Goal: Task Accomplishment & Management: Use online tool/utility

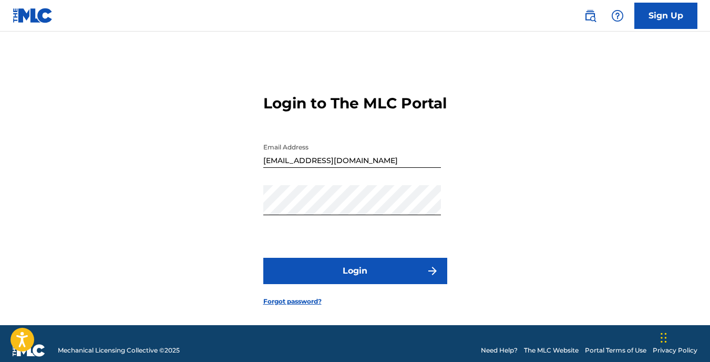
click at [397, 277] on button "Login" at bounding box center [355, 271] width 184 height 26
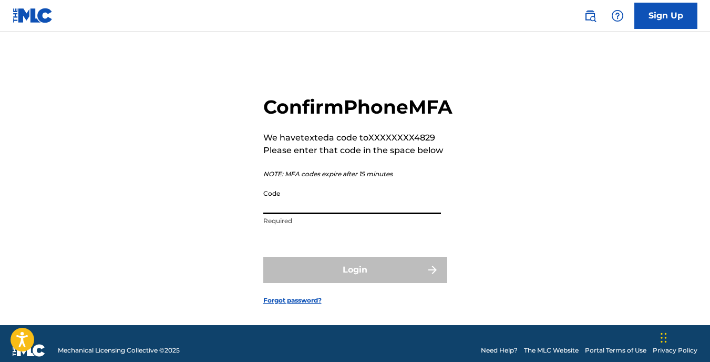
click at [352, 214] on input "Code" at bounding box center [352, 199] width 178 height 30
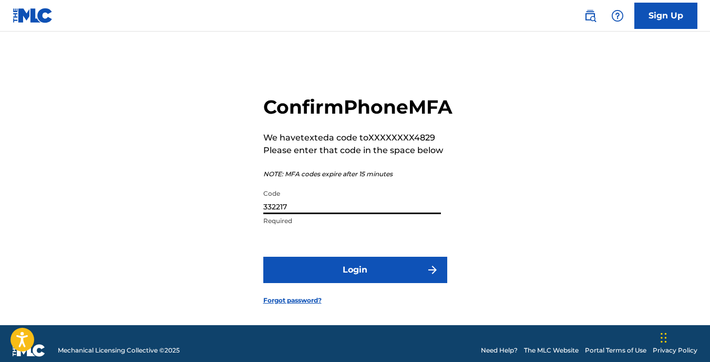
type input "332217"
click at [354, 283] on button "Login" at bounding box center [355, 270] width 184 height 26
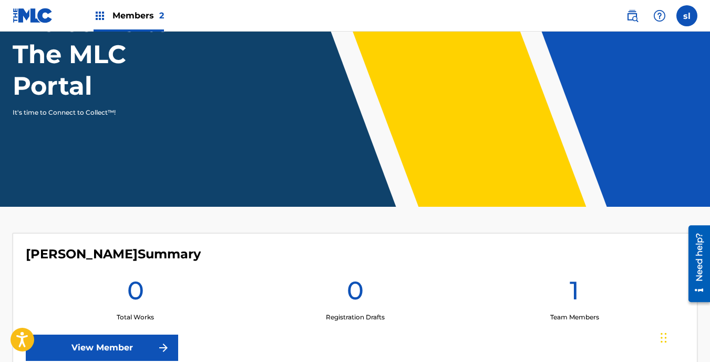
scroll to position [88, 0]
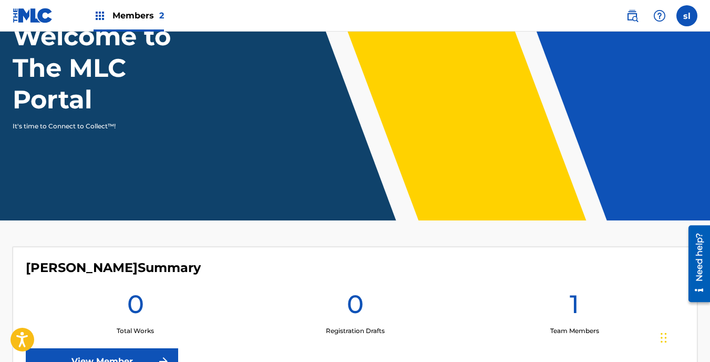
click at [99, 10] on img at bounding box center [100, 15] width 13 height 13
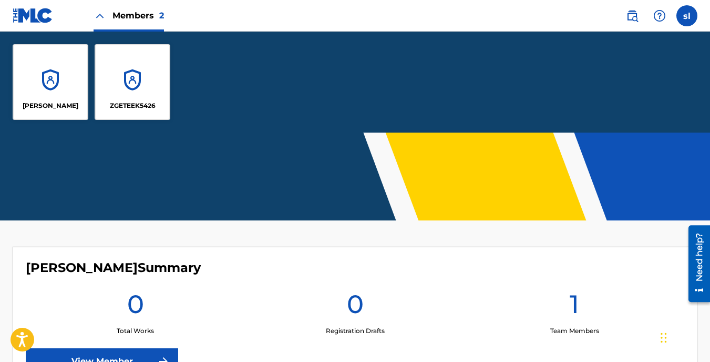
click at [272, 85] on div "shateek lewis ZGETEEK5426" at bounding box center [355, 82] width 710 height 101
click at [630, 16] on img at bounding box center [632, 15] width 13 height 13
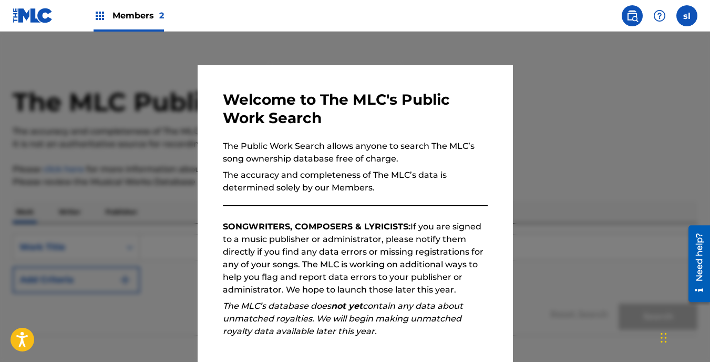
scroll to position [62, 0]
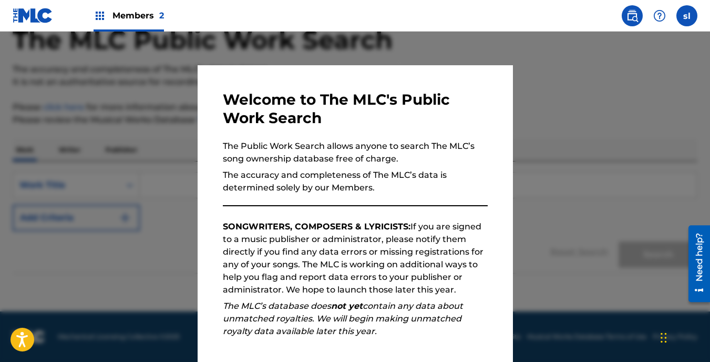
drag, startPoint x: 592, startPoint y: 178, endPoint x: 575, endPoint y: 154, distance: 29.5
click at [575, 154] on div at bounding box center [355, 213] width 710 height 362
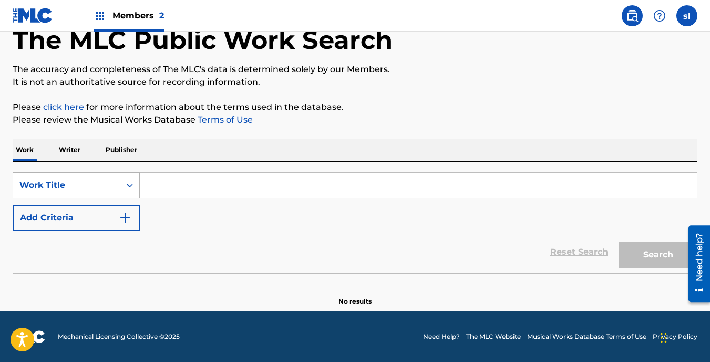
click at [130, 186] on icon "Search Form" at bounding box center [130, 185] width 11 height 11
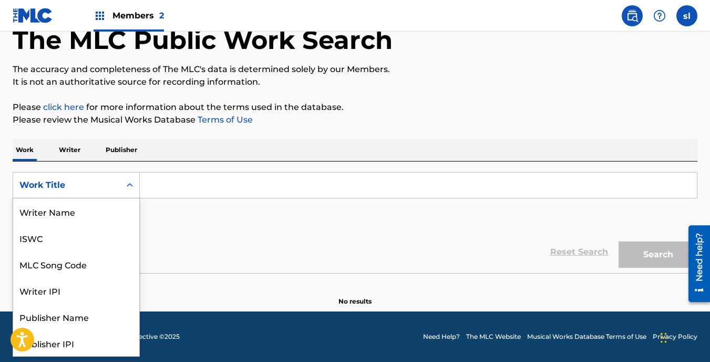
scroll to position [53, 0]
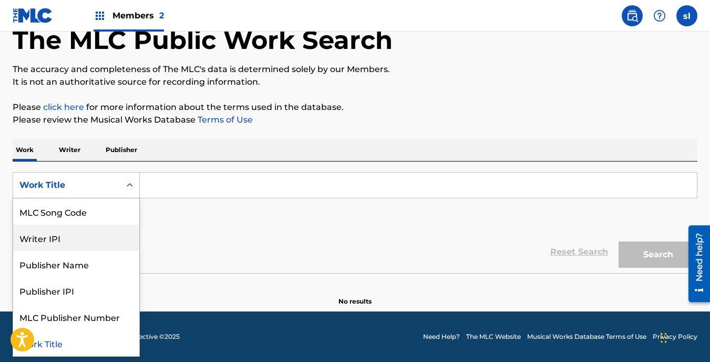
click at [80, 229] on div "Writer IPI" at bounding box center [76, 238] width 126 height 26
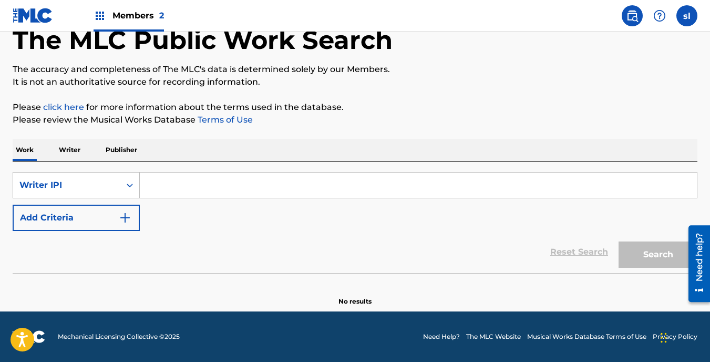
click at [174, 187] on input "Search Form" at bounding box center [418, 184] width 557 height 25
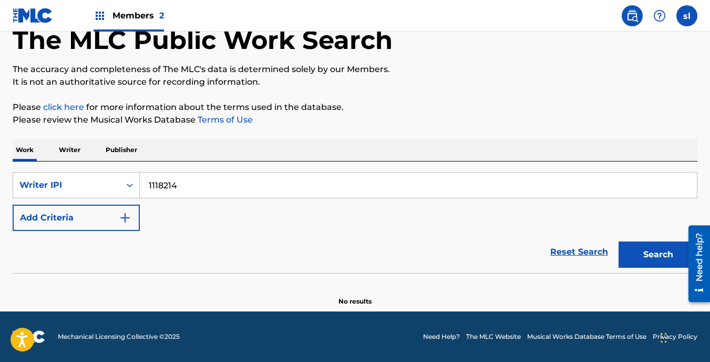
click at [235, 189] on input "1118214" at bounding box center [418, 184] width 557 height 25
paste input "1118214790"
click at [177, 182] on input "11182141118214790" at bounding box center [418, 184] width 557 height 25
type input "1118214790"
click at [564, 234] on div "Reset Search Search" at bounding box center [355, 252] width 685 height 42
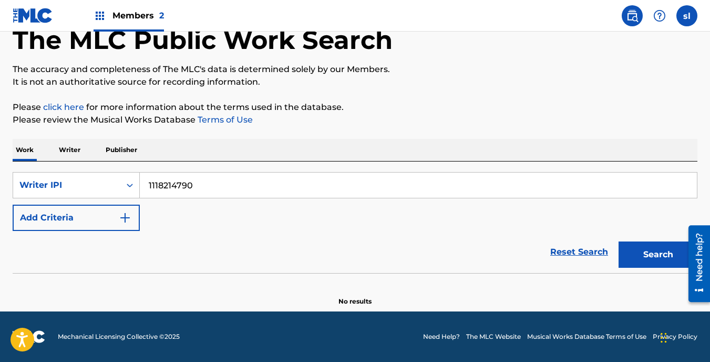
click at [630, 249] on button "Search" at bounding box center [658, 254] width 79 height 26
click at [121, 216] on img "Search Form" at bounding box center [125, 217] width 13 height 13
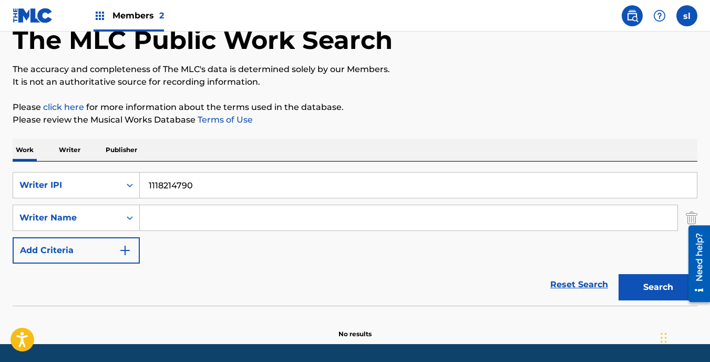
click at [149, 215] on input "Search Form" at bounding box center [409, 217] width 538 height 25
type input "SHATEEK [PERSON_NAME]"
click at [130, 250] on img "Search Form" at bounding box center [125, 250] width 13 height 13
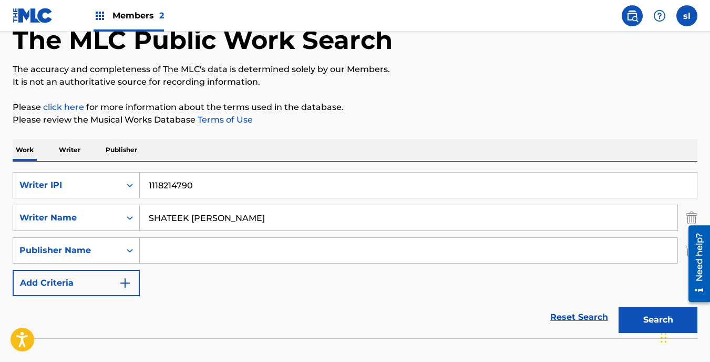
click at [147, 249] on input "Search Form" at bounding box center [409, 250] width 538 height 25
type input "ZGETEEK6426"
click at [124, 286] on img "Search Form" at bounding box center [125, 283] width 13 height 13
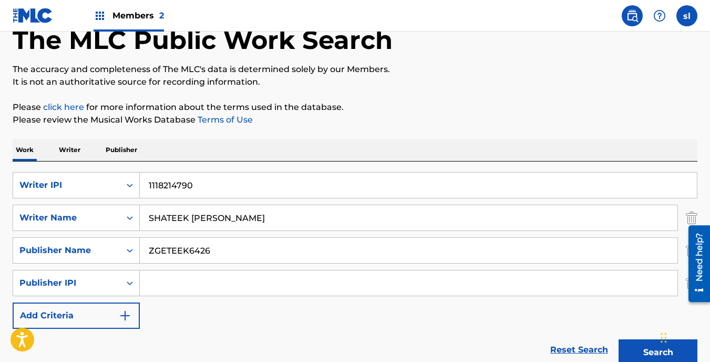
click at [128, 316] on img "Search Form" at bounding box center [125, 315] width 13 height 13
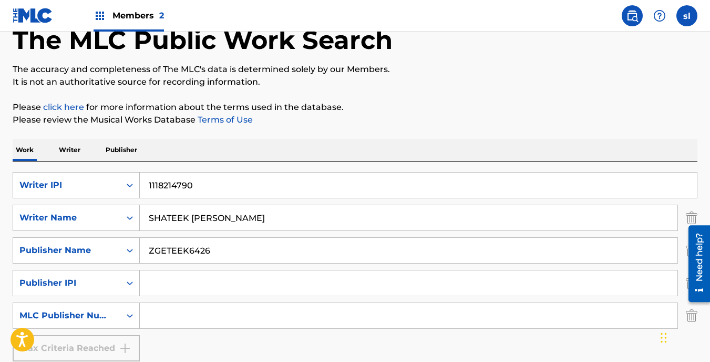
click at [153, 280] on input "Search Form" at bounding box center [409, 282] width 538 height 25
paste input "1118214398"
type input "1118214398"
click at [118, 150] on p "Publisher" at bounding box center [122, 149] width 38 height 22
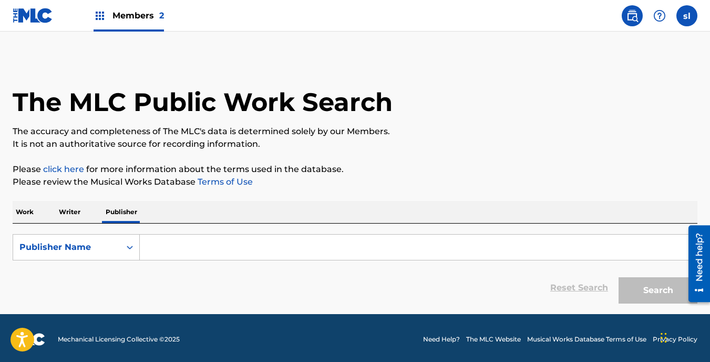
click at [154, 246] on input "Search Form" at bounding box center [418, 247] width 557 height 25
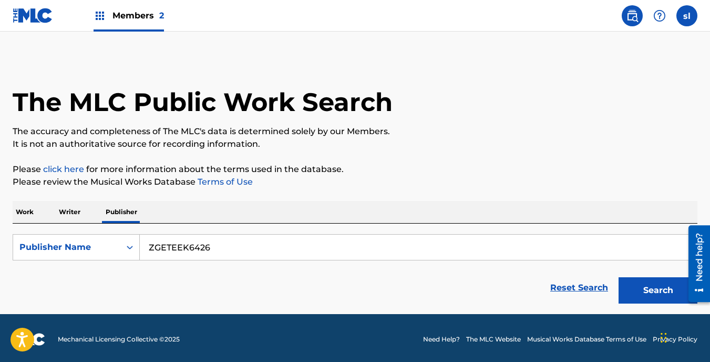
type input "ZGETEEK6426"
click at [646, 294] on button "Search" at bounding box center [658, 290] width 79 height 26
click at [79, 210] on p "Writer" at bounding box center [70, 212] width 28 height 22
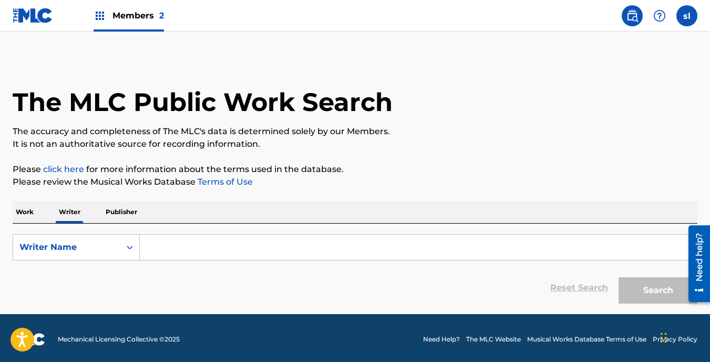
click at [27, 209] on p "Work" at bounding box center [25, 212] width 24 height 22
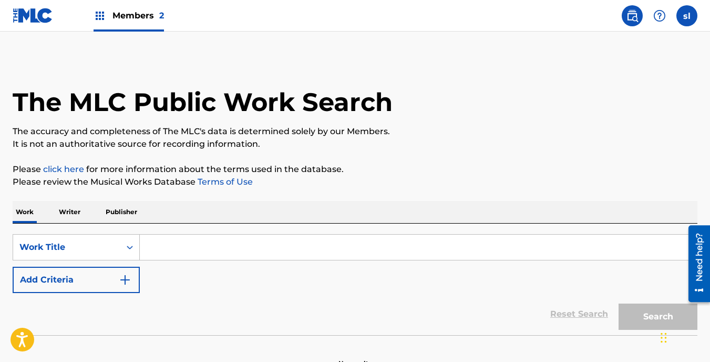
click at [184, 252] on input "Search Form" at bounding box center [418, 247] width 557 height 25
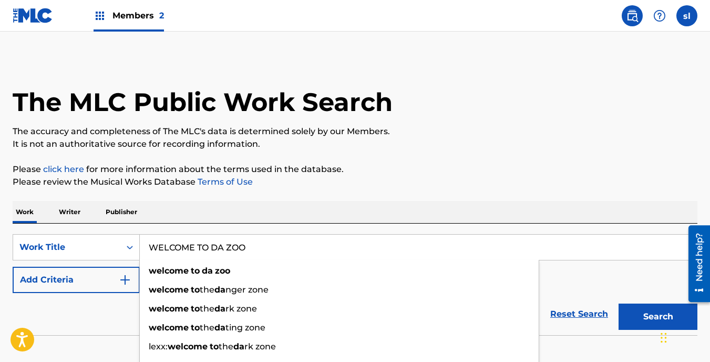
type input "WELCOME TO DA ZOO"
click at [619, 303] on button "Search" at bounding box center [658, 316] width 79 height 26
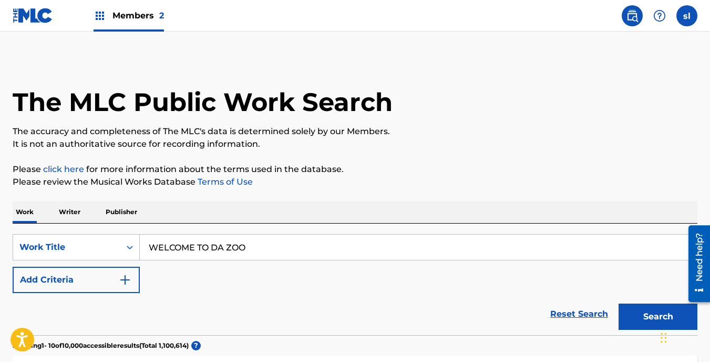
click at [96, 277] on button "Add Criteria" at bounding box center [76, 280] width 127 height 26
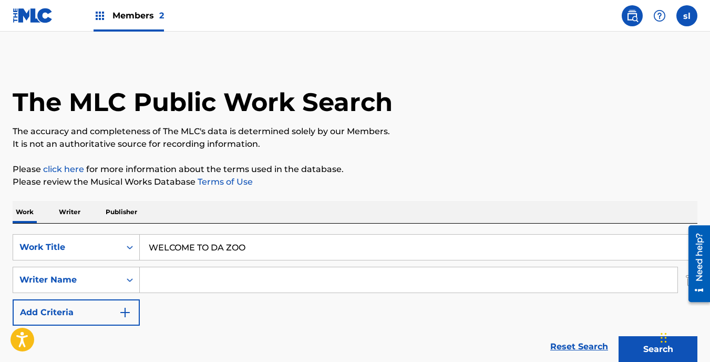
click at [159, 278] on input "Search Form" at bounding box center [409, 279] width 538 height 25
type input "SHATEEK [PERSON_NAME]"
click at [121, 314] on img "Search Form" at bounding box center [125, 312] width 13 height 13
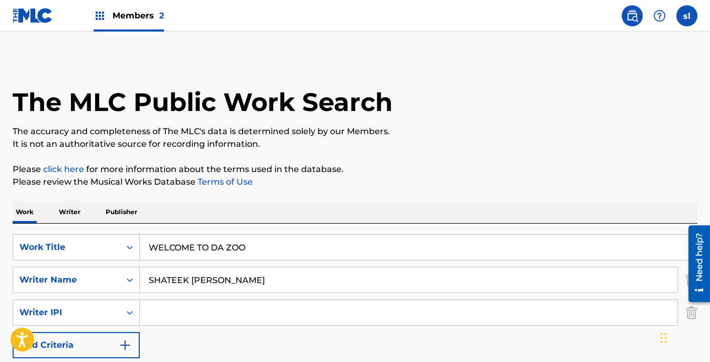
click at [152, 312] on input "Search Form" at bounding box center [409, 312] width 538 height 25
type input "111821438"
click at [127, 343] on img "Search Form" at bounding box center [125, 345] width 13 height 13
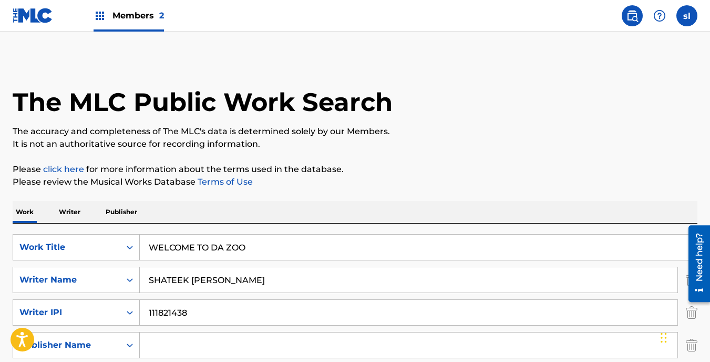
click at [155, 340] on input "Search Form" at bounding box center [409, 344] width 538 height 25
drag, startPoint x: 221, startPoint y: 339, endPoint x: 232, endPoint y: 336, distance: 12.0
click at [232, 336] on input "ZGETEEK6426" at bounding box center [409, 344] width 538 height 25
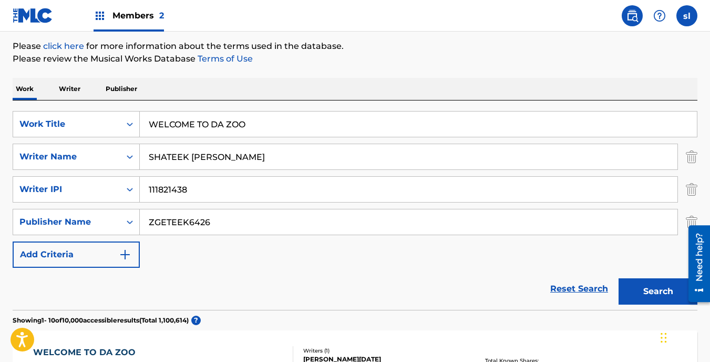
scroll to position [124, 0]
type input "ZGETEEK6426"
click at [122, 257] on img "Search Form" at bounding box center [125, 254] width 13 height 13
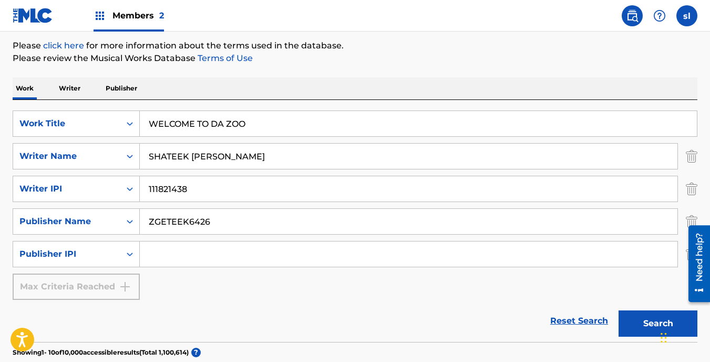
click at [150, 254] on input "Search Form" at bounding box center [409, 253] width 538 height 25
type input "1118"
click at [191, 187] on input "111821438" at bounding box center [409, 188] width 538 height 25
type input "1118214790"
click at [174, 252] on input "1118" at bounding box center [409, 253] width 538 height 25
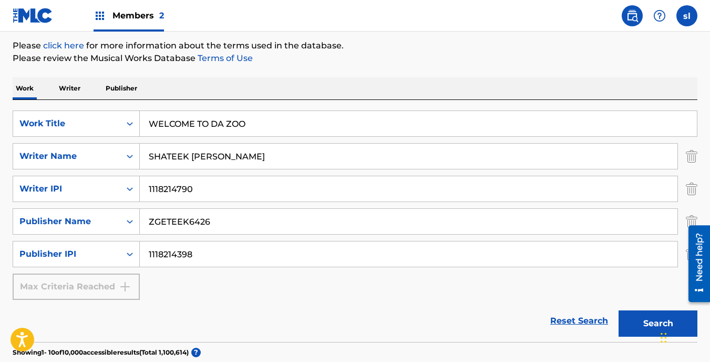
type input "1118214398"
click at [635, 330] on button "Search" at bounding box center [658, 323] width 79 height 26
click at [636, 322] on button "Search" at bounding box center [658, 323] width 79 height 26
click at [72, 45] on link "click here" at bounding box center [63, 45] width 41 height 10
click at [640, 319] on button "Search" at bounding box center [658, 323] width 79 height 26
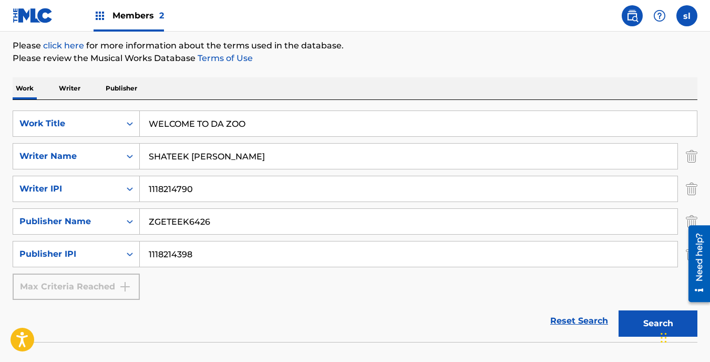
click at [637, 319] on button "Search" at bounding box center [658, 323] width 79 height 26
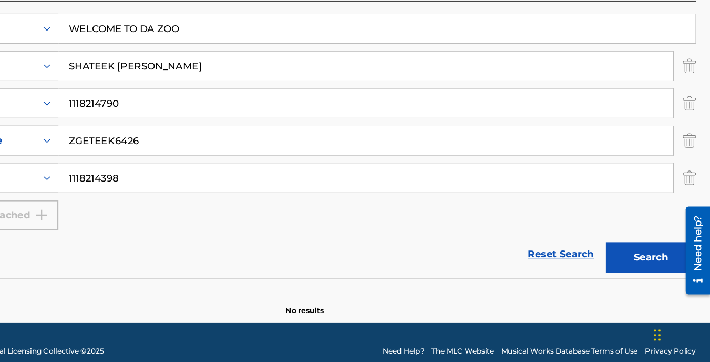
scroll to position [177, 0]
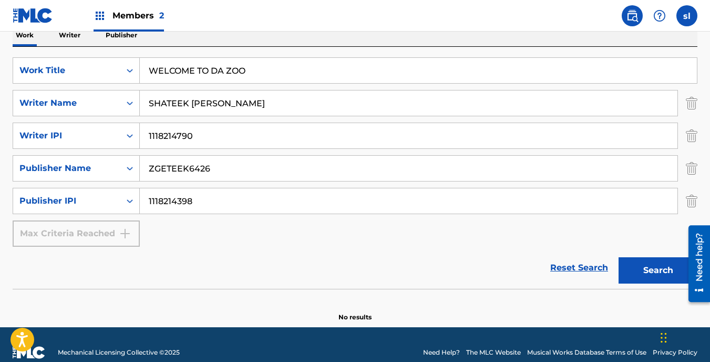
click at [117, 39] on p "Publisher" at bounding box center [122, 35] width 38 height 22
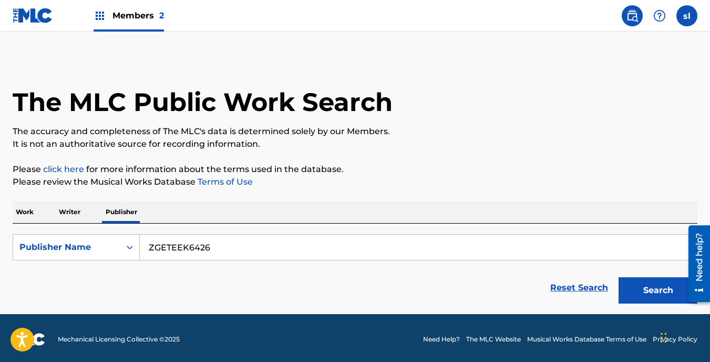
click at [634, 292] on button "Search" at bounding box center [658, 290] width 79 height 26
click at [74, 211] on p "Writer" at bounding box center [70, 212] width 28 height 22
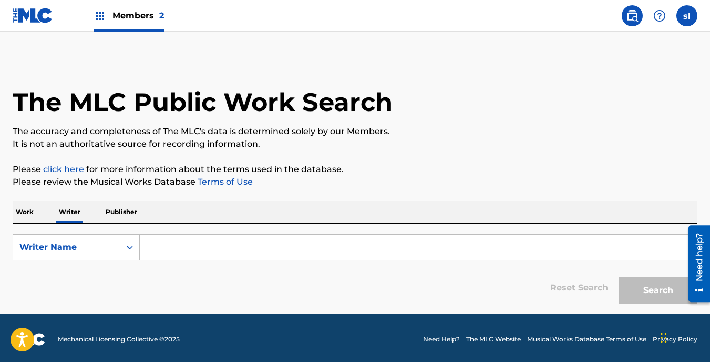
click at [162, 255] on input "Search Form" at bounding box center [418, 247] width 557 height 25
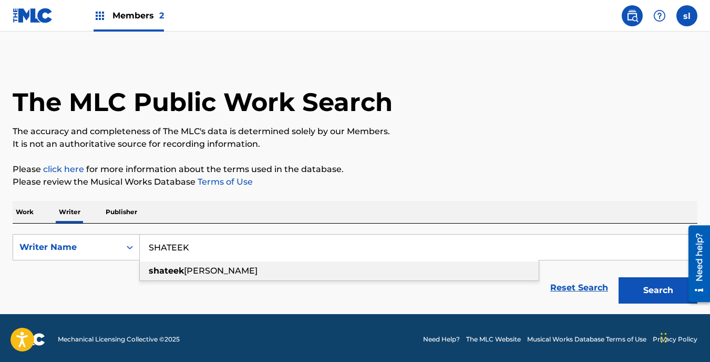
click at [170, 268] on strong "shateek" at bounding box center [166, 271] width 35 height 10
type input "[PERSON_NAME]"
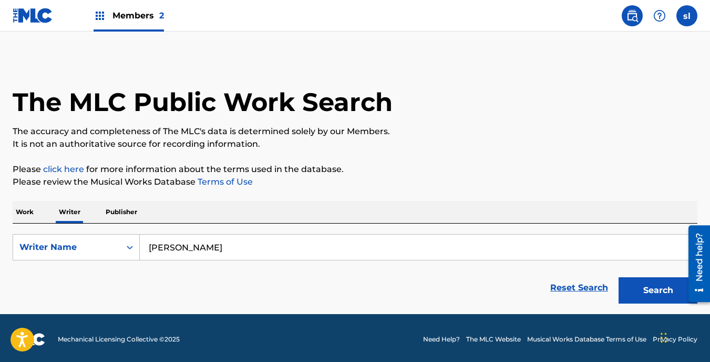
click at [635, 284] on button "Search" at bounding box center [658, 290] width 79 height 26
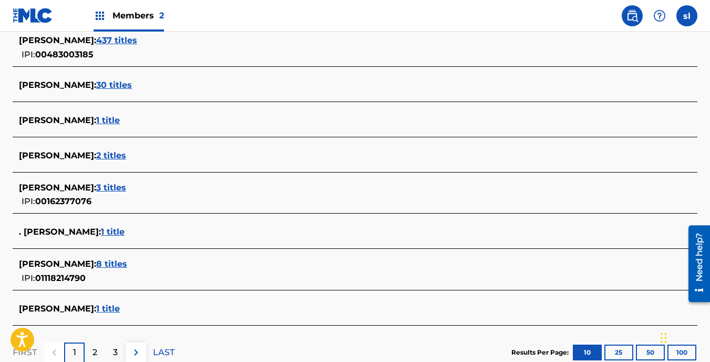
scroll to position [374, 0]
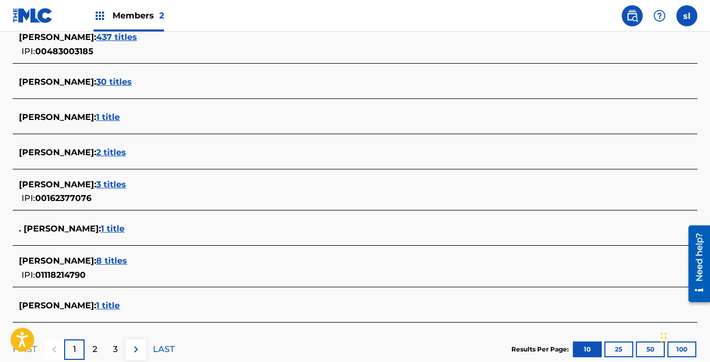
click at [81, 266] on div "SHATEEK LEWIS : 8 titles" at bounding box center [341, 260] width 645 height 13
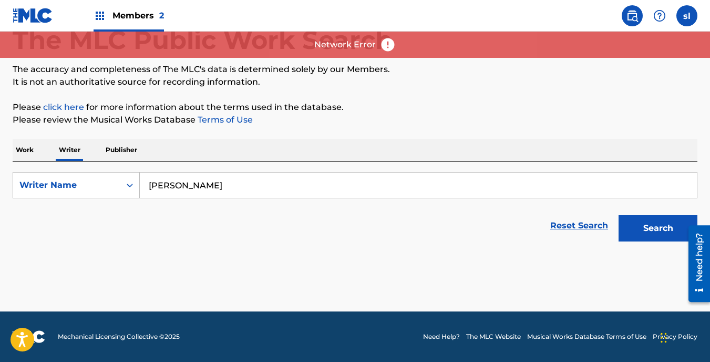
scroll to position [62, 0]
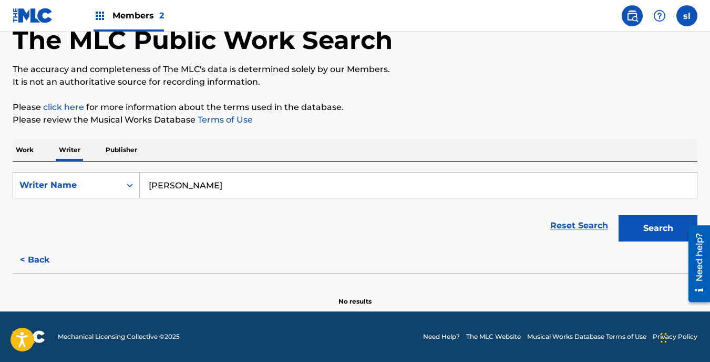
click at [672, 229] on button "Search" at bounding box center [658, 228] width 79 height 26
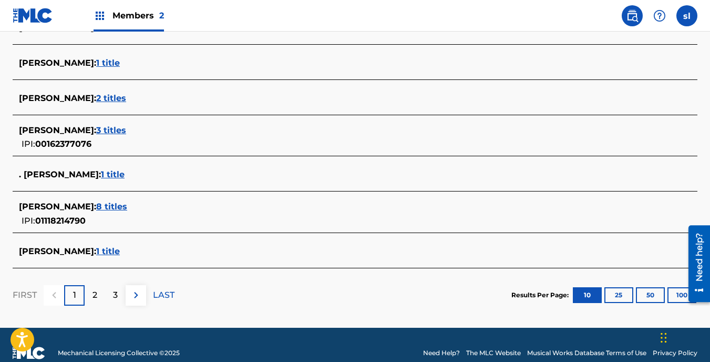
scroll to position [439, 0]
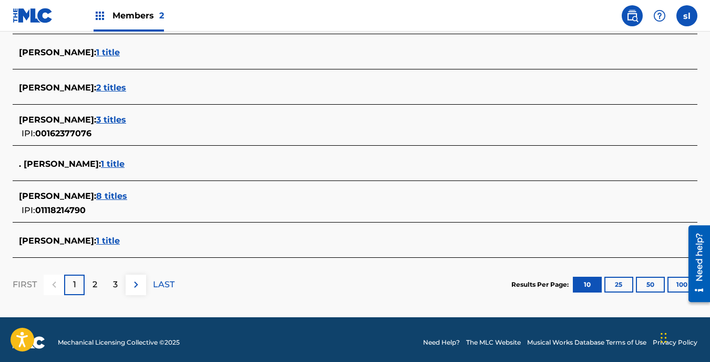
click at [97, 196] on span "8 titles" at bounding box center [111, 196] width 31 height 10
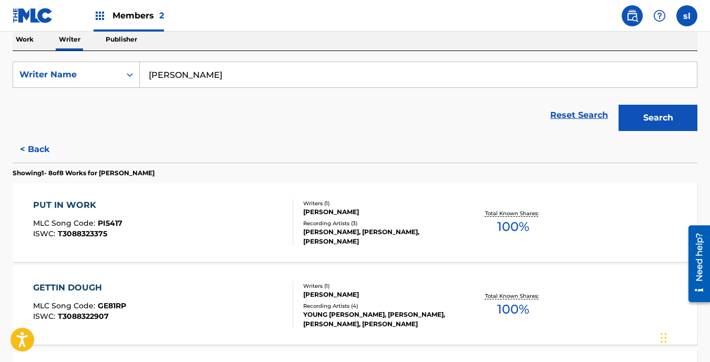
scroll to position [180, 0]
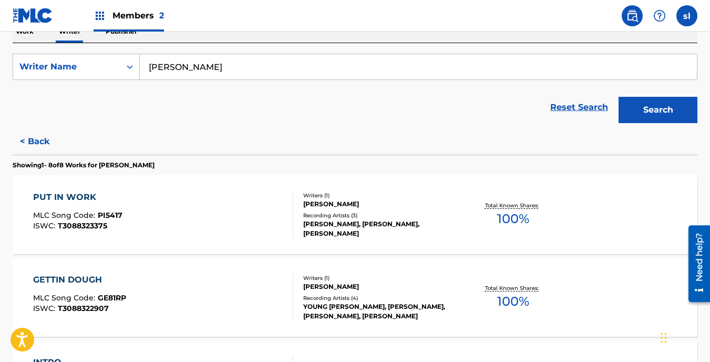
click at [315, 209] on div "SHATEEK LEWIS" at bounding box center [379, 203] width 152 height 9
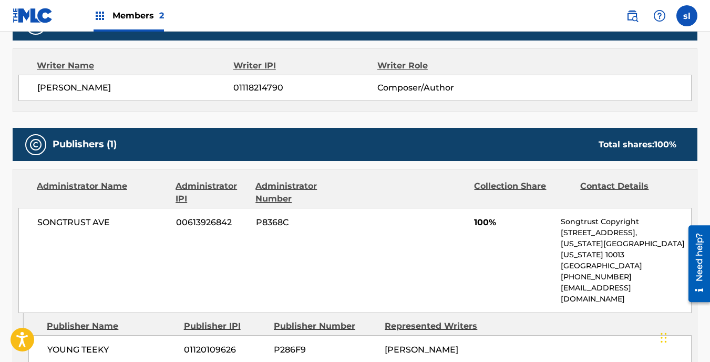
scroll to position [359, 0]
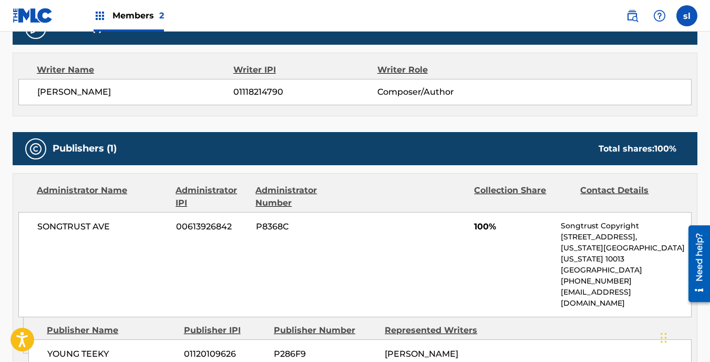
drag, startPoint x: 710, startPoint y: 103, endPoint x: 29, endPoint y: 18, distance: 686.8
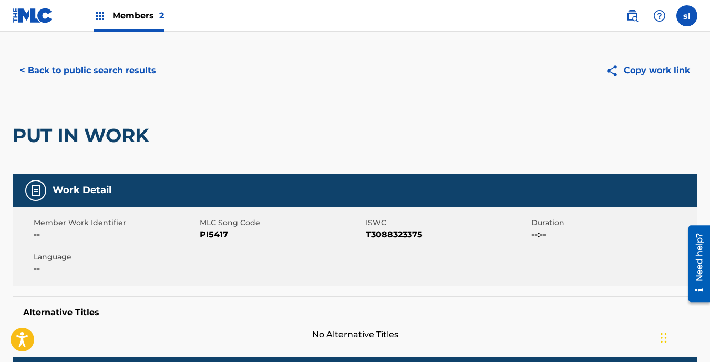
scroll to position [0, 0]
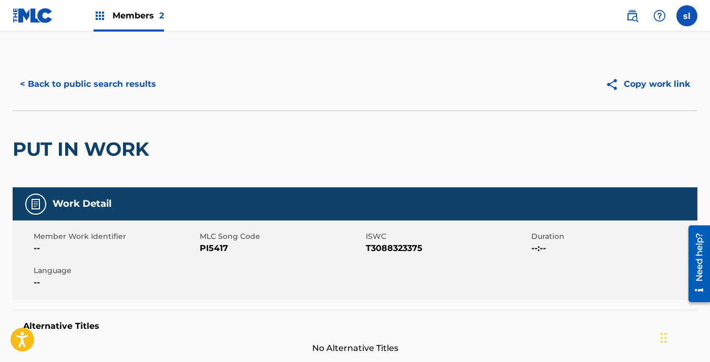
click at [650, 88] on button "Copy work link" at bounding box center [647, 84] width 99 height 26
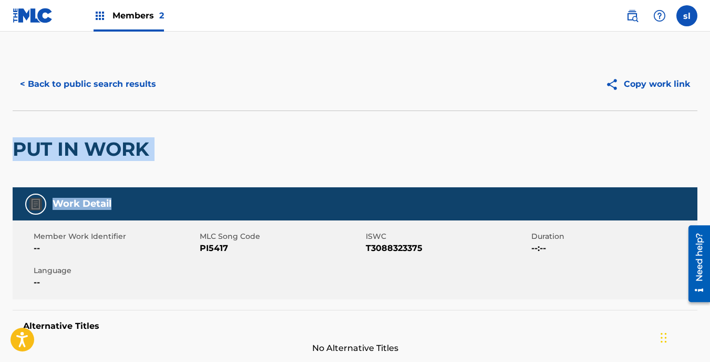
drag, startPoint x: 709, startPoint y: 98, endPoint x: 710, endPoint y: 207, distance: 108.8
click at [710, 207] on html "Accessibility Screen-Reader Guide, Feedback, and Issue Reporting | New window C…" at bounding box center [355, 181] width 710 height 362
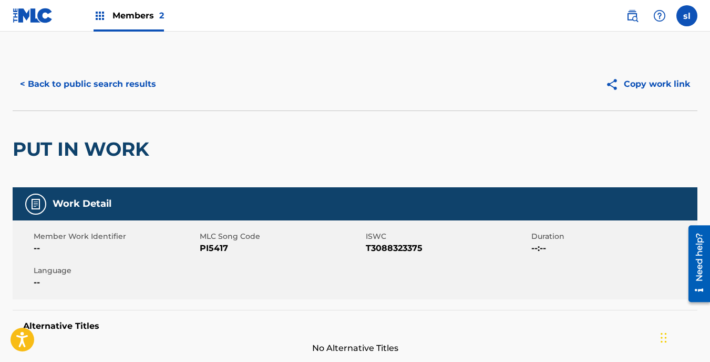
click at [213, 248] on span "PI5417" at bounding box center [282, 248] width 164 height 13
drag, startPoint x: 213, startPoint y: 248, endPoint x: 371, endPoint y: 244, distance: 157.3
click at [371, 244] on span "T3088323375" at bounding box center [448, 248] width 164 height 13
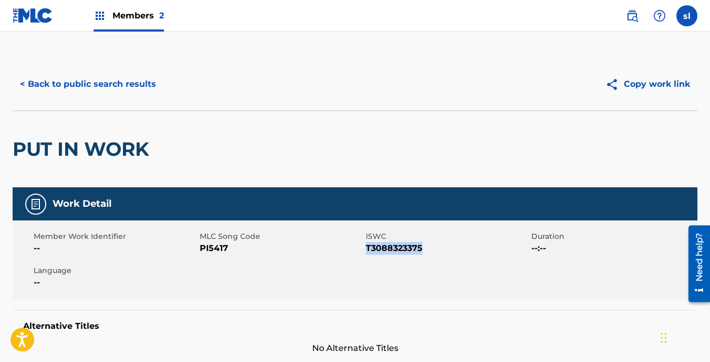
click at [647, 84] on button "Copy work link" at bounding box center [647, 84] width 99 height 26
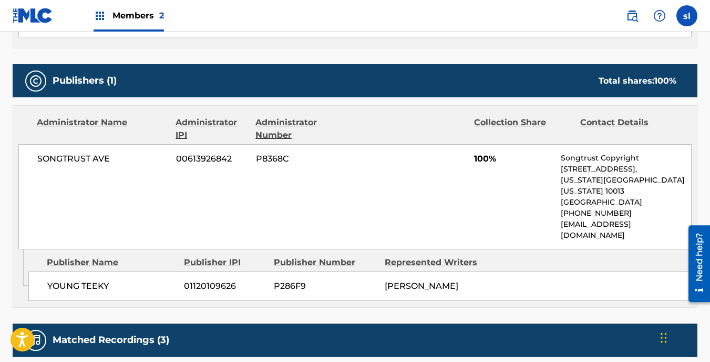
scroll to position [443, 0]
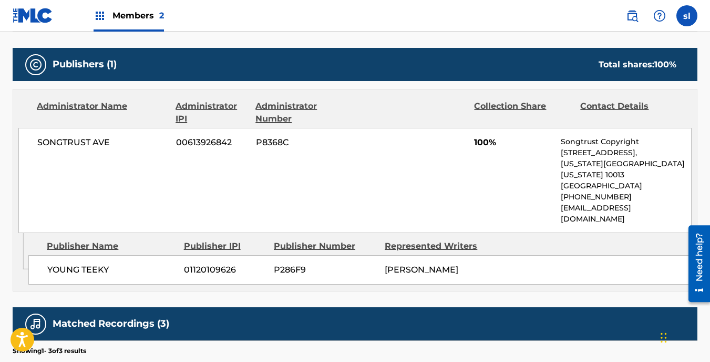
click at [295, 263] on span "P286F9" at bounding box center [325, 269] width 103 height 13
click at [532, 109] on div "Collection Share" at bounding box center [523, 112] width 98 height 25
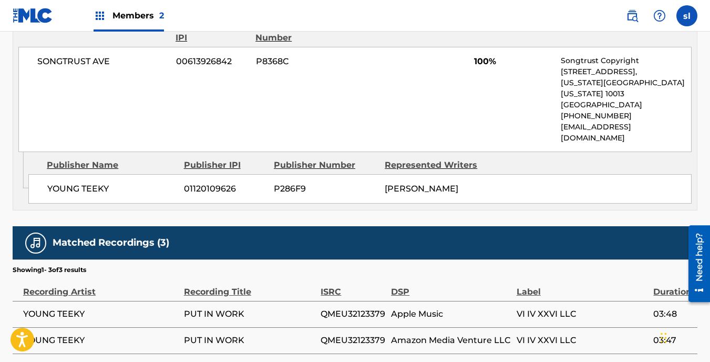
scroll to position [579, 0]
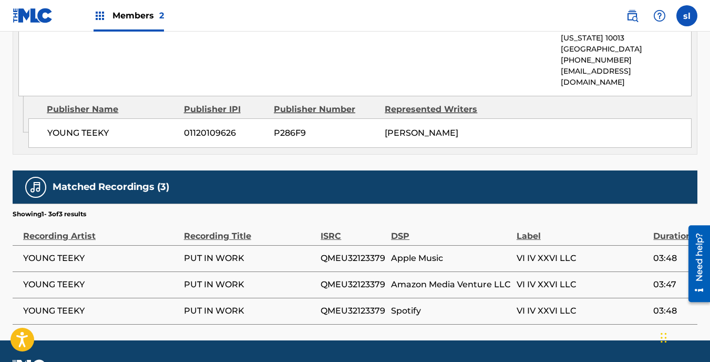
drag, startPoint x: 711, startPoint y: 184, endPoint x: 412, endPoint y: 235, distance: 303.6
click at [412, 252] on span "Apple Music" at bounding box center [451, 258] width 120 height 13
click at [243, 252] on span "PUT IN WORK" at bounding box center [250, 258] width 132 height 13
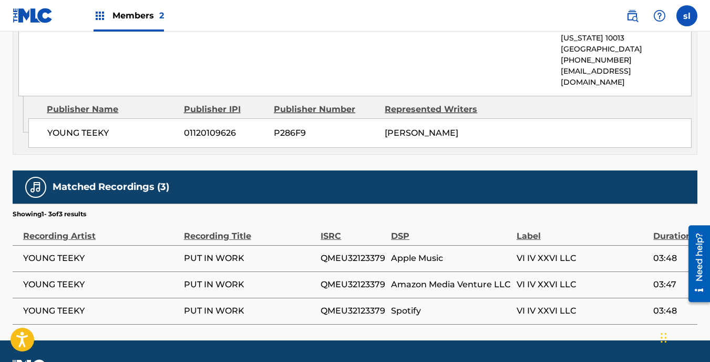
click at [243, 252] on span "PUT IN WORK" at bounding box center [250, 258] width 132 height 13
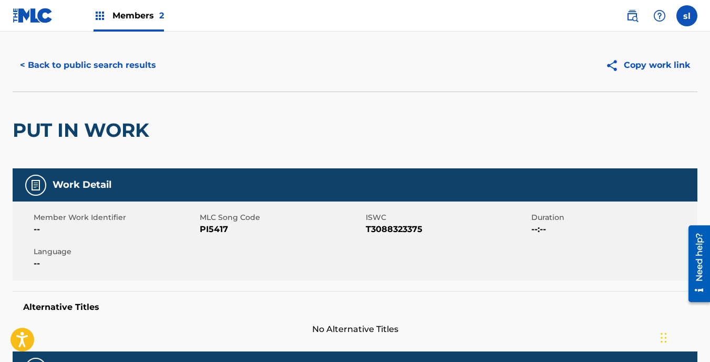
scroll to position [0, 0]
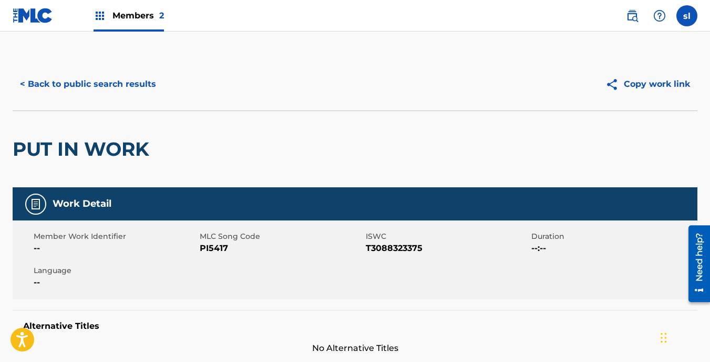
click at [43, 206] on div at bounding box center [35, 203] width 21 height 21
click at [44, 209] on div at bounding box center [35, 203] width 21 height 21
click at [40, 203] on img at bounding box center [35, 204] width 13 height 13
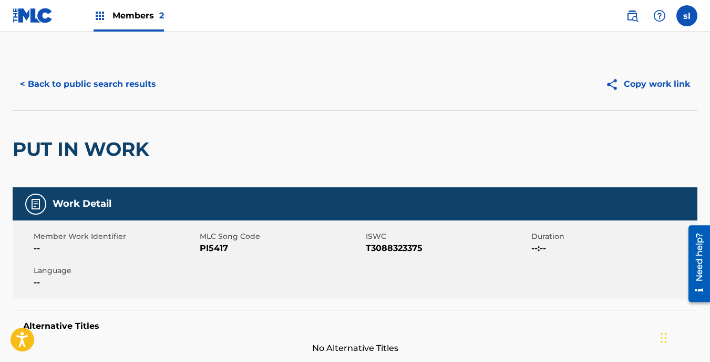
click at [144, 91] on button "< Back to public search results" at bounding box center [88, 84] width 151 height 26
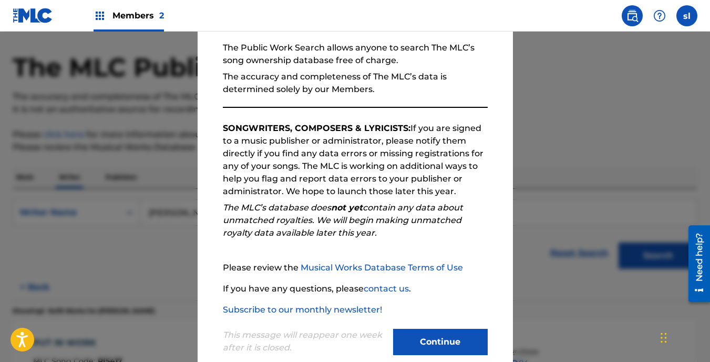
scroll to position [119, 0]
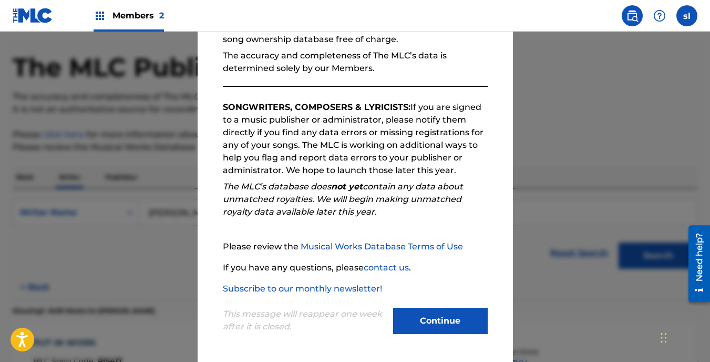
click at [448, 318] on button "Continue" at bounding box center [440, 321] width 95 height 26
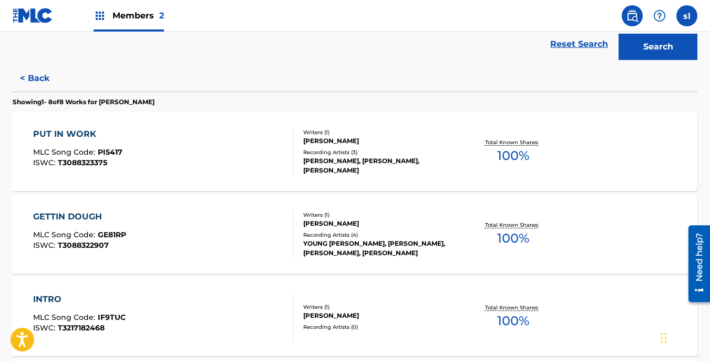
scroll to position [245, 0]
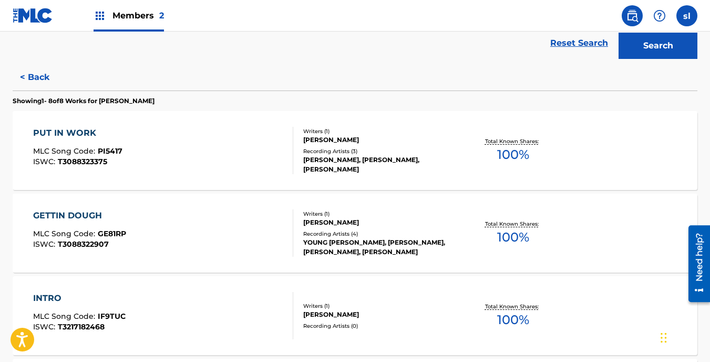
click at [322, 241] on div "YOUNG TEEKY, YOUNG TEEKY, YOUNG TEEKY, YOUNG TEEKY" at bounding box center [379, 247] width 152 height 19
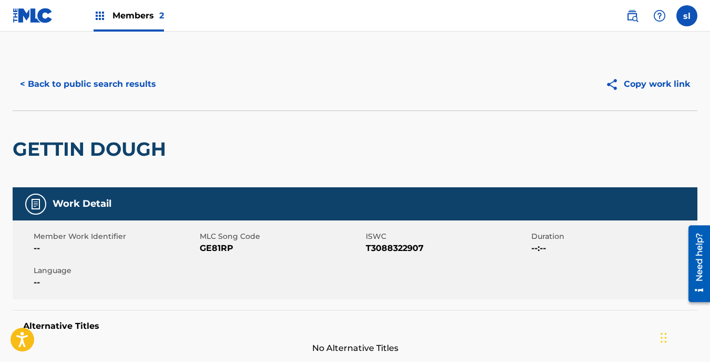
click at [322, 241] on span "MLC Song Code" at bounding box center [282, 236] width 164 height 11
click at [626, 84] on button "Copy work link" at bounding box center [647, 84] width 99 height 26
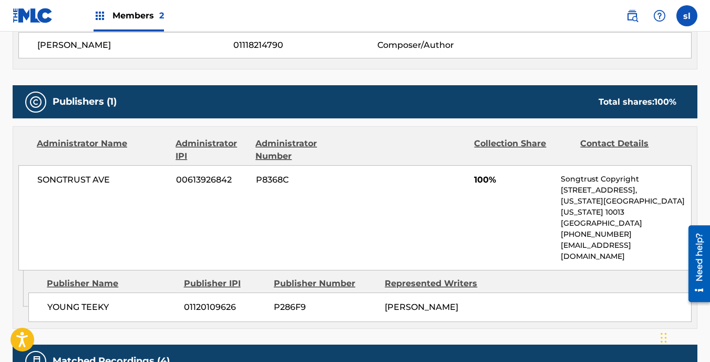
scroll to position [406, 0]
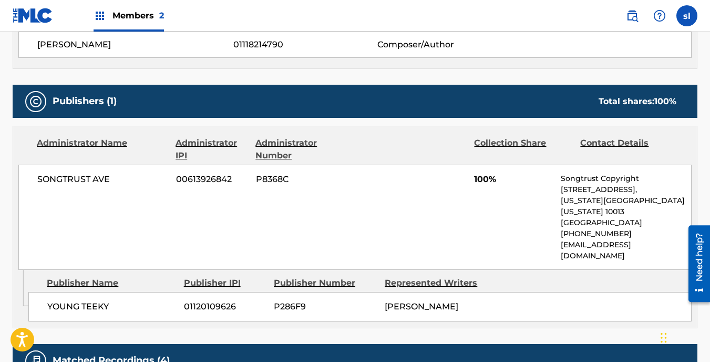
click at [615, 129] on div "Administrator Name Administrator IPI Administrator Number Collection Share Cont…" at bounding box center [355, 198] width 684 height 144
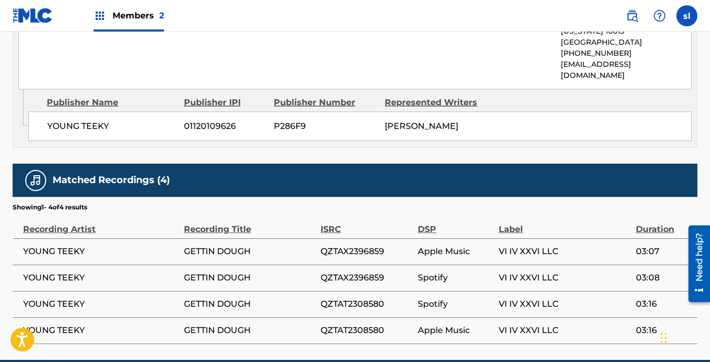
scroll to position [587, 0]
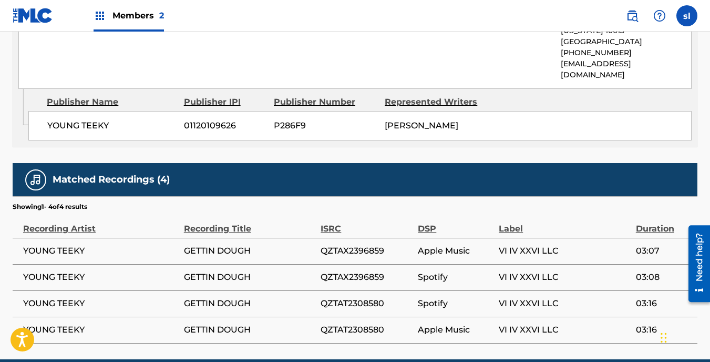
drag, startPoint x: 615, startPoint y: 129, endPoint x: 539, endPoint y: 113, distance: 77.6
click at [35, 174] on img at bounding box center [35, 180] width 13 height 13
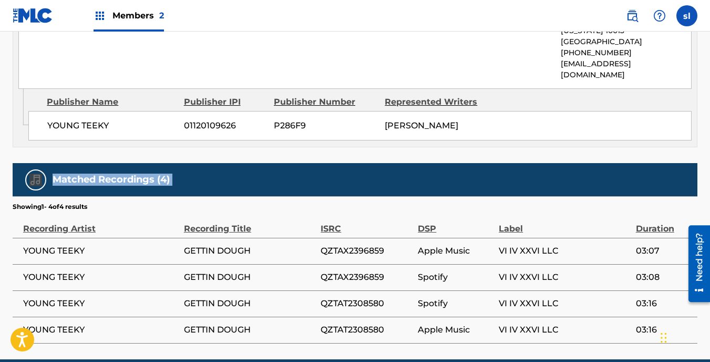
drag, startPoint x: 35, startPoint y: 156, endPoint x: 73, endPoint y: 158, distance: 37.9
click at [73, 174] on h5 "Matched Recordings (4)" at bounding box center [111, 180] width 117 height 12
drag, startPoint x: 73, startPoint y: 158, endPoint x: 80, endPoint y: 206, distance: 49.0
click at [80, 211] on div "Recording Artist" at bounding box center [101, 223] width 156 height 24
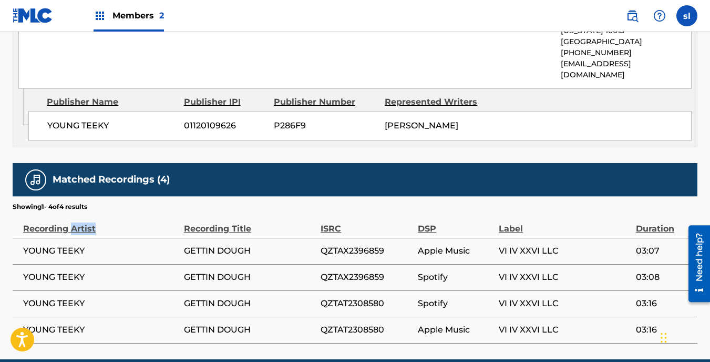
click at [80, 211] on div "Recording Artist" at bounding box center [101, 223] width 156 height 24
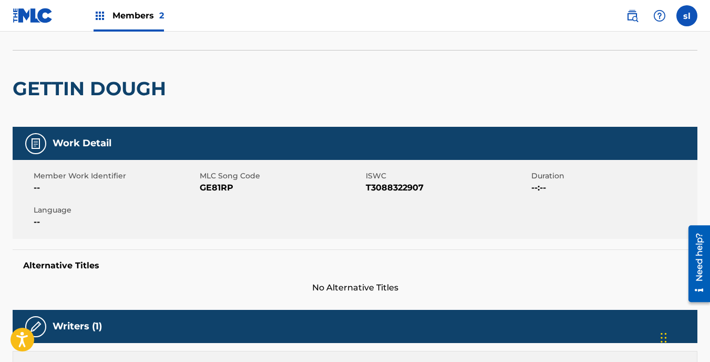
scroll to position [0, 0]
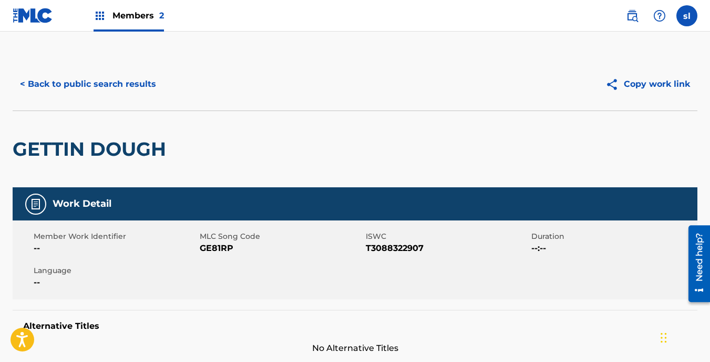
click at [646, 85] on button "Copy work link" at bounding box center [647, 84] width 99 height 26
click at [132, 82] on button "< Back to public search results" at bounding box center [88, 84] width 151 height 26
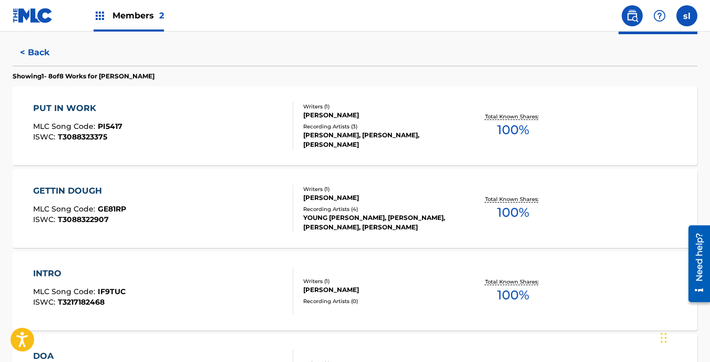
scroll to position [270, 0]
click at [311, 278] on div "Writers ( 1 )" at bounding box center [379, 281] width 152 height 8
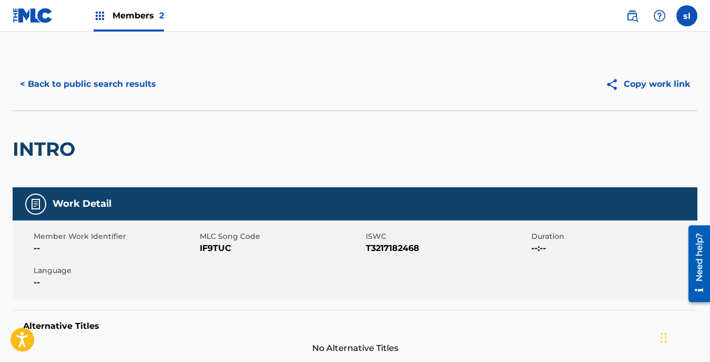
click at [628, 83] on button "Copy work link" at bounding box center [647, 84] width 99 height 26
click at [142, 76] on button "< Back to public search results" at bounding box center [88, 84] width 151 height 26
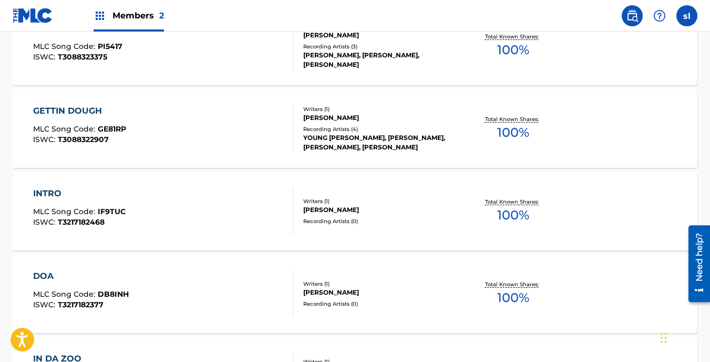
scroll to position [364, 0]
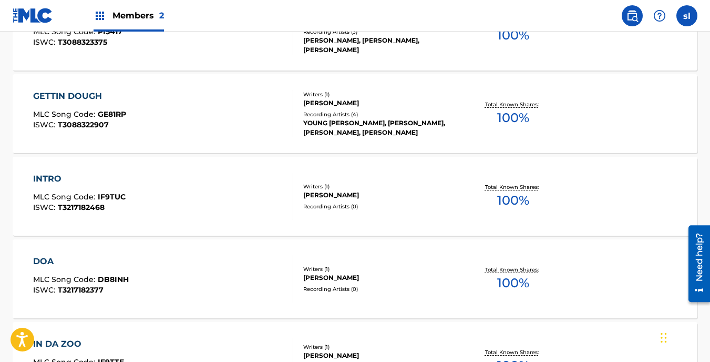
click at [175, 262] on div "DOA MLC Song Code : DB8INH ISWC : T3217182377" at bounding box center [163, 278] width 260 height 47
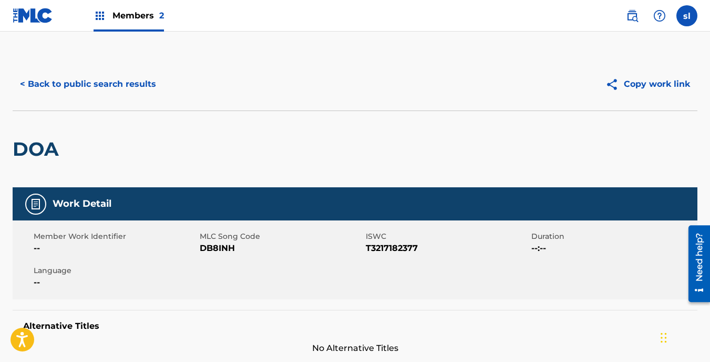
click at [631, 80] on button "Copy work link" at bounding box center [647, 84] width 99 height 26
click at [478, 85] on div "Copy work link" at bounding box center [526, 84] width 343 height 26
click at [628, 89] on button "Copy work link" at bounding box center [647, 84] width 99 height 26
click at [69, 84] on button "< Back to public search results" at bounding box center [88, 84] width 151 height 26
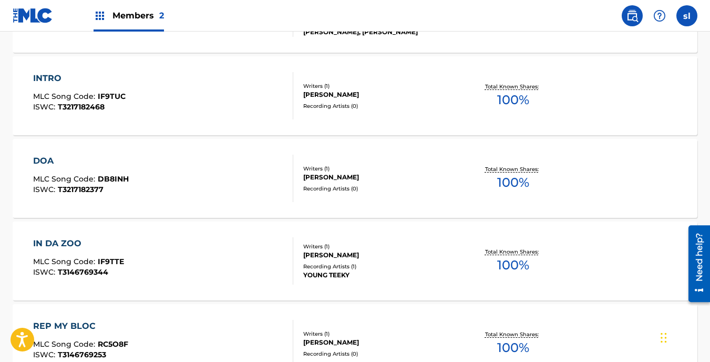
scroll to position [465, 0]
click at [151, 255] on div "IN DA ZOO MLC Song Code : IF9TTE ISWC : T3146769344" at bounding box center [163, 260] width 260 height 47
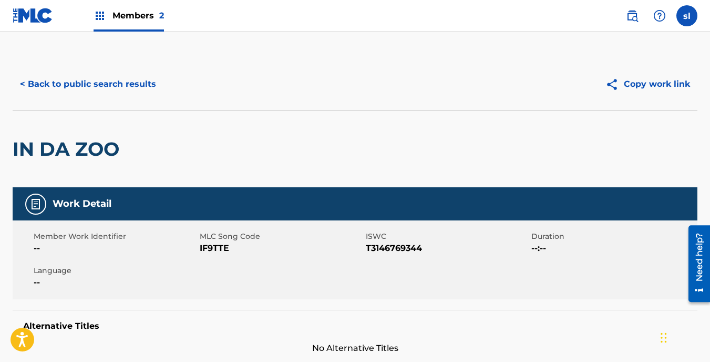
click at [655, 82] on button "Copy work link" at bounding box center [647, 84] width 99 height 26
click at [123, 76] on button "< Back to public search results" at bounding box center [88, 84] width 151 height 26
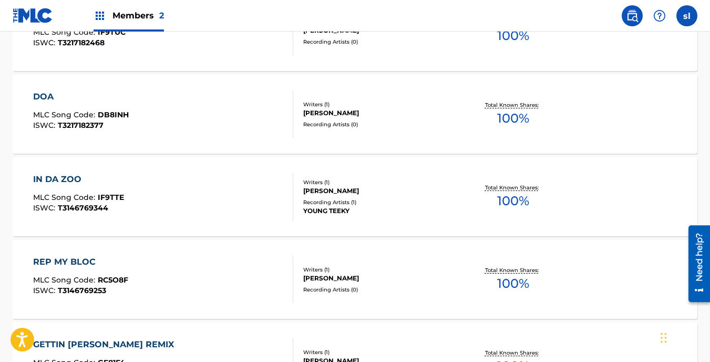
scroll to position [529, 0]
click at [347, 288] on div "Recording Artists ( 0 )" at bounding box center [379, 289] width 152 height 8
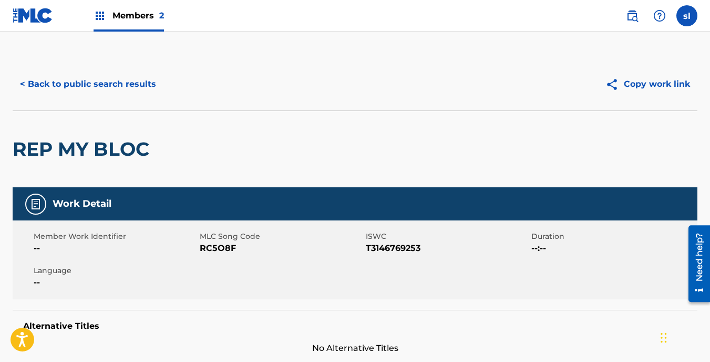
scroll to position [21, 0]
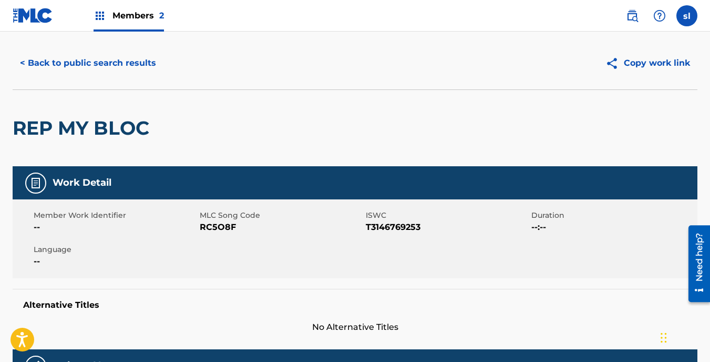
click at [613, 63] on img at bounding box center [615, 63] width 18 height 13
click at [23, 63] on button "< Back to public search results" at bounding box center [88, 63] width 151 height 26
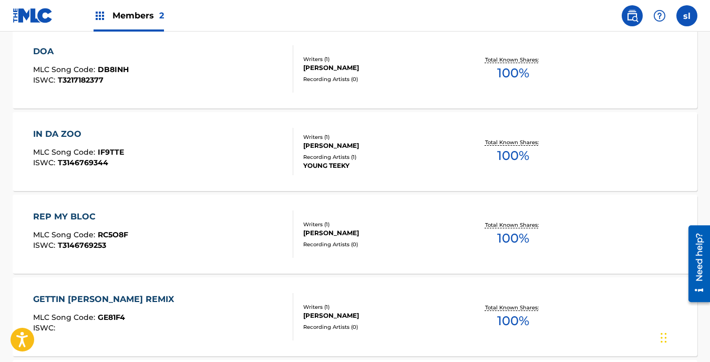
scroll to position [569, 0]
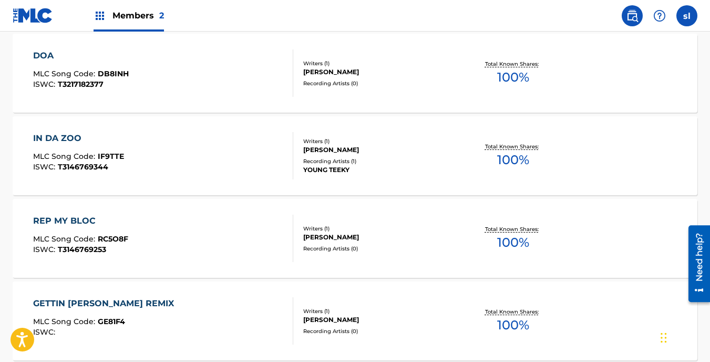
click at [355, 310] on div "Writers ( 1 )" at bounding box center [379, 311] width 152 height 8
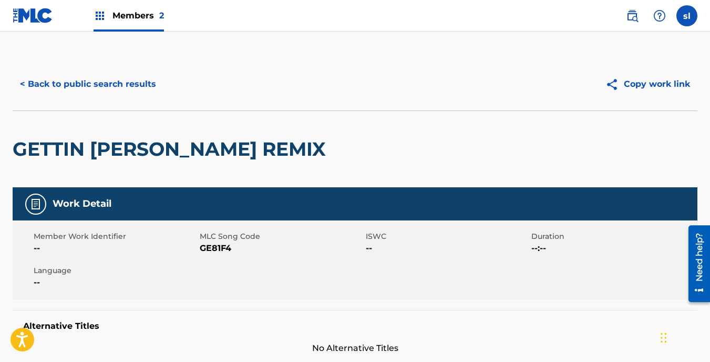
click at [614, 90] on img at bounding box center [615, 84] width 18 height 13
click at [141, 91] on button "< Back to public search results" at bounding box center [88, 84] width 151 height 26
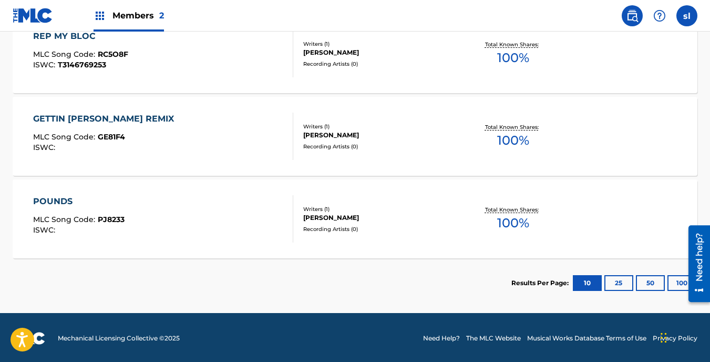
scroll to position [753, 0]
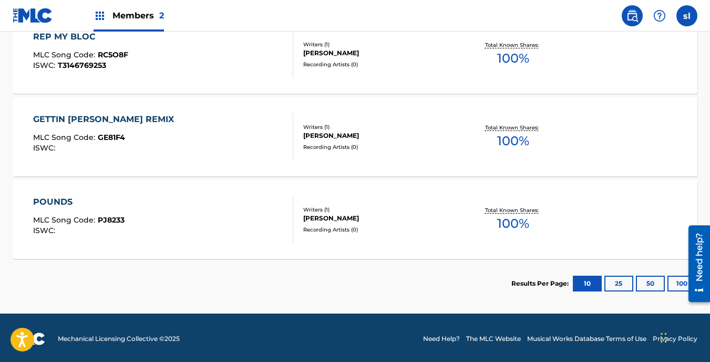
click at [331, 216] on div "SHATEEK LEWIS" at bounding box center [379, 217] width 152 height 9
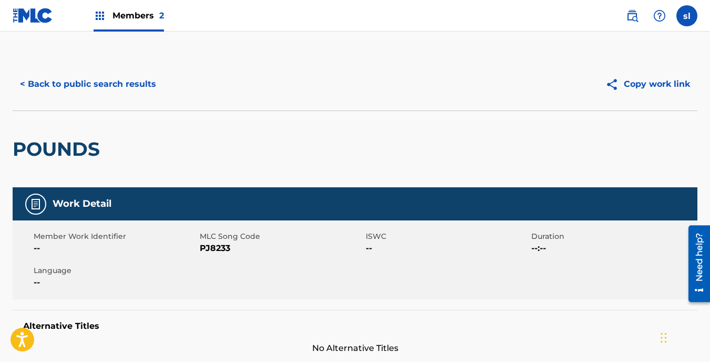
click at [641, 88] on button "Copy work link" at bounding box center [647, 84] width 99 height 26
drag, startPoint x: 708, startPoint y: 147, endPoint x: 714, endPoint y: 215, distance: 68.6
click at [710, 215] on html "Accessibility Screen-Reader Guide, Feedback, and Issue Reporting | New window C…" at bounding box center [355, 181] width 710 height 362
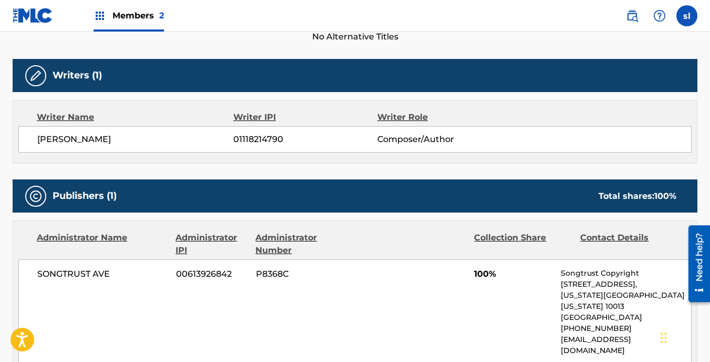
scroll to position [305, 0]
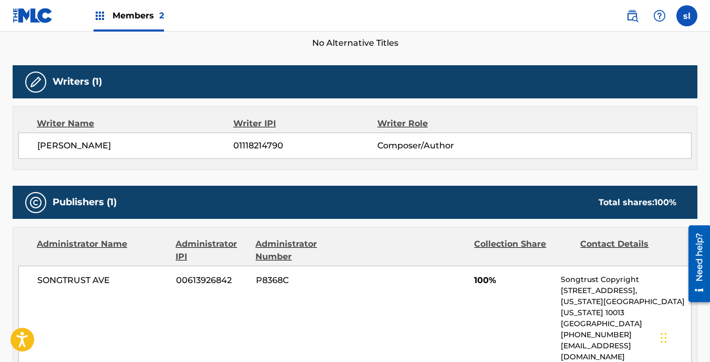
click at [511, 248] on div "Collection Share" at bounding box center [523, 250] width 98 height 25
click at [69, 124] on div "Writer Name" at bounding box center [135, 123] width 197 height 13
drag, startPoint x: 69, startPoint y: 124, endPoint x: 41, endPoint y: 88, distance: 46.1
click at [41, 88] on img at bounding box center [35, 82] width 13 height 13
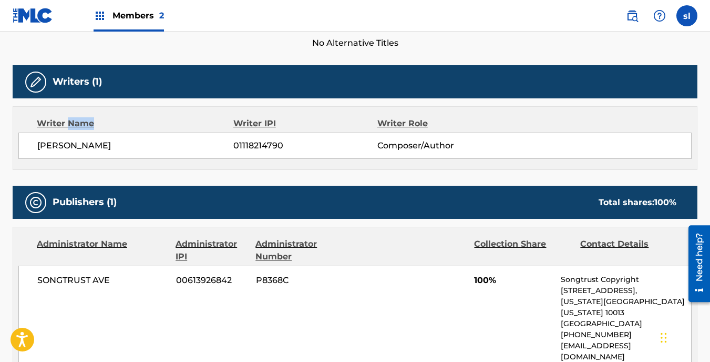
click at [41, 88] on img at bounding box center [35, 82] width 13 height 13
drag, startPoint x: 41, startPoint y: 88, endPoint x: 72, endPoint y: 148, distance: 68.0
click at [72, 148] on span "SHATEEK LEWIS" at bounding box center [135, 145] width 196 height 13
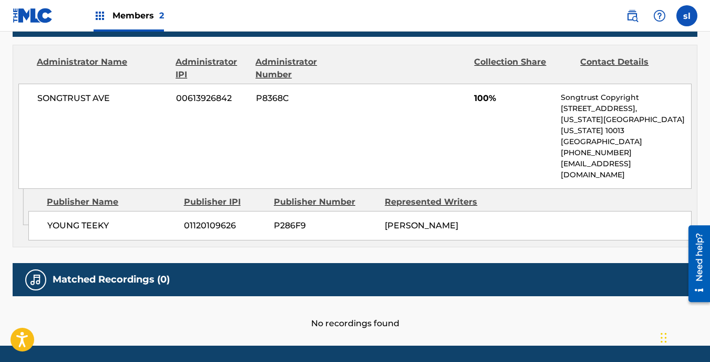
scroll to position [499, 0]
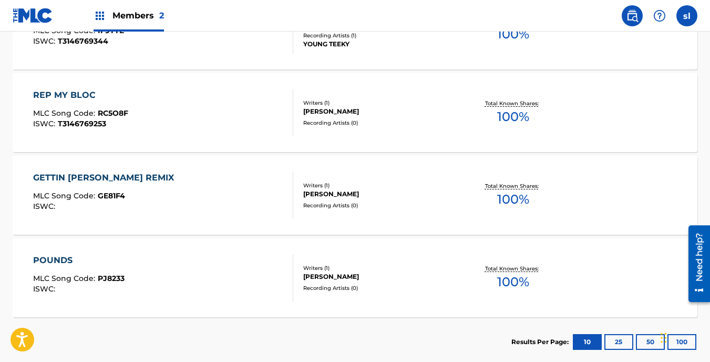
scroll to position [695, 0]
click at [615, 344] on button "25" at bounding box center [619, 342] width 29 height 16
drag, startPoint x: 709, startPoint y: 240, endPoint x: 712, endPoint y: 182, distance: 57.4
click html "Need help? Resource Center Help Get the help you need from our knowledge base N…"
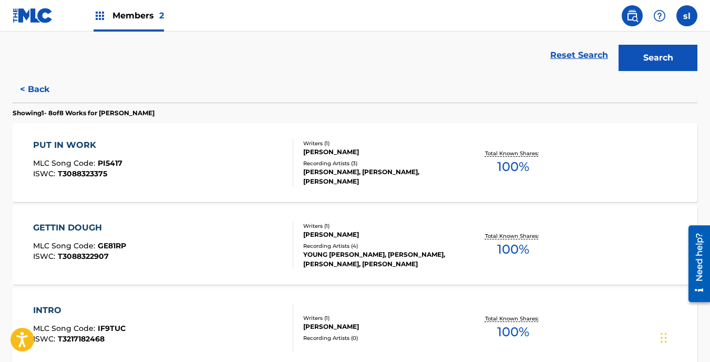
scroll to position [189, 0]
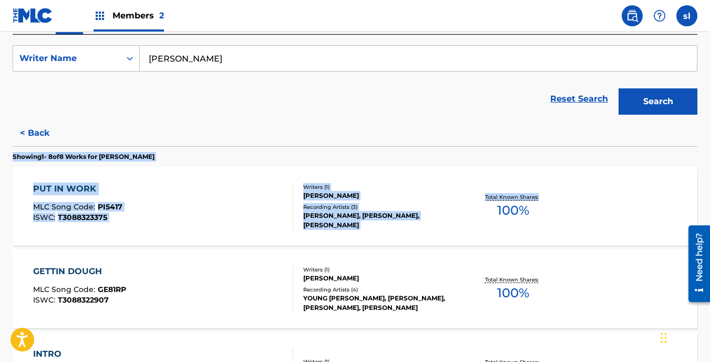
drag, startPoint x: 710, startPoint y: 127, endPoint x: 714, endPoint y: 174, distance: 46.9
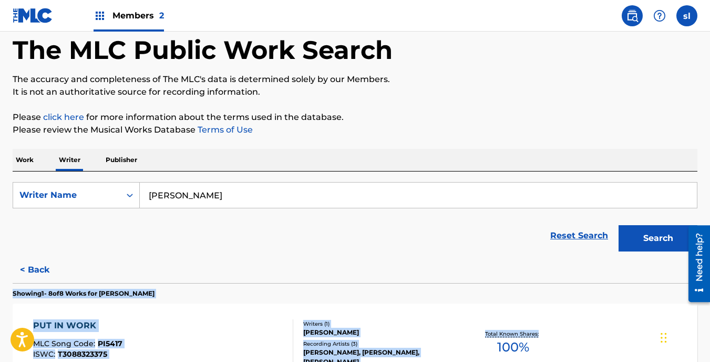
scroll to position [50, 0]
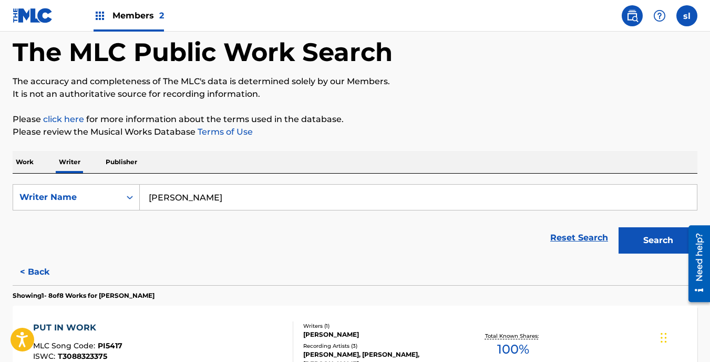
click at [29, 162] on p "Work" at bounding box center [25, 162] width 24 height 22
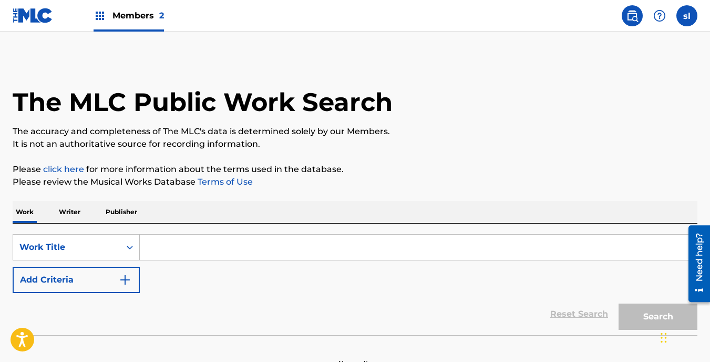
click at [212, 252] on input "Search Form" at bounding box center [418, 247] width 557 height 25
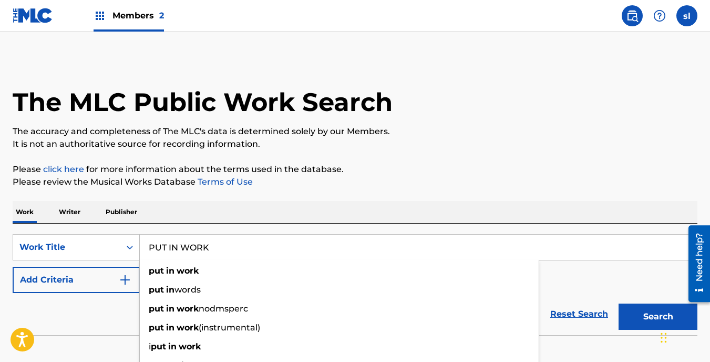
type input "PUT IN WORK"
click at [619, 303] on button "Search" at bounding box center [658, 316] width 79 height 26
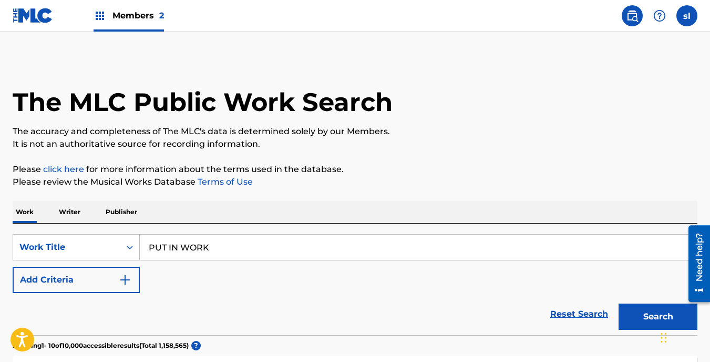
click at [639, 312] on button "Search" at bounding box center [658, 316] width 79 height 26
click at [134, 280] on button "Add Criteria" at bounding box center [76, 280] width 127 height 26
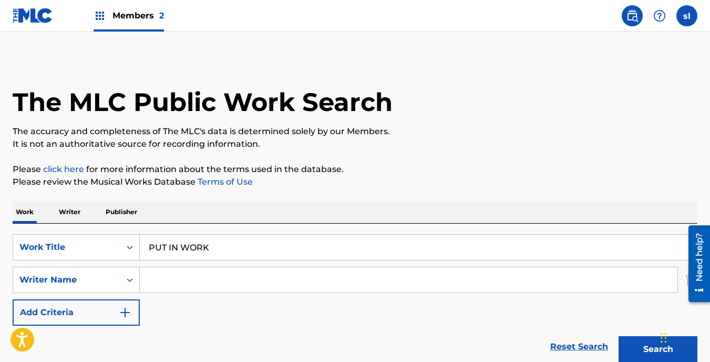
click at [173, 286] on input "Search Form" at bounding box center [409, 279] width 538 height 25
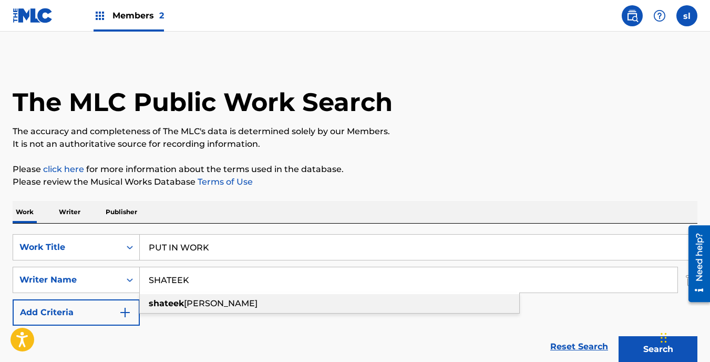
click at [181, 299] on strong "shateek" at bounding box center [166, 303] width 35 height 10
type input "[PERSON_NAME]"
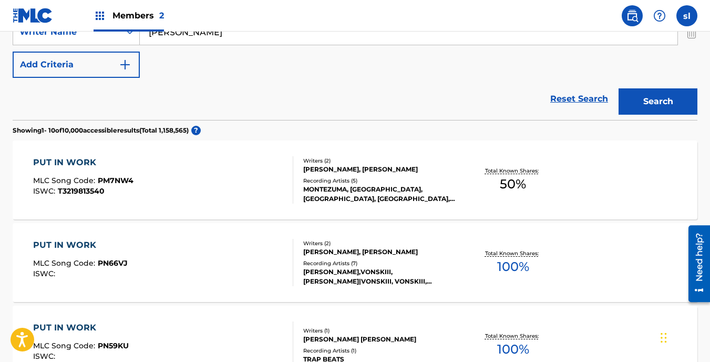
scroll to position [238, 0]
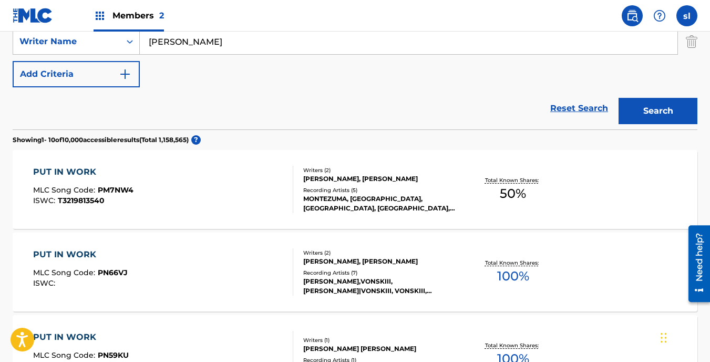
click at [676, 121] on button "Search" at bounding box center [658, 111] width 79 height 26
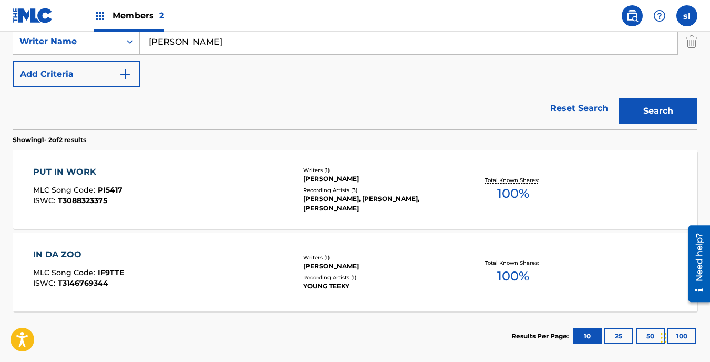
click at [373, 199] on div "YOUNG TEEKY, YOUNG TEEKY, YOUNG TEEKY" at bounding box center [379, 203] width 152 height 19
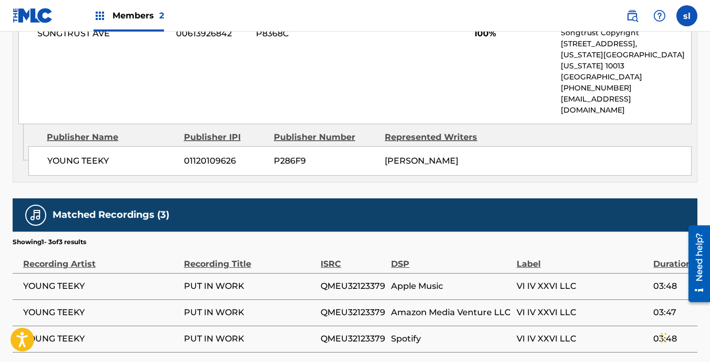
scroll to position [586, 0]
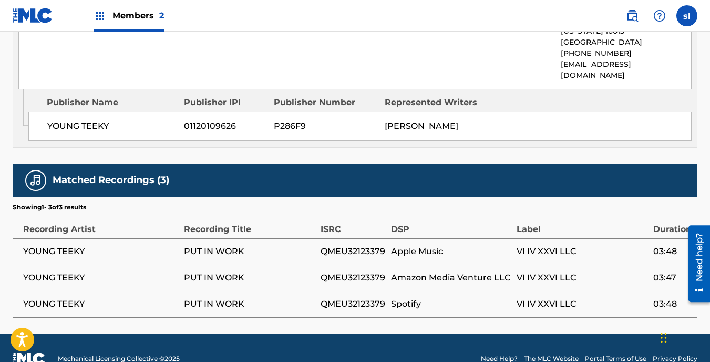
click at [371, 245] on span "QMEU32123379" at bounding box center [353, 251] width 65 height 13
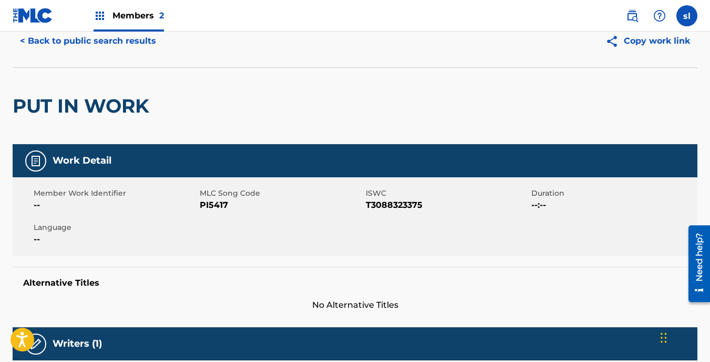
scroll to position [34, 0]
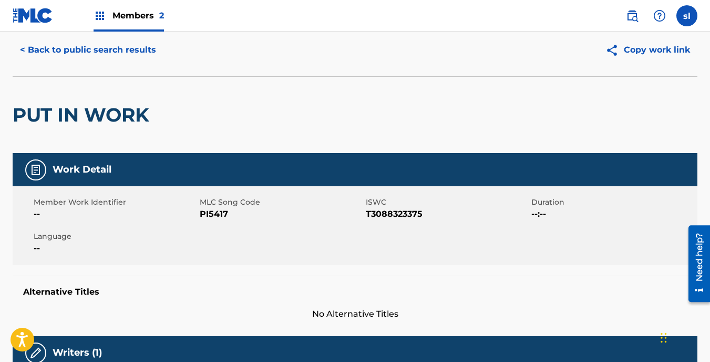
click at [675, 44] on button "Copy work link" at bounding box center [647, 50] width 99 height 26
click at [95, 15] on img at bounding box center [100, 15] width 13 height 13
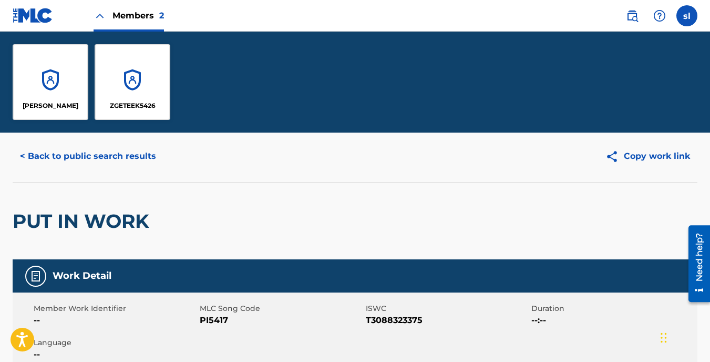
scroll to position [0, 0]
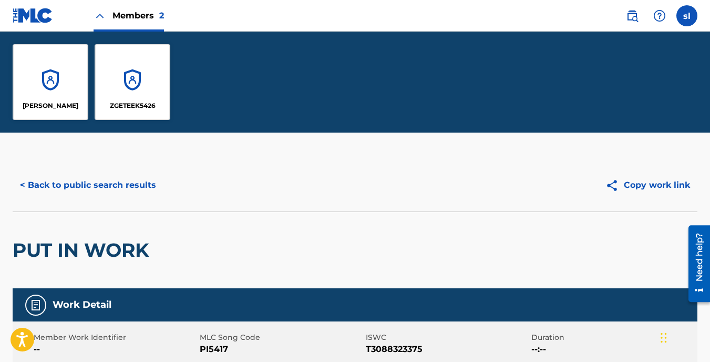
click at [66, 97] on div "[PERSON_NAME]" at bounding box center [51, 82] width 76 height 76
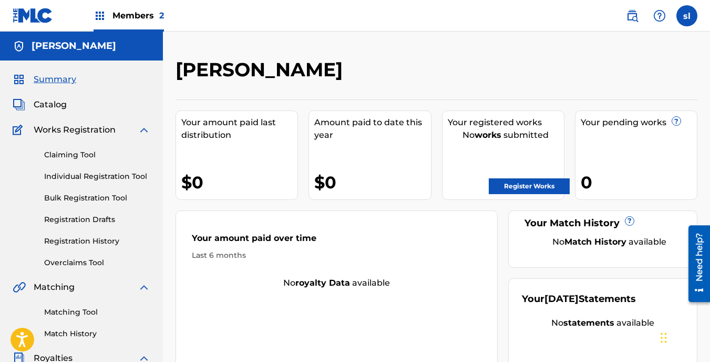
click at [69, 97] on div "Summary Catalog Works Registration Claiming Tool Individual Registration Tool B…" at bounding box center [81, 330] width 163 height 541
click at [537, 186] on link "Register Works" at bounding box center [529, 186] width 81 height 16
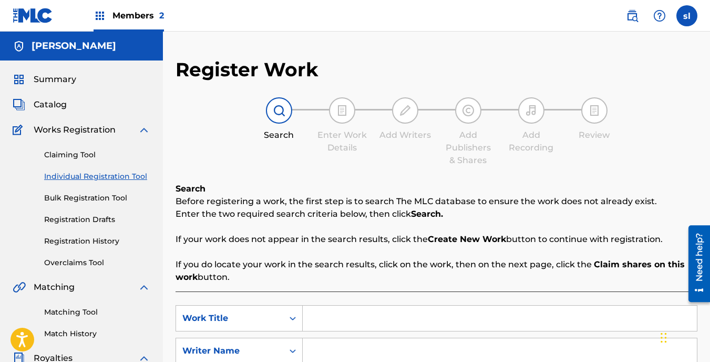
click at [322, 311] on input "Search Form" at bounding box center [500, 317] width 394 height 25
type input "PUT IN WORK"
click at [339, 351] on input "Search Form" at bounding box center [500, 350] width 394 height 25
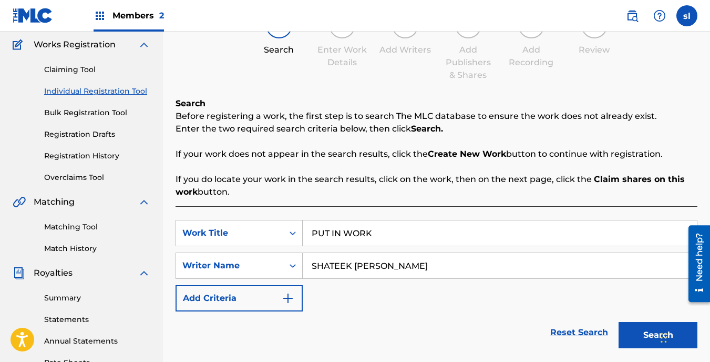
scroll to position [87, 0]
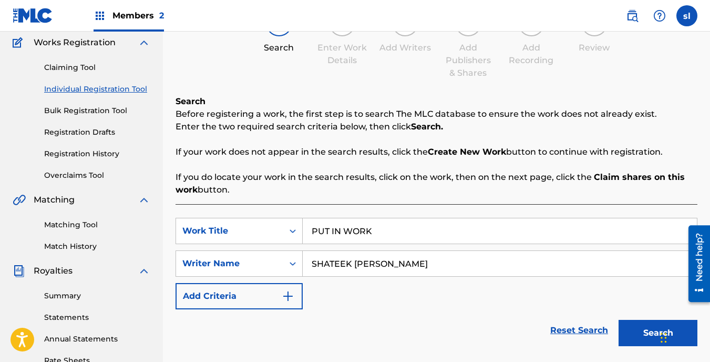
type input "SHATEEK [PERSON_NAME]"
click at [636, 329] on button "Search" at bounding box center [658, 333] width 79 height 26
click at [293, 301] on img "Search Form" at bounding box center [288, 296] width 13 height 13
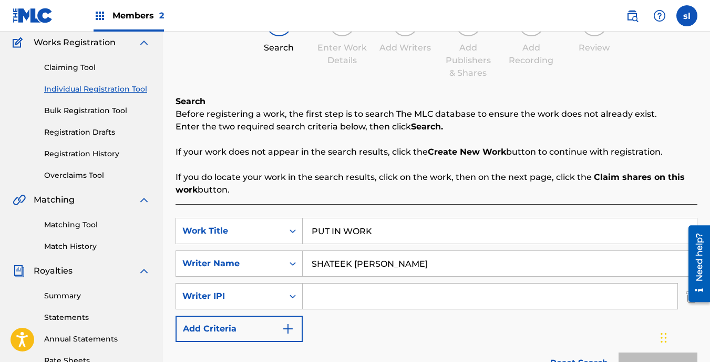
click at [317, 300] on input "Search Form" at bounding box center [490, 295] width 375 height 25
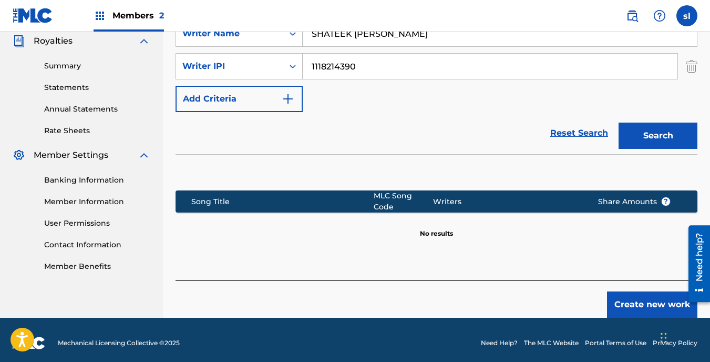
click at [632, 126] on button "Search" at bounding box center [658, 136] width 79 height 26
click at [345, 68] on input "1118214390" at bounding box center [490, 66] width 375 height 25
click at [622, 127] on button "Search" at bounding box center [658, 136] width 79 height 26
click at [378, 66] on input "1118214290" at bounding box center [490, 66] width 375 height 25
type input "1"
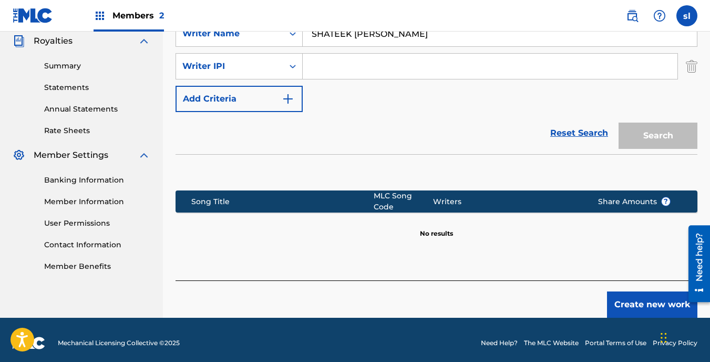
click at [648, 125] on div "Search" at bounding box center [656, 133] width 84 height 42
click at [288, 69] on icon "Search Form" at bounding box center [293, 66] width 11 height 11
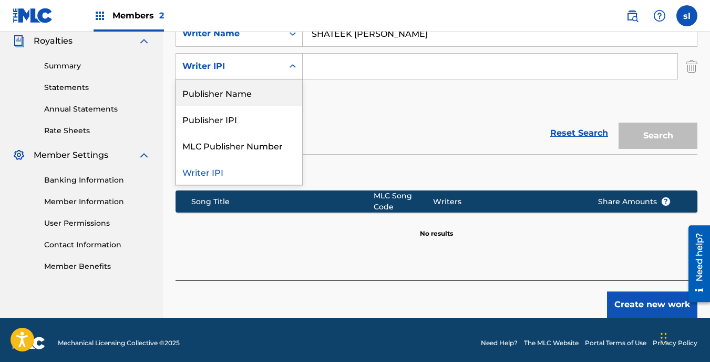
click at [263, 101] on div "Publisher Name" at bounding box center [239, 92] width 126 height 26
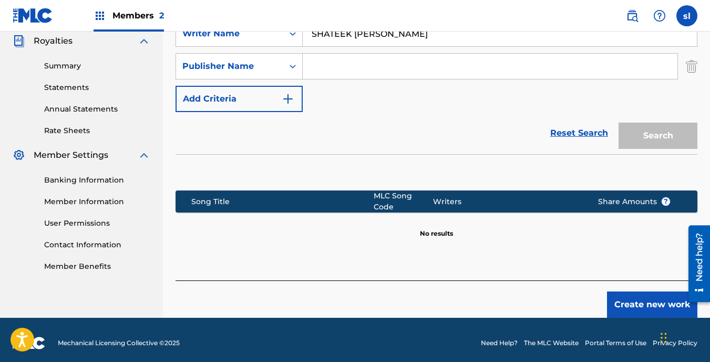
click at [319, 63] on input "Search Form" at bounding box center [490, 66] width 375 height 25
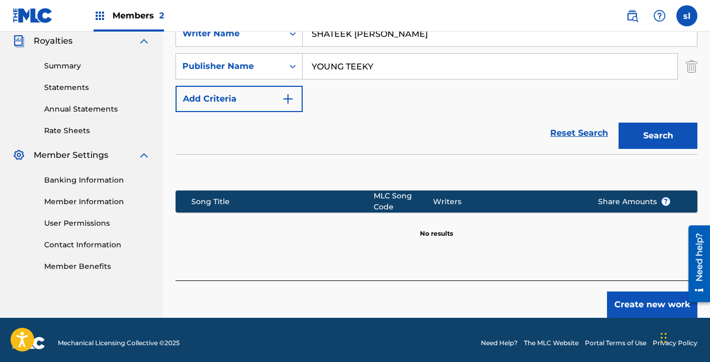
type input "YOUNG TEEKY"
click at [626, 132] on button "Search" at bounding box center [658, 136] width 79 height 26
click at [403, 32] on input "SHATEEK [PERSON_NAME]" at bounding box center [500, 33] width 394 height 25
type input "SHATEEK LEWIS"
click at [619, 123] on button "Search" at bounding box center [658, 136] width 79 height 26
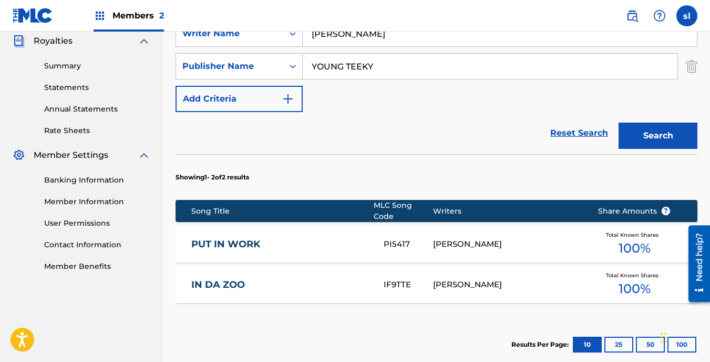
click at [617, 243] on div "Total Known Shares 100 %" at bounding box center [634, 244] width 105 height 32
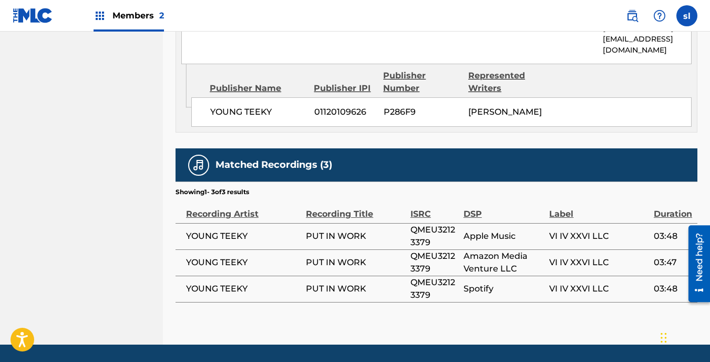
scroll to position [645, 0]
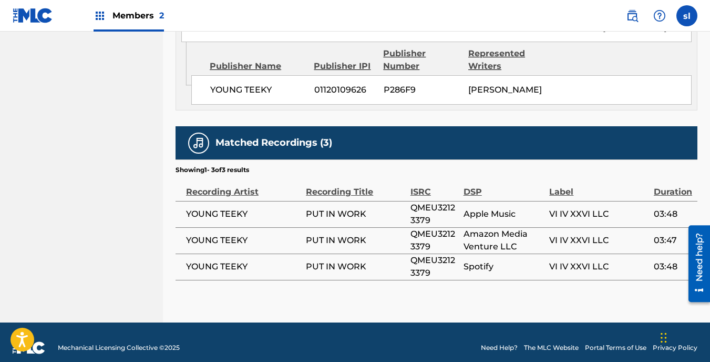
click at [319, 137] on h5 "Matched Recordings (3)" at bounding box center [274, 143] width 117 height 12
click at [341, 84] on span "01120109626" at bounding box center [345, 90] width 62 height 13
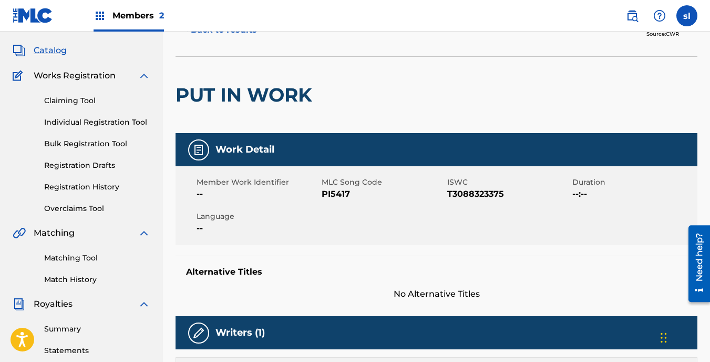
scroll to position [0, 0]
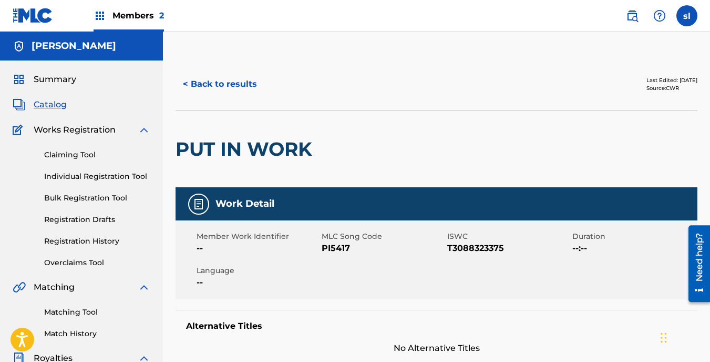
drag, startPoint x: 95, startPoint y: 151, endPoint x: 63, endPoint y: 155, distance: 32.2
click at [63, 155] on link "Claiming Tool" at bounding box center [97, 154] width 106 height 11
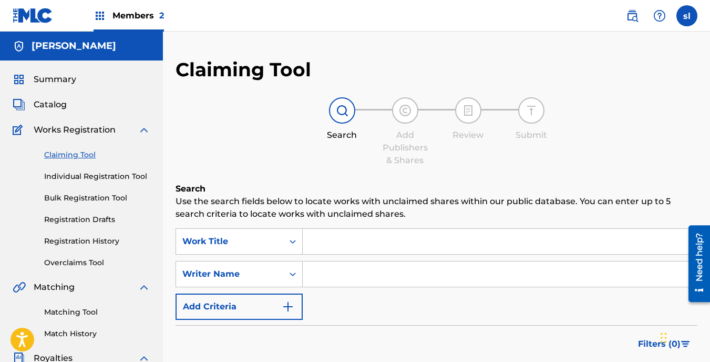
drag, startPoint x: 331, startPoint y: 249, endPoint x: 318, endPoint y: 272, distance: 26.6
click at [318, 272] on input "Search Form" at bounding box center [500, 273] width 394 height 25
click at [322, 247] on input "Search Form" at bounding box center [500, 241] width 394 height 25
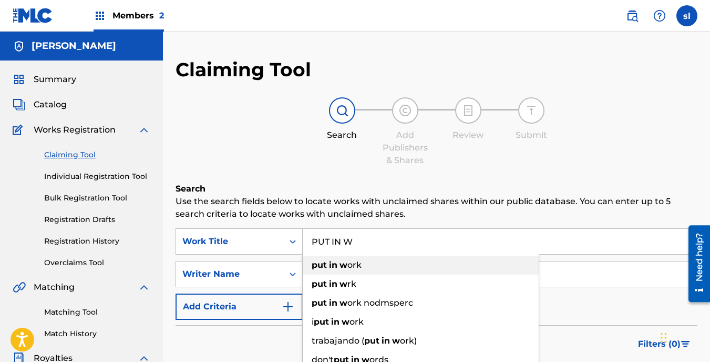
click at [319, 263] on strong "put" at bounding box center [319, 265] width 15 height 10
type input "put in work"
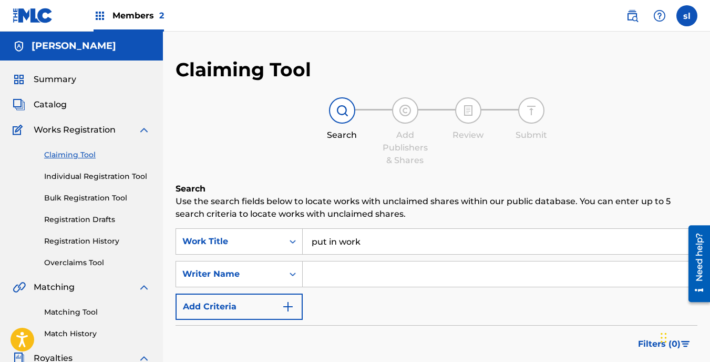
click at [291, 309] on img "Search Form" at bounding box center [288, 306] width 13 height 13
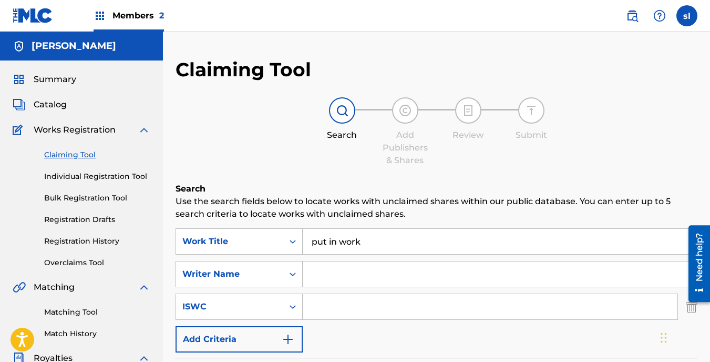
click at [329, 277] on input "Search Form" at bounding box center [500, 273] width 394 height 25
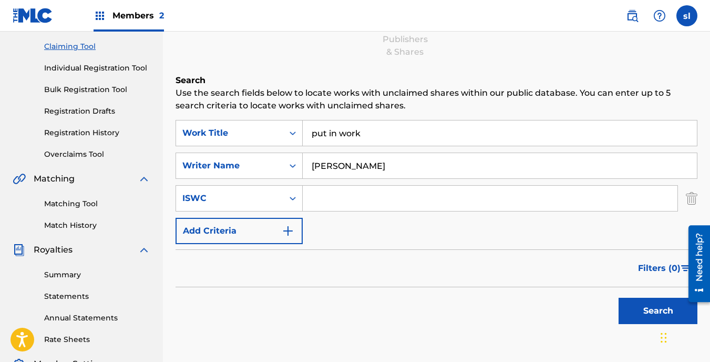
scroll to position [109, 0]
type input "SHATEEK LEWIS"
click at [654, 304] on button "Search" at bounding box center [658, 310] width 79 height 26
click at [288, 230] on img "Search Form" at bounding box center [288, 230] width 13 height 13
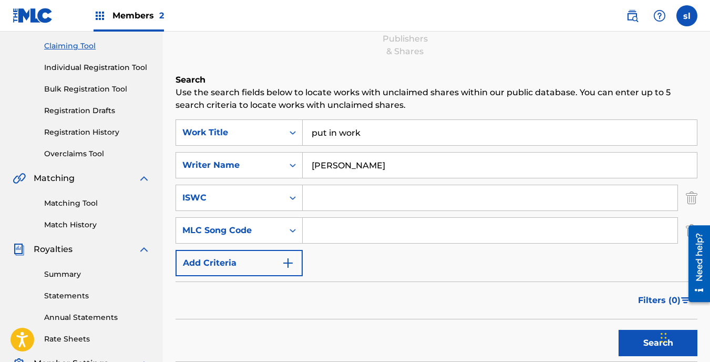
click at [293, 257] on img "Search Form" at bounding box center [288, 263] width 13 height 13
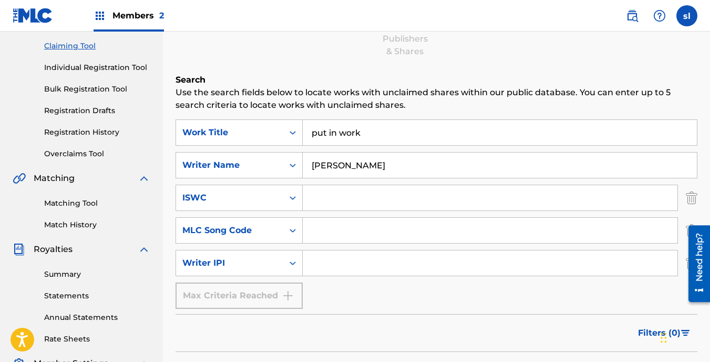
click at [336, 253] on input "Search Form" at bounding box center [490, 262] width 375 height 25
click at [392, 238] on input "Search Form" at bounding box center [490, 230] width 375 height 25
click at [346, 264] on input "1118214" at bounding box center [490, 262] width 375 height 25
type input "1"
paste input "1118214790"
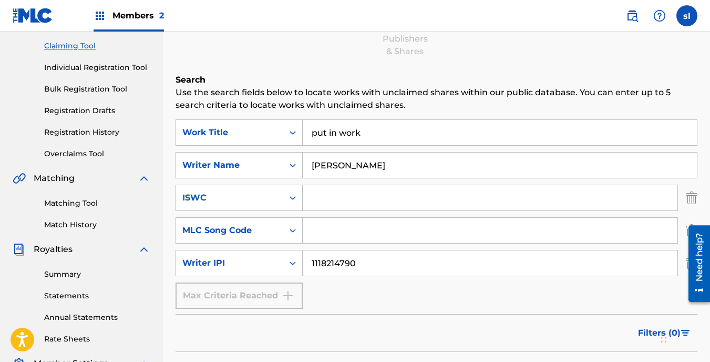
type input "1118214790"
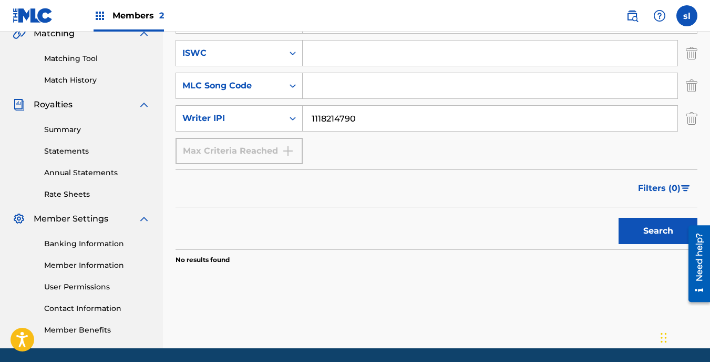
scroll to position [256, 0]
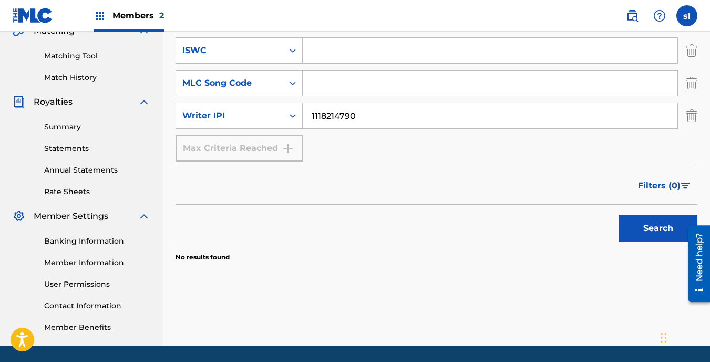
click at [660, 230] on button "Search" at bounding box center [658, 228] width 79 height 26
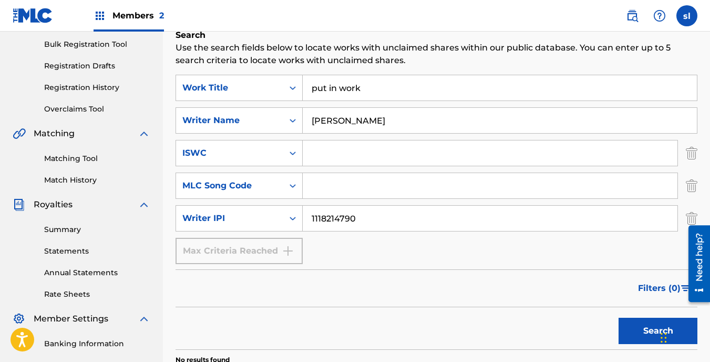
scroll to position [137, 0]
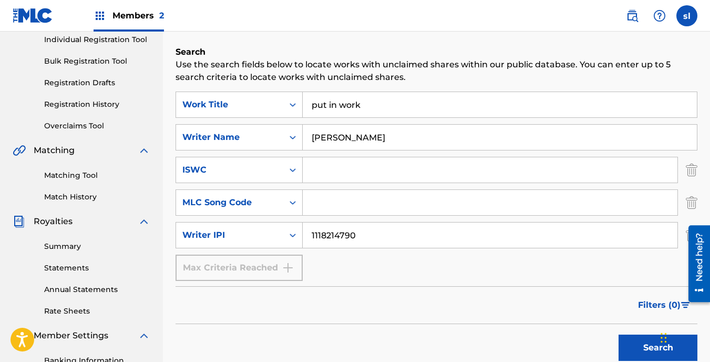
click at [484, 133] on input "SHATEEK LEWIS" at bounding box center [500, 137] width 394 height 25
type input "S"
click at [640, 344] on button "Search" at bounding box center [658, 347] width 79 height 26
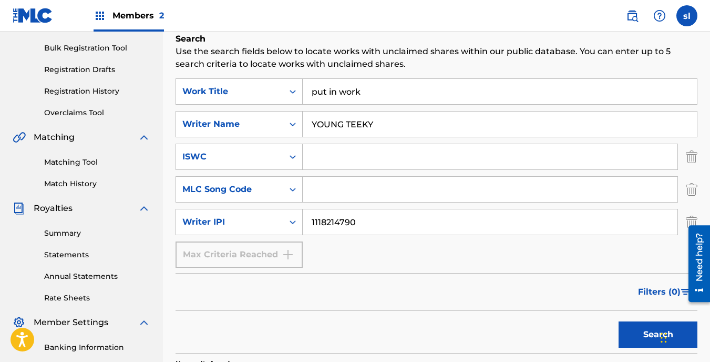
scroll to position [135, 0]
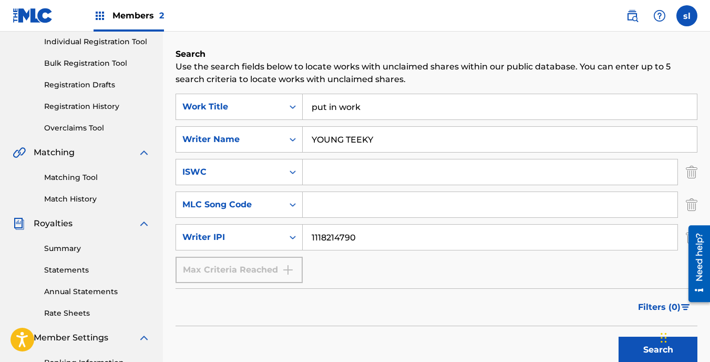
click at [400, 138] on input "YOUNG TEEKY" at bounding box center [500, 139] width 394 height 25
type input "Y"
type input "SHATEEK LEWIS"
click at [88, 126] on link "Overclaims Tool" at bounding box center [97, 128] width 106 height 11
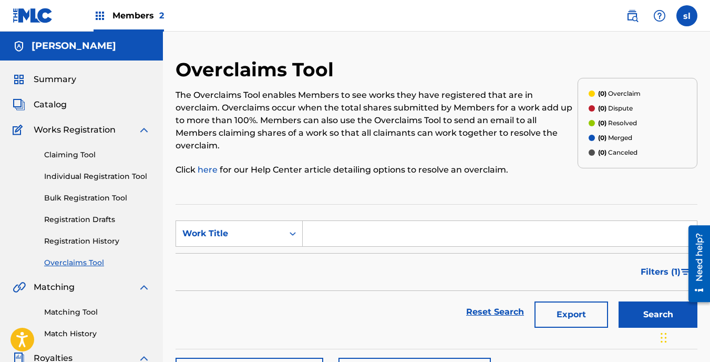
click at [321, 221] on input "Search Form" at bounding box center [500, 233] width 394 height 25
type input "PUT IN WORK"
click at [659, 301] on button "Search" at bounding box center [658, 314] width 79 height 26
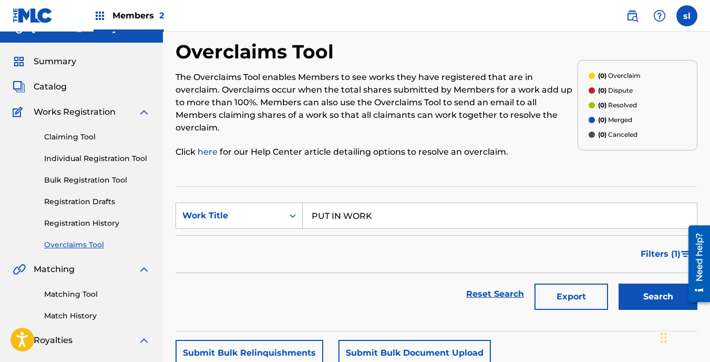
scroll to position [15, 0]
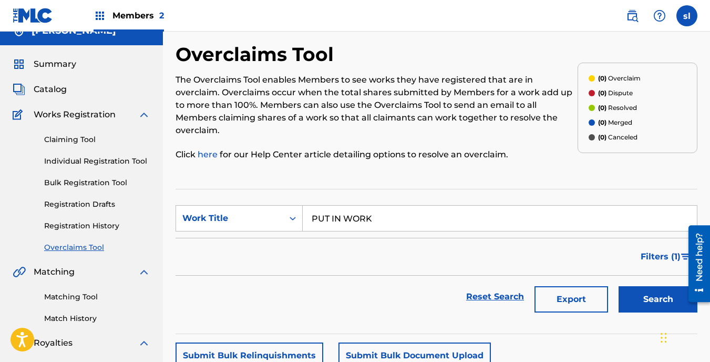
click at [593, 286] on button "Export" at bounding box center [572, 299] width 74 height 26
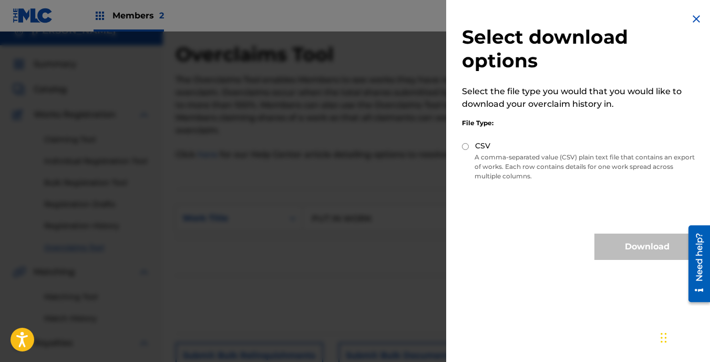
click at [693, 18] on img at bounding box center [696, 19] width 13 height 13
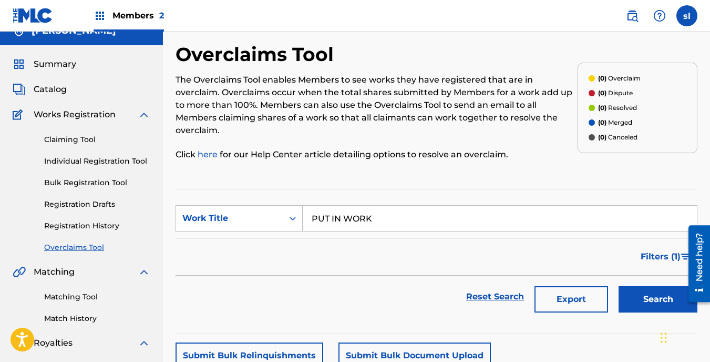
click at [100, 205] on link "Registration Drafts" at bounding box center [97, 204] width 106 height 11
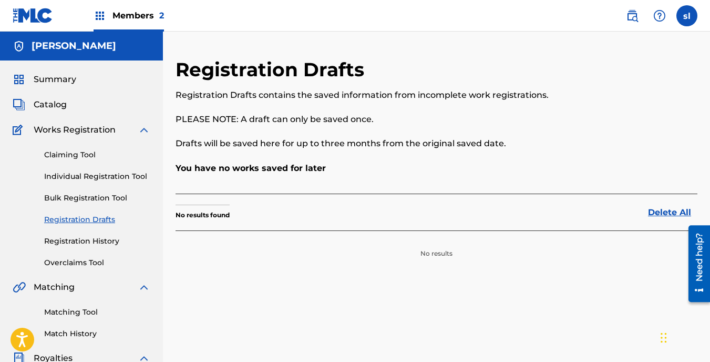
click at [100, 239] on link "Registration History" at bounding box center [97, 241] width 106 height 11
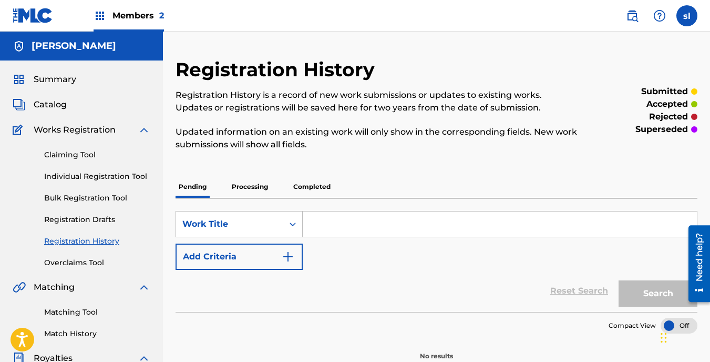
click at [52, 110] on span "Catalog" at bounding box center [50, 104] width 33 height 13
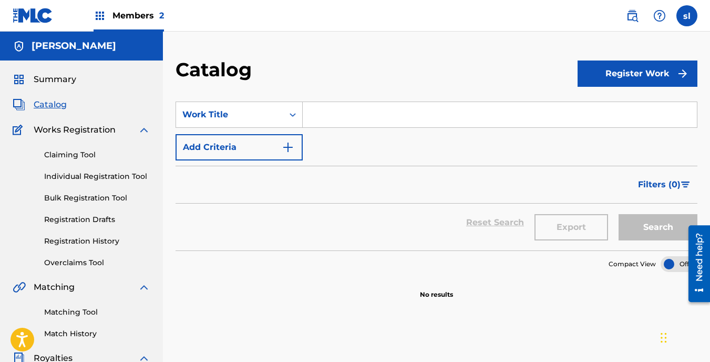
click at [47, 73] on span "Summary" at bounding box center [55, 79] width 43 height 13
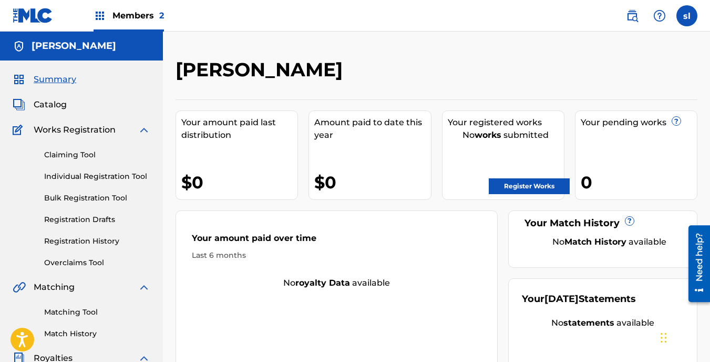
click at [91, 313] on link "Matching Tool" at bounding box center [97, 312] width 106 height 11
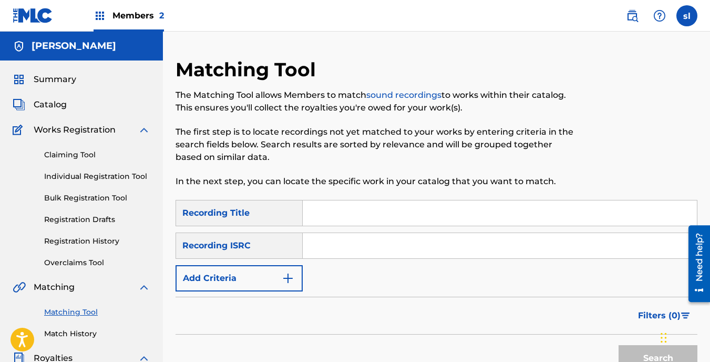
click at [320, 216] on input "Search Form" at bounding box center [500, 212] width 394 height 25
type input "PUT IN WORK"
click at [325, 251] on input "Search Form" at bounding box center [500, 245] width 394 height 25
click at [286, 276] on img "Search Form" at bounding box center [288, 278] width 13 height 13
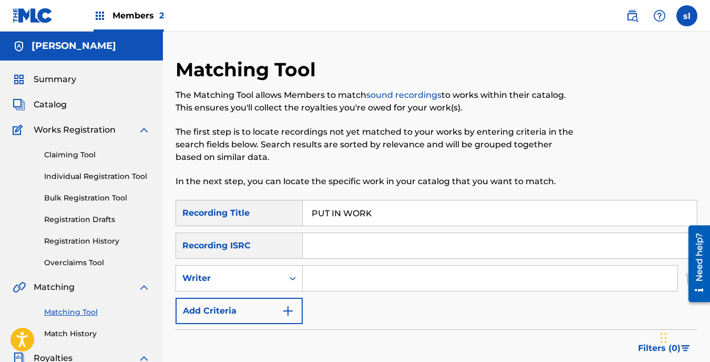
click at [317, 278] on input "Search Form" at bounding box center [490, 278] width 375 height 25
type input "SHATEEK LEWIS"
click at [290, 309] on img "Search Form" at bounding box center [288, 310] width 13 height 13
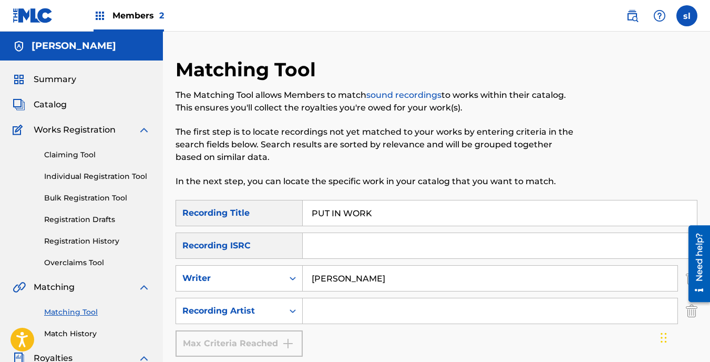
click at [327, 308] on input "Search Form" at bounding box center [490, 310] width 375 height 25
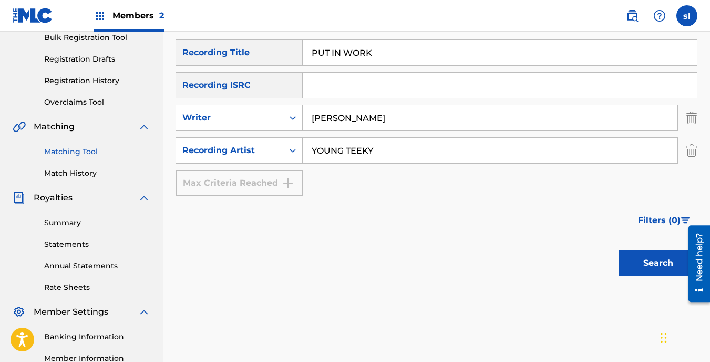
scroll to position [167, 0]
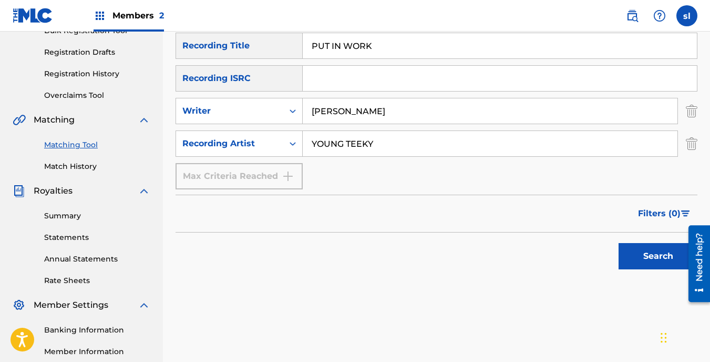
type input "YOUNG TEEKY"
click at [645, 257] on button "Search" at bounding box center [658, 256] width 79 height 26
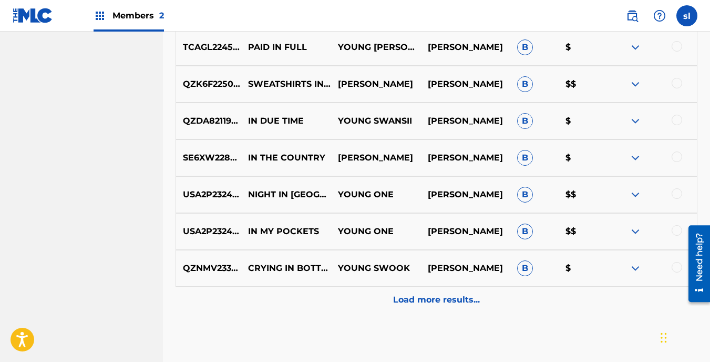
scroll to position [566, 0]
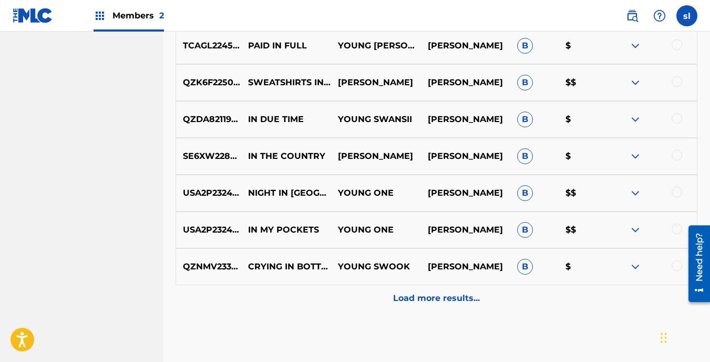
click at [496, 296] on div "Load more results..." at bounding box center [437, 298] width 522 height 26
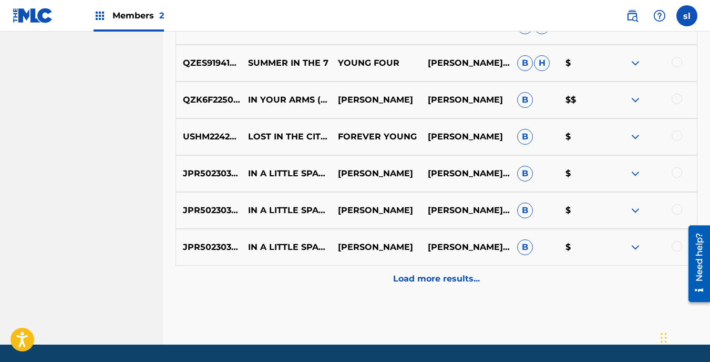
scroll to position [955, 0]
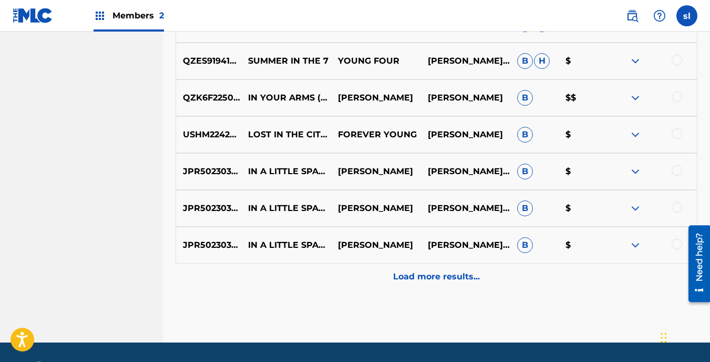
click at [476, 265] on div "Load more results..." at bounding box center [437, 276] width 522 height 26
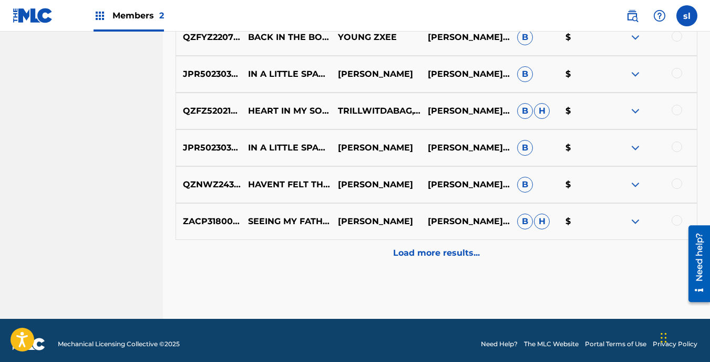
scroll to position [1354, 0]
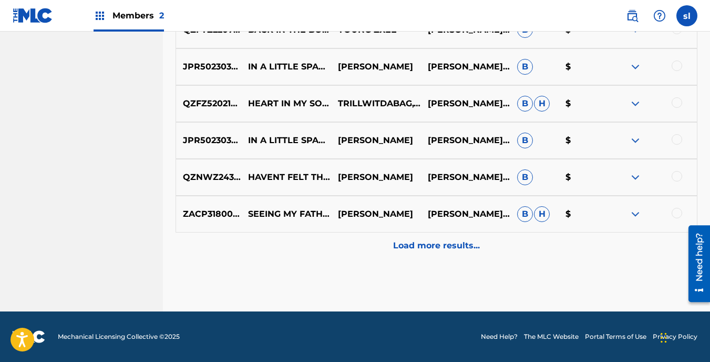
click at [463, 239] on p "Load more results..." at bounding box center [436, 245] width 87 height 13
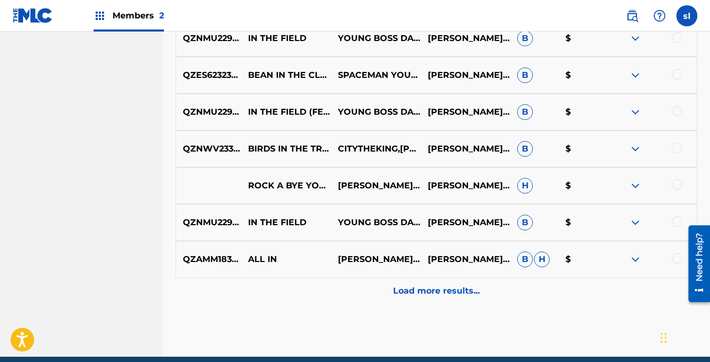
scroll to position [1674, 0]
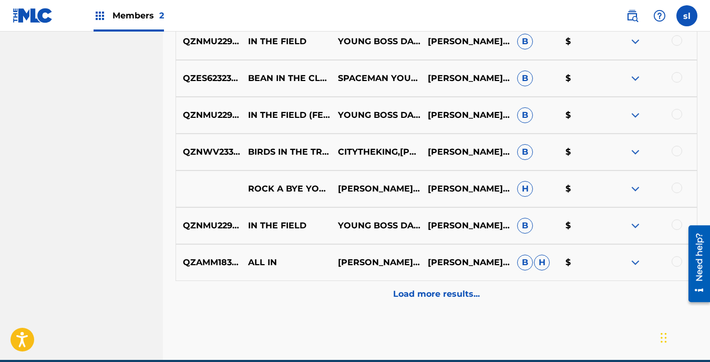
click at [519, 293] on div "Load more results..." at bounding box center [437, 294] width 522 height 26
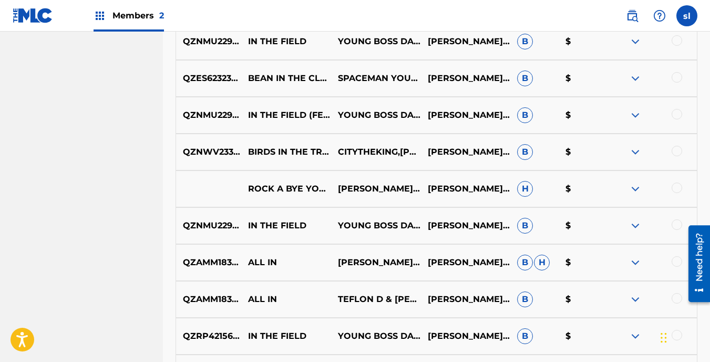
drag, startPoint x: 519, startPoint y: 293, endPoint x: 96, endPoint y: 224, distance: 428.8
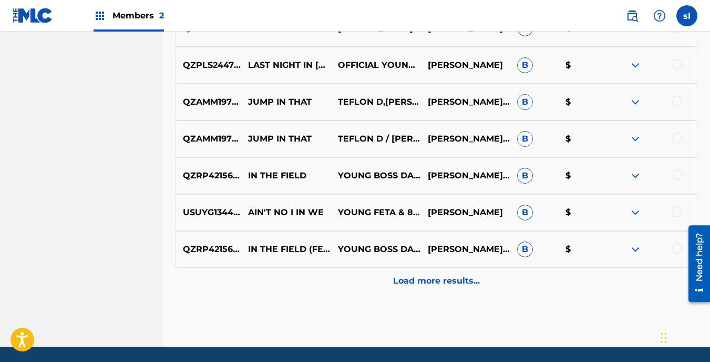
scroll to position [2091, 0]
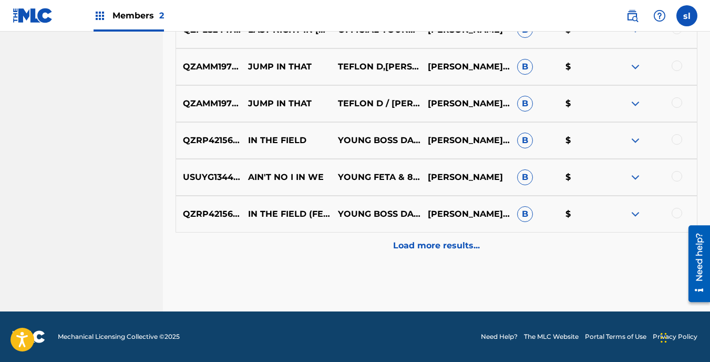
click at [454, 252] on div "Load more results..." at bounding box center [437, 245] width 522 height 26
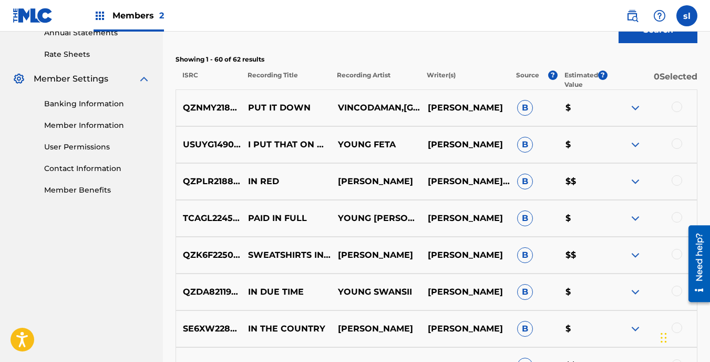
scroll to position [340, 0]
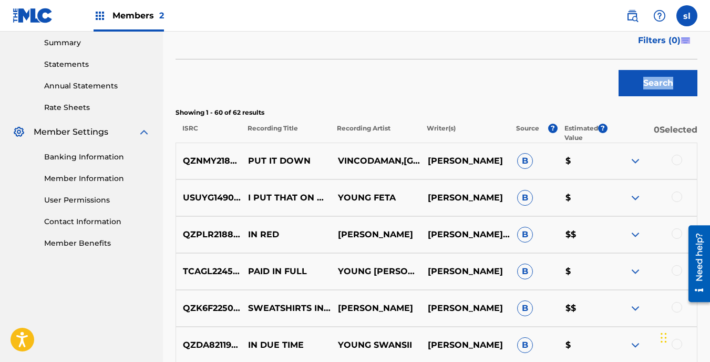
drag, startPoint x: 710, startPoint y: 64, endPoint x: 708, endPoint y: 55, distance: 9.2
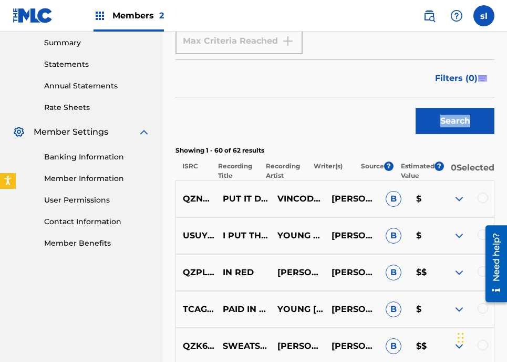
click at [470, 78] on span "Filters ( 0 )" at bounding box center [456, 78] width 43 height 13
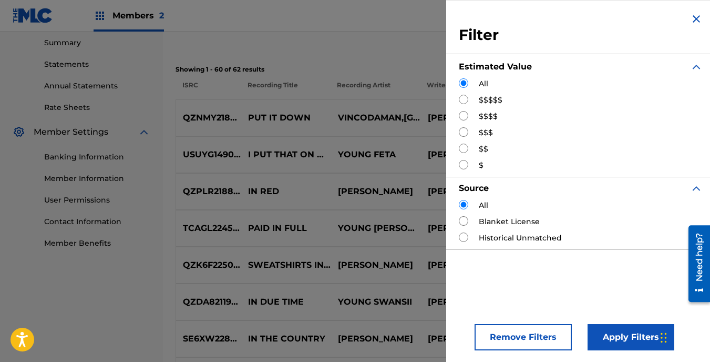
click at [310, 44] on div "Search" at bounding box center [437, 37] width 522 height 42
click at [348, 45] on div "Search" at bounding box center [437, 37] width 522 height 42
click at [690, 23] on img "Search Form" at bounding box center [696, 19] width 13 height 13
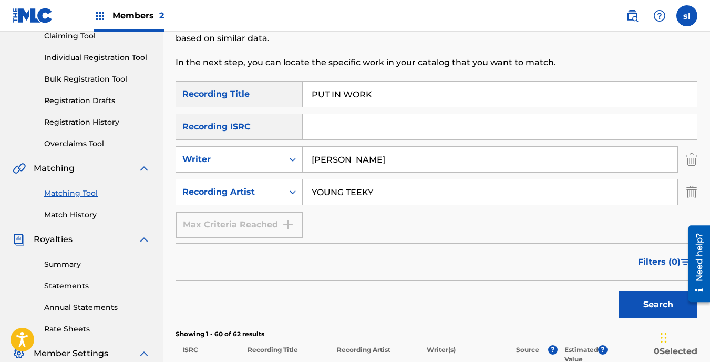
scroll to position [28, 0]
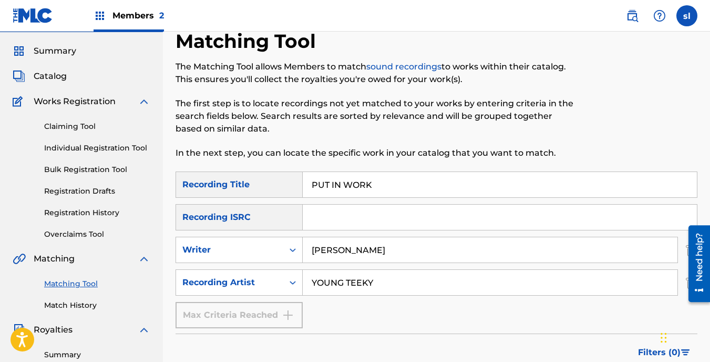
click at [328, 218] on input "Search Form" at bounding box center [500, 217] width 394 height 25
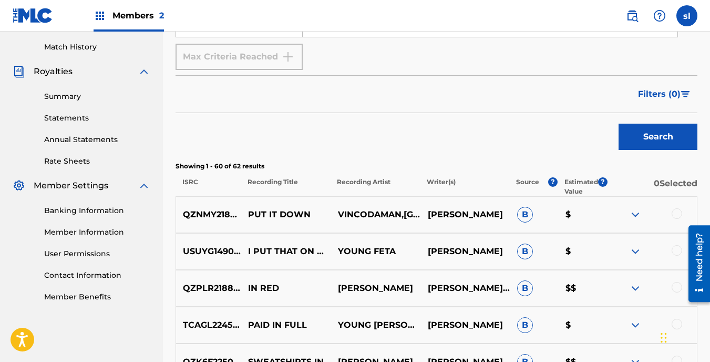
scroll to position [291, 0]
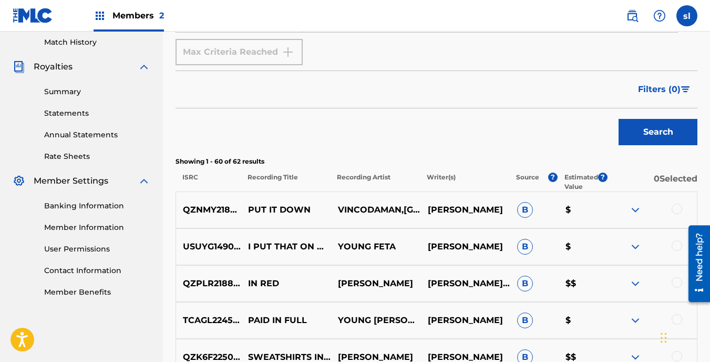
type input "QMEU32123379"
click at [651, 128] on button "Search" at bounding box center [658, 132] width 79 height 26
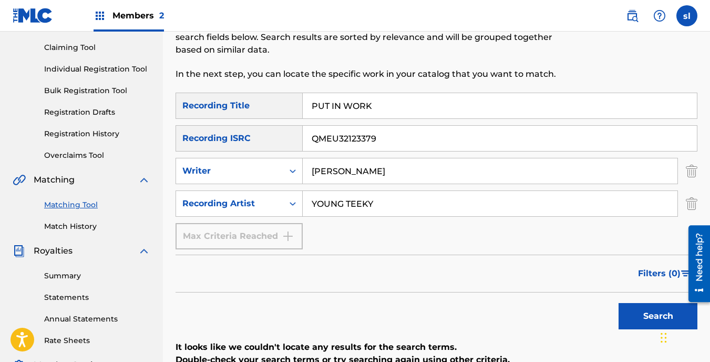
scroll to position [104, 0]
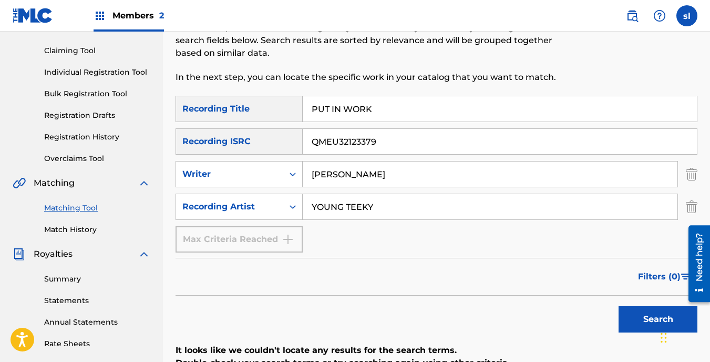
click at [289, 241] on div "Max Criteria Reached" at bounding box center [239, 239] width 127 height 26
click at [91, 300] on link "Statements" at bounding box center [97, 300] width 106 height 11
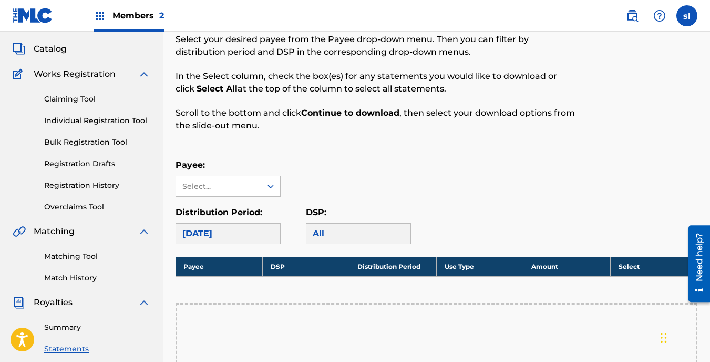
scroll to position [54, 0]
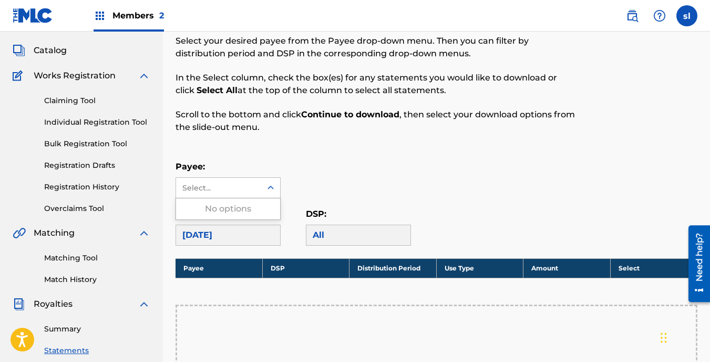
click at [269, 186] on icon at bounding box center [271, 187] width 11 height 11
click at [90, 255] on link "Matching Tool" at bounding box center [97, 257] width 106 height 11
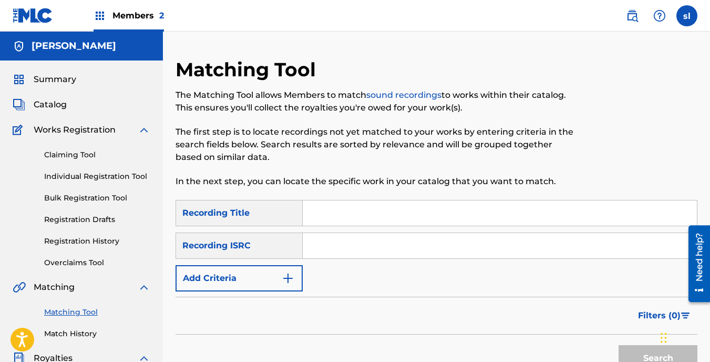
click at [320, 217] on input "Search Form" at bounding box center [500, 212] width 394 height 25
type input "PUT IN WORK"
click at [331, 249] on input "Search Form" at bounding box center [500, 245] width 394 height 25
click at [64, 104] on span "Catalog" at bounding box center [50, 104] width 33 height 13
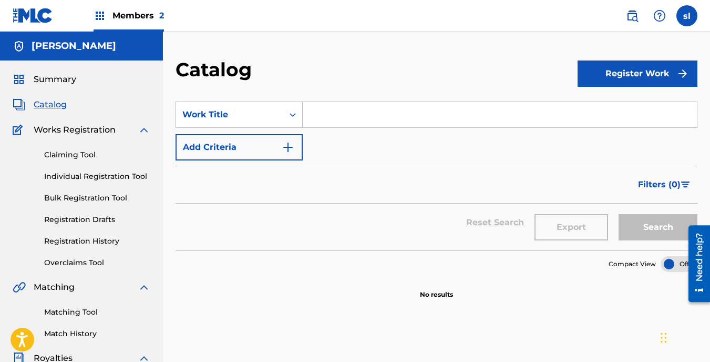
click at [348, 121] on input "Search Form" at bounding box center [500, 114] width 394 height 25
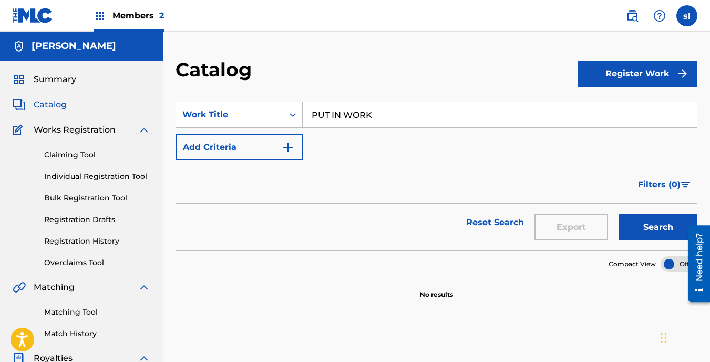
type input "PUT IN WORK"
click at [677, 78] on img "submit" at bounding box center [683, 73] width 13 height 13
click at [651, 114] on link "Individual" at bounding box center [638, 107] width 120 height 25
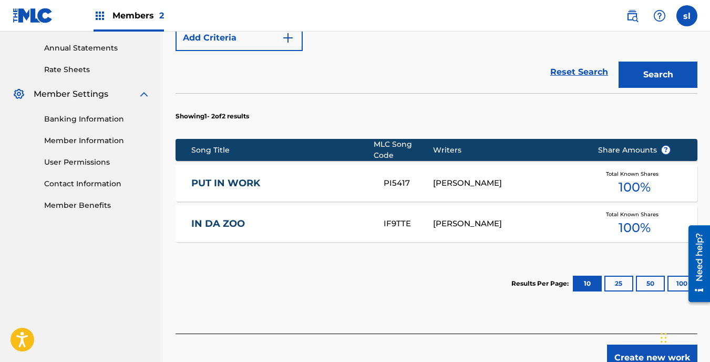
scroll to position [389, 0]
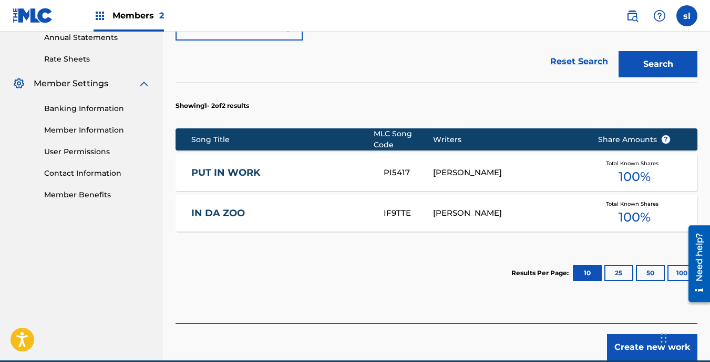
click at [504, 169] on div "SHATEEK LEWIS" at bounding box center [507, 173] width 149 height 12
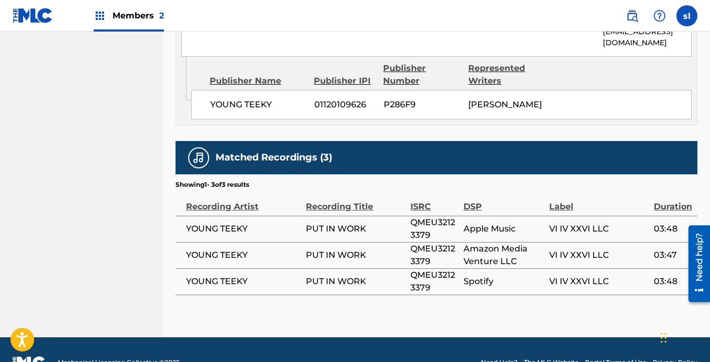
scroll to position [645, 0]
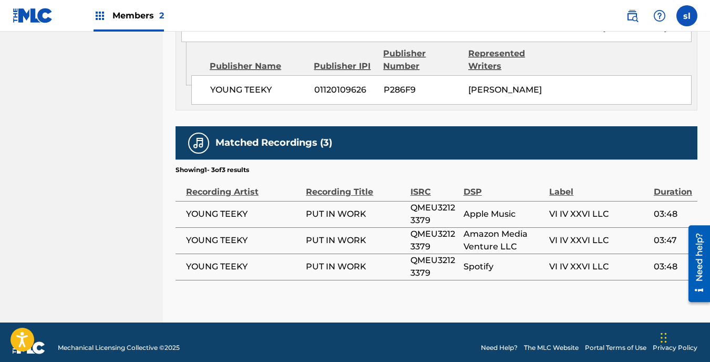
click at [323, 208] on span "PUT IN WORK" at bounding box center [355, 214] width 99 height 13
drag, startPoint x: 448, startPoint y: 204, endPoint x: 398, endPoint y: 197, distance: 50.9
click at [398, 201] on tr "YOUNG TEEKY PUT IN WORK QMEU32123379 Apple Music VI IV XXVI LLC 03:48" at bounding box center [437, 214] width 522 height 26
copy tr "QMEU32123379"
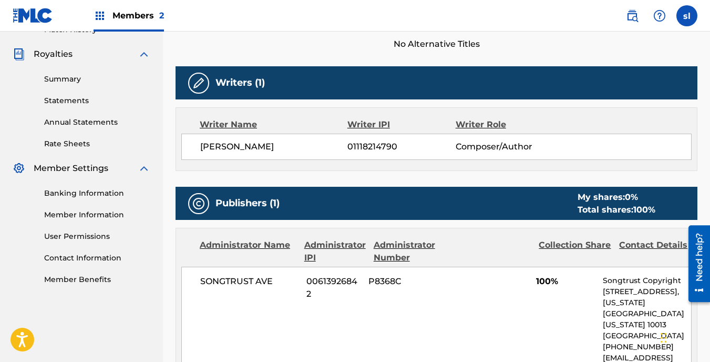
scroll to position [282, 0]
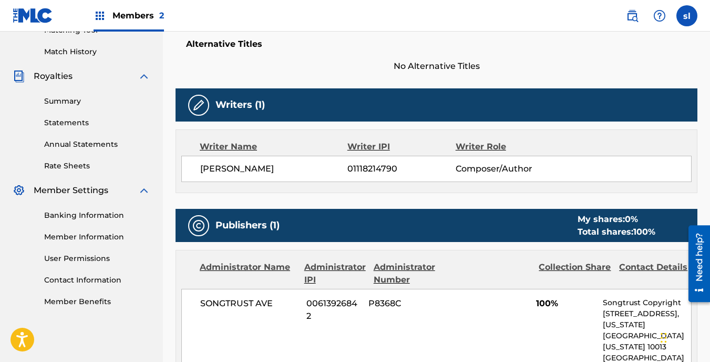
click at [144, 77] on img at bounding box center [144, 76] width 13 height 13
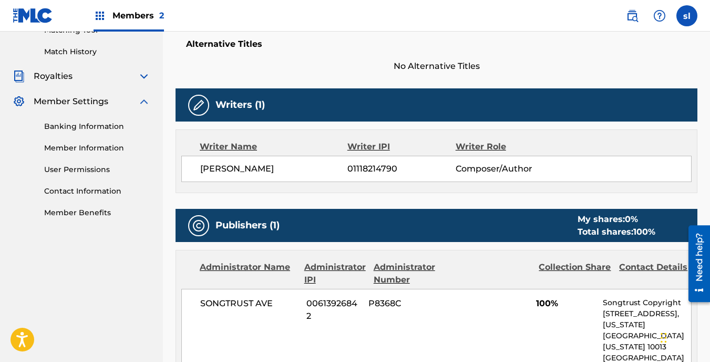
click at [144, 77] on img at bounding box center [144, 76] width 13 height 13
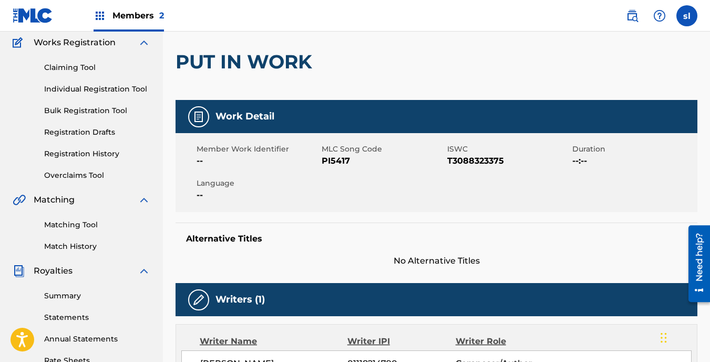
scroll to position [86, 0]
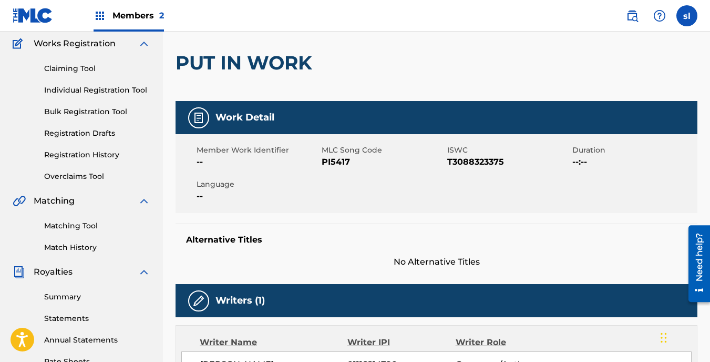
click at [109, 94] on link "Individual Registration Tool" at bounding box center [97, 90] width 106 height 11
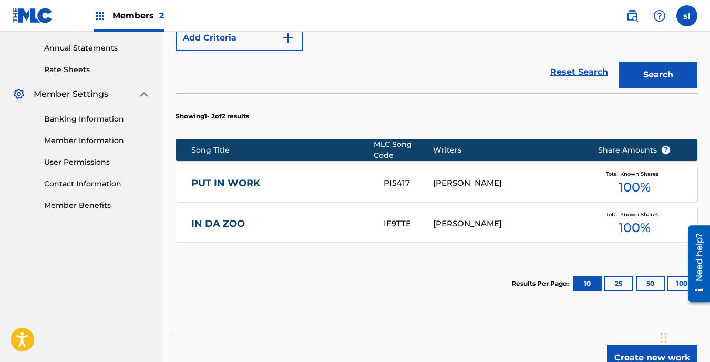
scroll to position [398, 0]
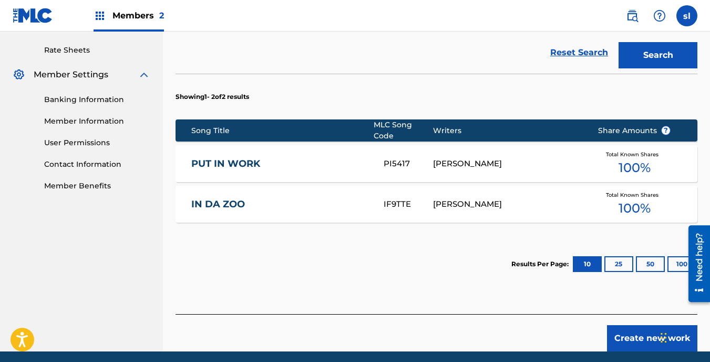
click at [679, 256] on button "100" at bounding box center [682, 264] width 29 height 16
click at [568, 199] on div "SHATEEK LEWIS" at bounding box center [507, 204] width 149 height 12
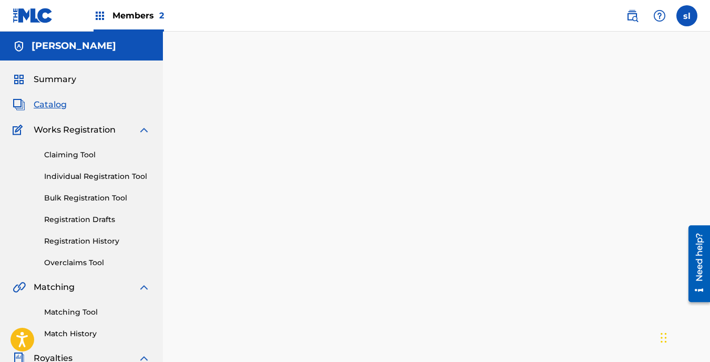
click at [568, 199] on div at bounding box center [436, 330] width 547 height 544
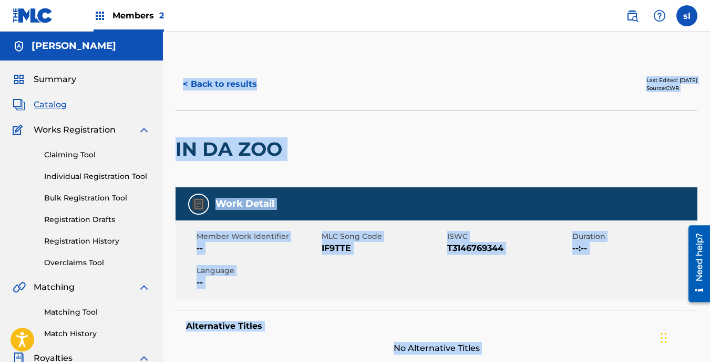
click at [195, 203] on img at bounding box center [198, 204] width 13 height 13
click at [216, 87] on button "< Back to results" at bounding box center [220, 84] width 89 height 26
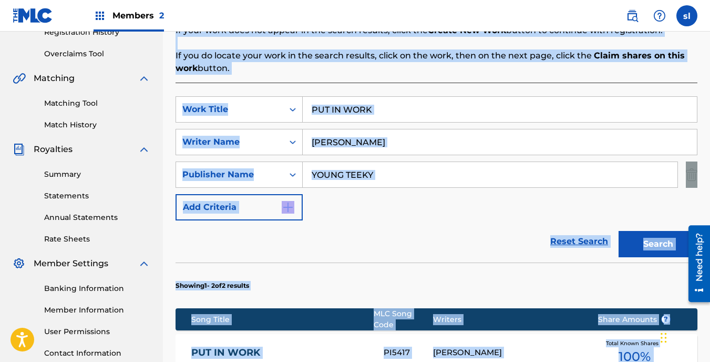
scroll to position [208, 0]
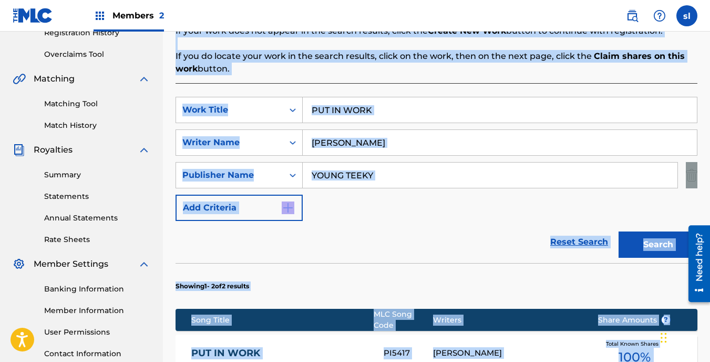
click at [90, 103] on link "Matching Tool" at bounding box center [97, 103] width 106 height 11
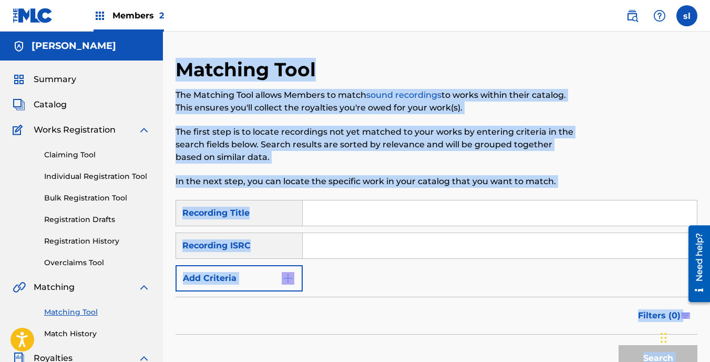
click at [344, 237] on input "Search Form" at bounding box center [500, 245] width 394 height 25
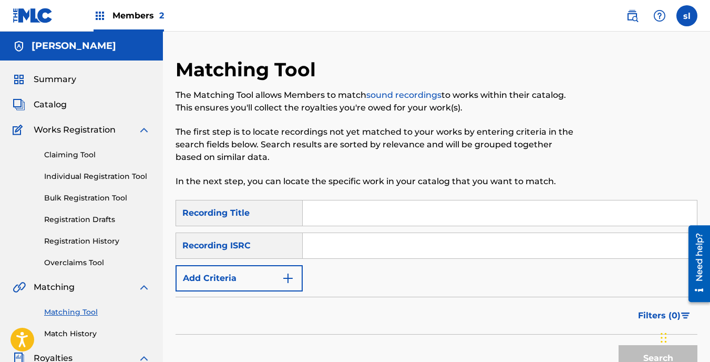
paste input "QMEU32123379"
type input "QMEU32123379"
click at [337, 222] on input "Search Form" at bounding box center [500, 212] width 394 height 25
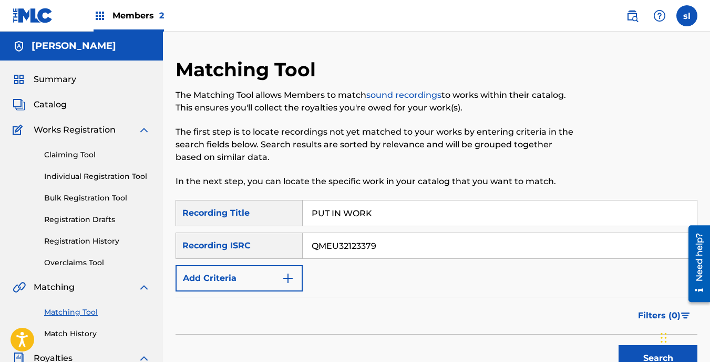
click at [631, 353] on button "Search" at bounding box center [658, 358] width 79 height 26
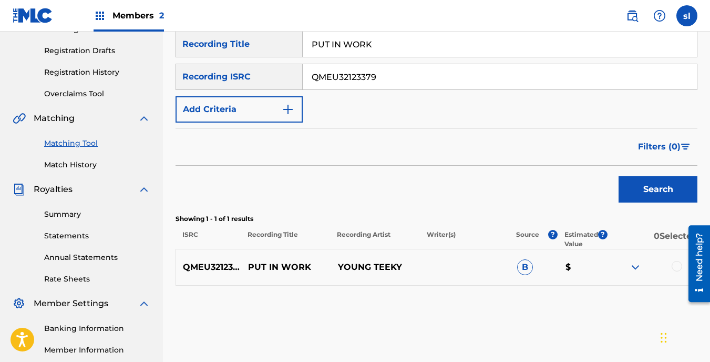
scroll to position [172, 0]
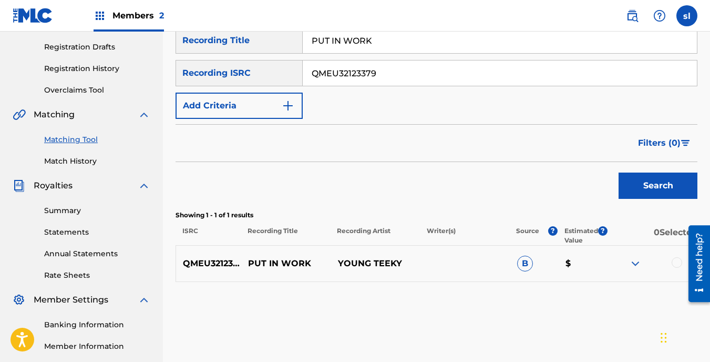
click at [674, 264] on div at bounding box center [677, 262] width 11 height 11
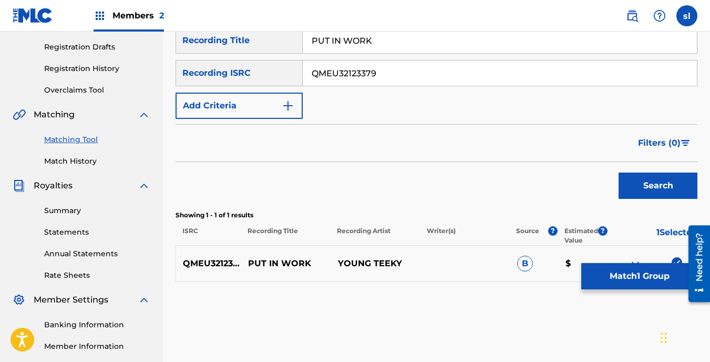
click at [570, 264] on p "$" at bounding box center [583, 263] width 48 height 13
click at [525, 260] on span "B" at bounding box center [525, 264] width 16 height 16
click at [567, 263] on p "$" at bounding box center [583, 263] width 48 height 13
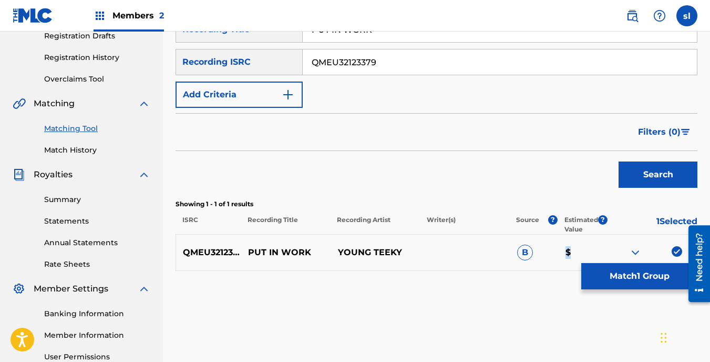
scroll to position [180, 0]
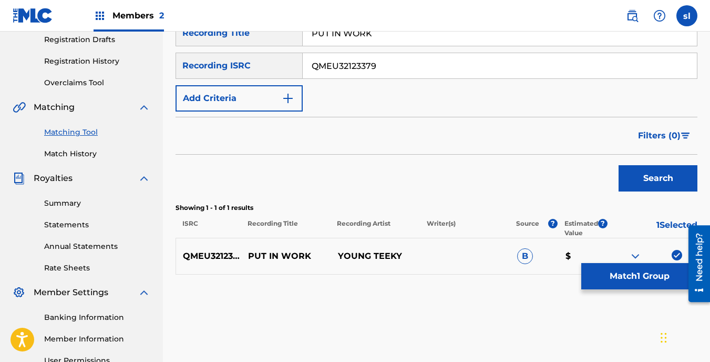
click at [268, 258] on p "PUT IN WORK" at bounding box center [286, 256] width 90 height 13
drag, startPoint x: 268, startPoint y: 258, endPoint x: 233, endPoint y: 256, distance: 34.8
click at [233, 256] on p "QMEU32123379" at bounding box center [208, 256] width 65 height 13
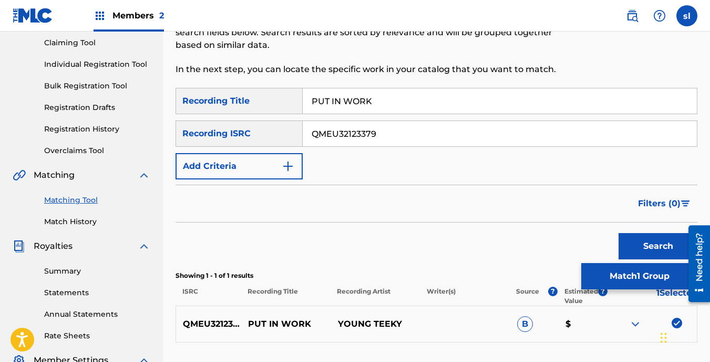
scroll to position [111, 0]
click at [375, 103] on input "PUT IN WORK" at bounding box center [500, 101] width 394 height 25
type input "P"
type input "DOA"
click at [385, 133] on input "QMEU32123379" at bounding box center [500, 133] width 394 height 25
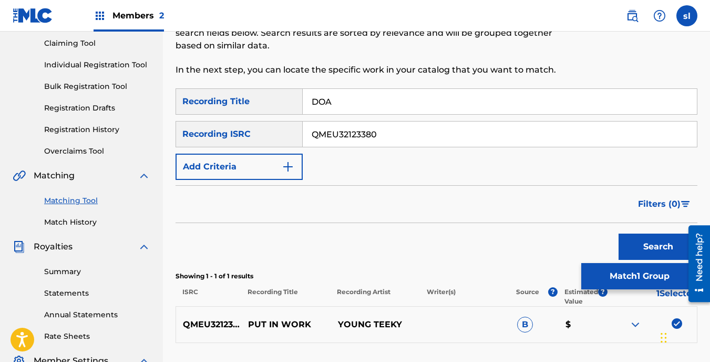
type input "QMEU32123380"
click at [636, 248] on button "Search" at bounding box center [658, 246] width 79 height 26
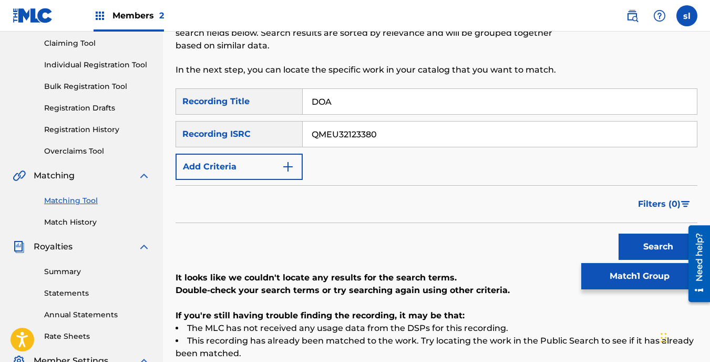
click at [483, 94] on input "DOA" at bounding box center [500, 101] width 394 height 25
type input "D"
type input "IN D ZOO"
click at [432, 134] on input "QMEU32123380" at bounding box center [500, 133] width 394 height 25
type input "QMEU32123376"
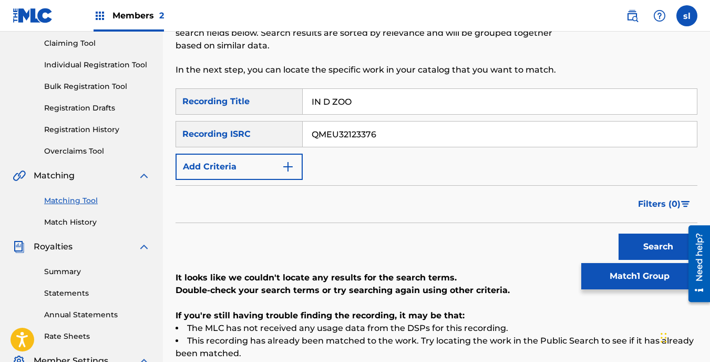
click at [631, 239] on button "Search" at bounding box center [658, 246] width 79 height 26
click at [629, 238] on button "Search" at bounding box center [658, 246] width 79 height 26
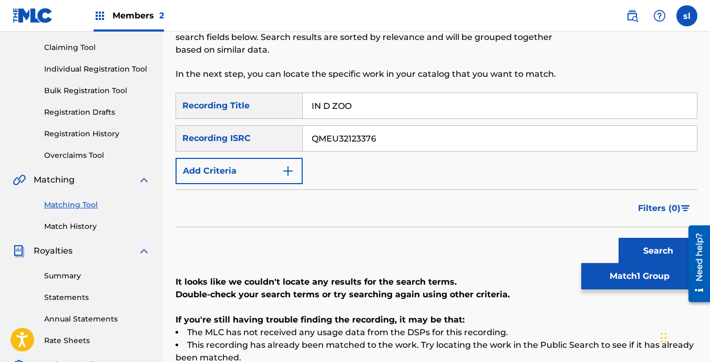
scroll to position [107, 0]
click at [330, 103] on input "IN D ZOO" at bounding box center [500, 106] width 394 height 25
type input "IN DA ZOO"
click at [652, 246] on button "Search" at bounding box center [658, 251] width 79 height 26
click at [282, 170] on img "Search Form" at bounding box center [288, 171] width 13 height 13
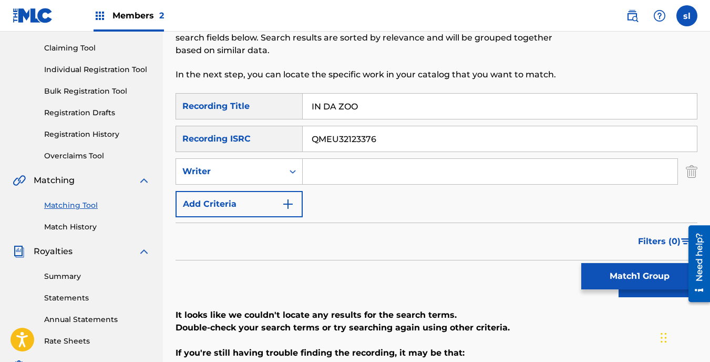
click at [345, 173] on input "Search Form" at bounding box center [490, 171] width 375 height 25
type input "SHATEEK LEWIS"
click at [639, 294] on button "Search" at bounding box center [658, 284] width 79 height 26
click at [393, 139] on input "QMEU32123376" at bounding box center [500, 138] width 394 height 25
type input "Q"
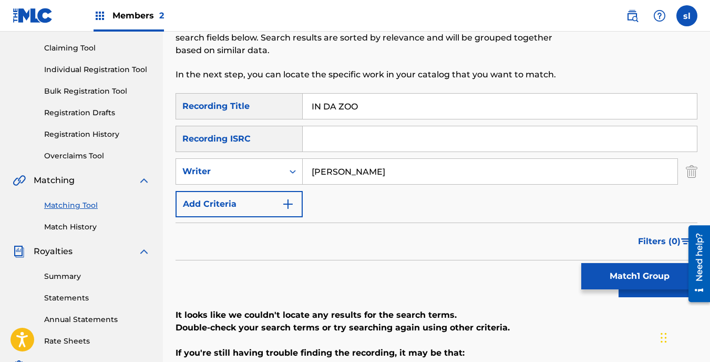
click at [649, 297] on button "Search" at bounding box center [658, 284] width 79 height 26
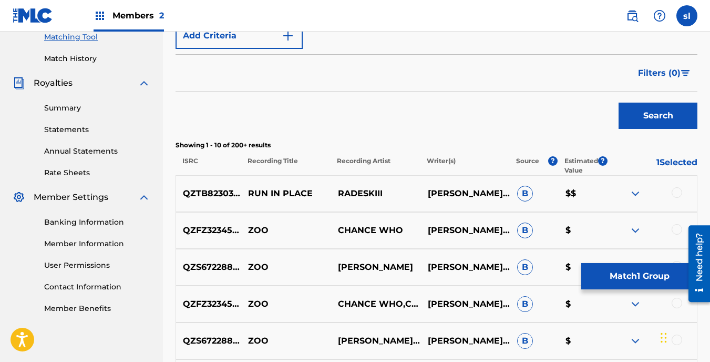
scroll to position [276, 0]
click at [676, 193] on div at bounding box center [677, 192] width 11 height 11
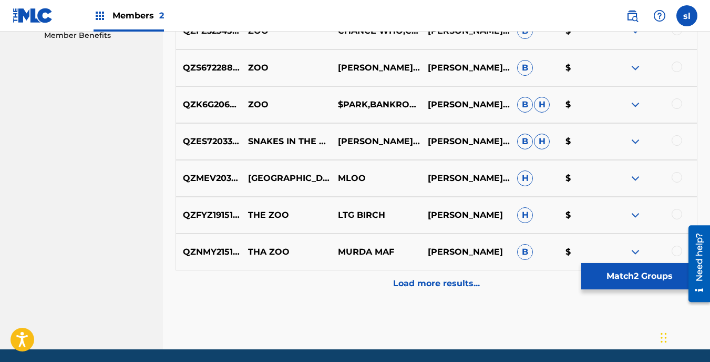
scroll to position [548, 0]
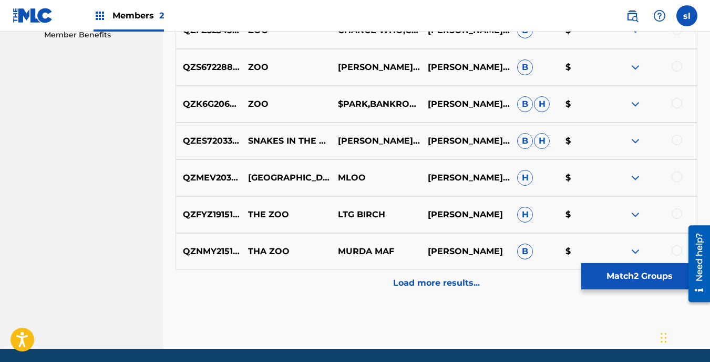
click at [433, 280] on p "Load more results..." at bounding box center [436, 283] width 87 height 13
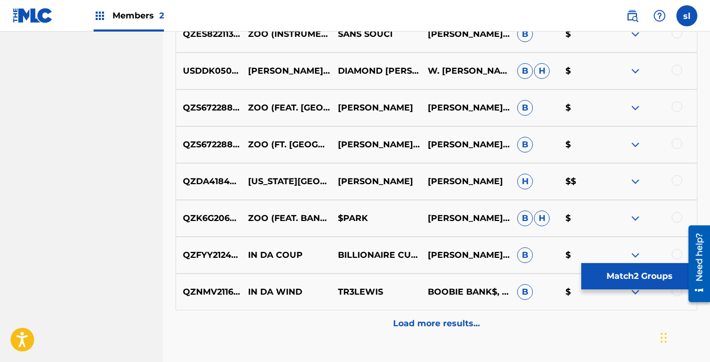
scroll to position [877, 0]
click at [455, 287] on p "BOOBIE BANK$, TRE LEWIS" at bounding box center [466, 291] width 90 height 13
click at [445, 314] on div "Load more results..." at bounding box center [437, 323] width 522 height 26
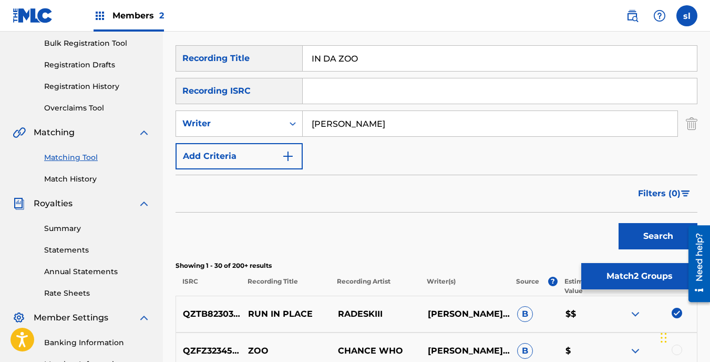
scroll to position [152, 0]
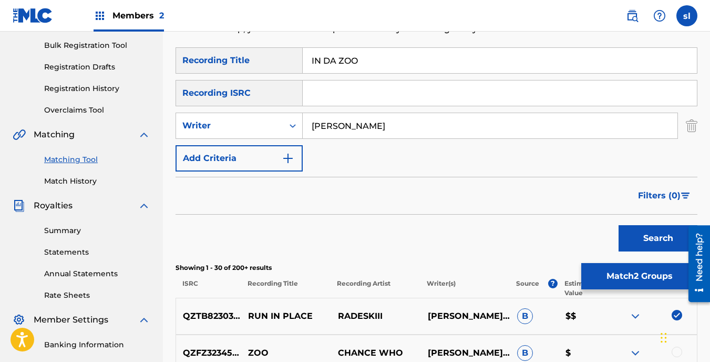
click at [356, 62] on input "IN DA ZOO" at bounding box center [500, 60] width 394 height 25
type input "I"
click at [664, 236] on button "Search" at bounding box center [658, 238] width 79 height 26
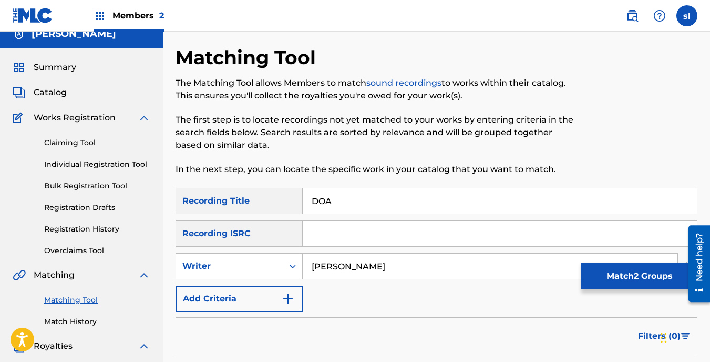
scroll to position [0, 0]
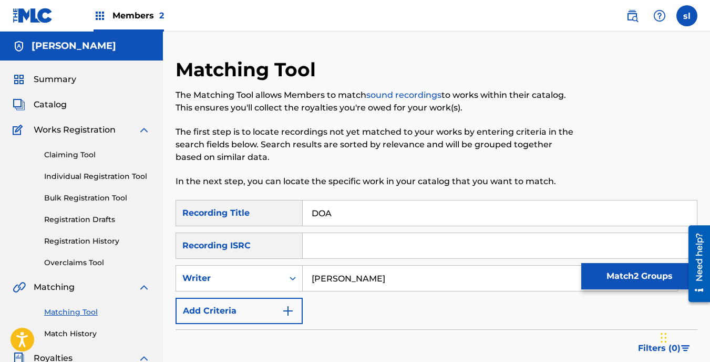
click at [444, 215] on input "DOA" at bounding box center [500, 212] width 394 height 25
type input "D"
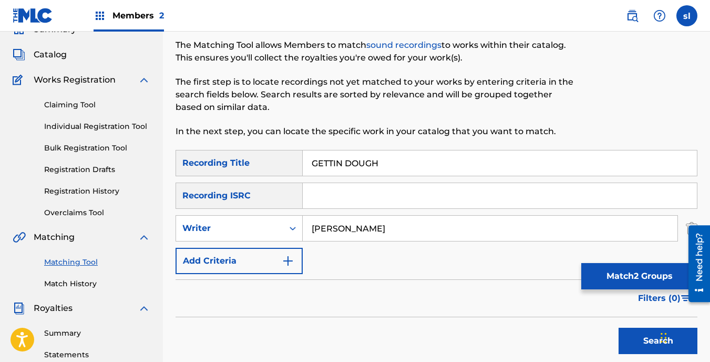
scroll to position [50, 0]
type input "GETTIN DOUGH"
click at [425, 200] on input "Search Form" at bounding box center [500, 194] width 394 height 25
click at [628, 340] on button "Search" at bounding box center [658, 340] width 79 height 26
click at [637, 346] on button "Search" at bounding box center [658, 340] width 79 height 26
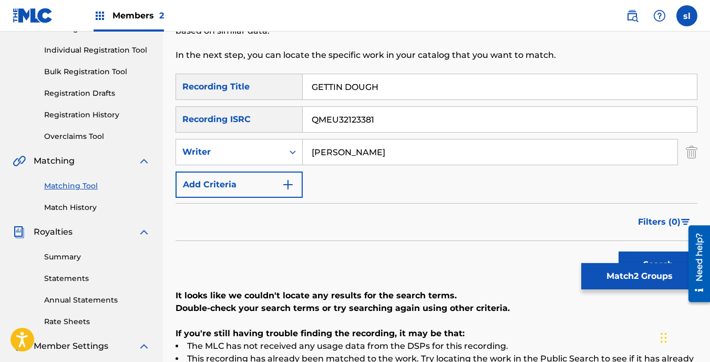
scroll to position [125, 0]
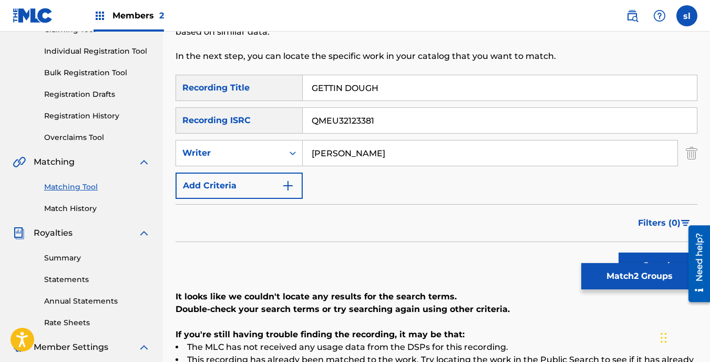
click at [401, 128] on input "QMEU32123381" at bounding box center [500, 120] width 394 height 25
type input "Q"
click at [626, 252] on button "Search" at bounding box center [658, 265] width 79 height 26
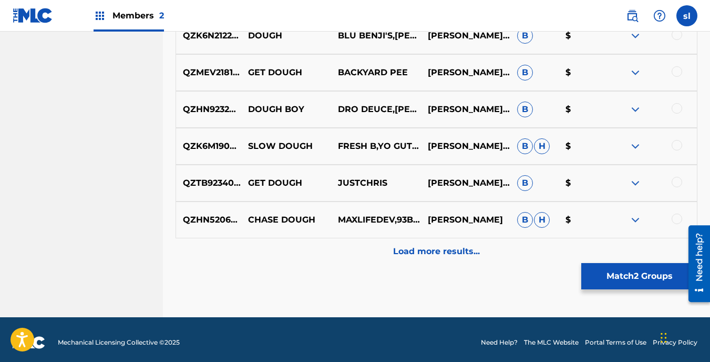
scroll to position [583, 0]
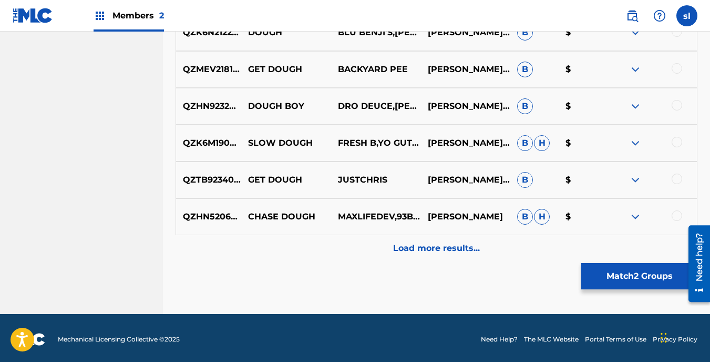
click at [446, 248] on p "Load more results..." at bounding box center [436, 248] width 87 height 13
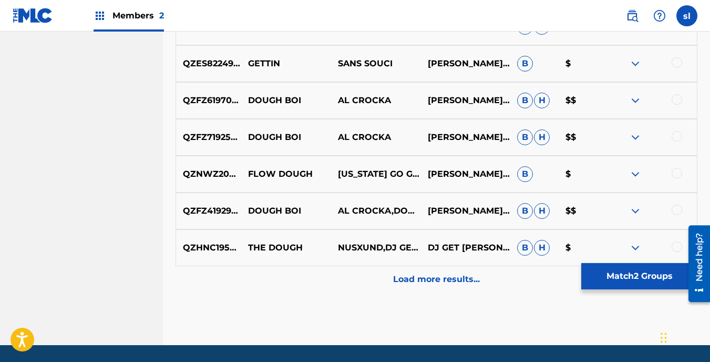
scroll to position [921, 0]
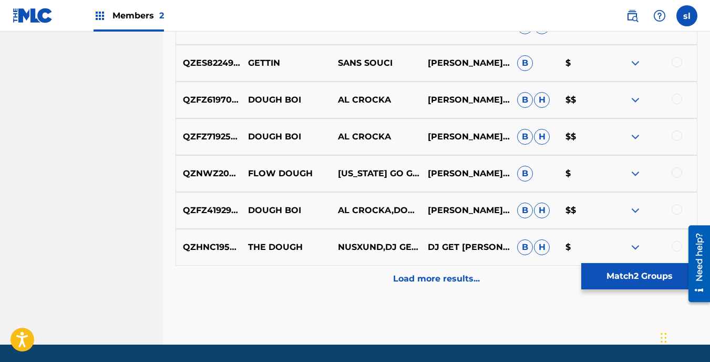
click at [441, 277] on p "Load more results..." at bounding box center [436, 278] width 87 height 13
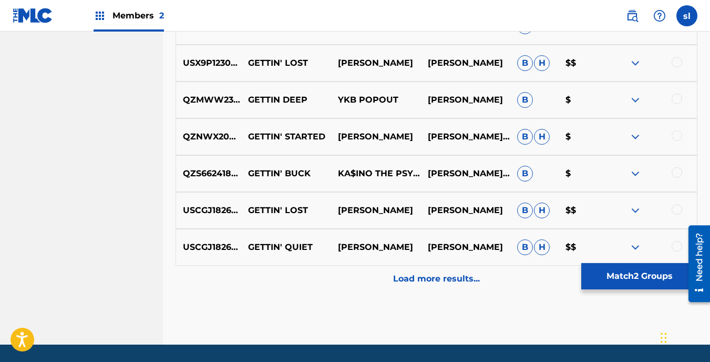
click at [439, 271] on div "Load more results..." at bounding box center [437, 279] width 522 height 26
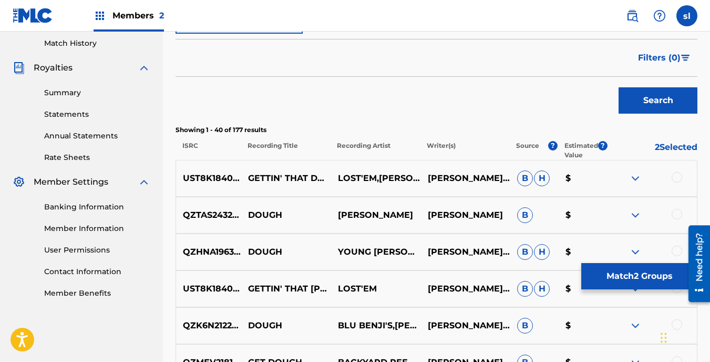
scroll to position [1289, 0]
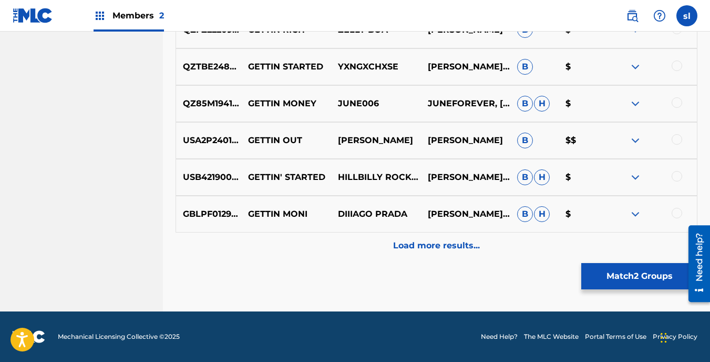
click at [435, 247] on p "Load more results..." at bounding box center [436, 245] width 87 height 13
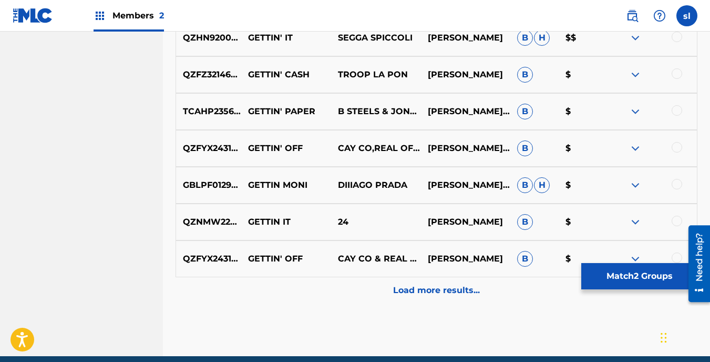
scroll to position [2058, 0]
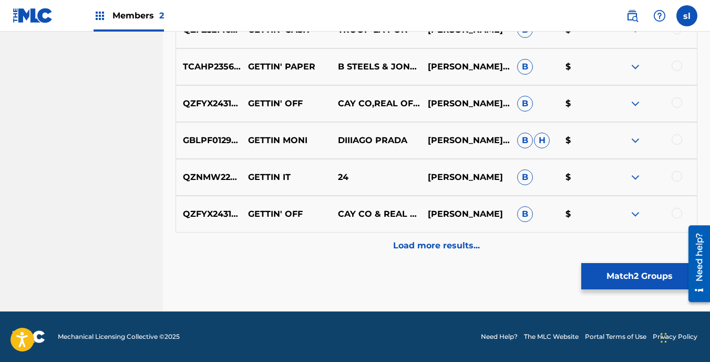
click at [434, 243] on p "Load more results..." at bounding box center [436, 245] width 87 height 13
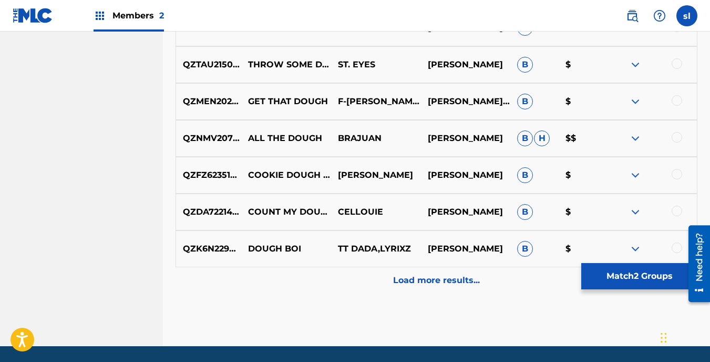
scroll to position [2392, 0]
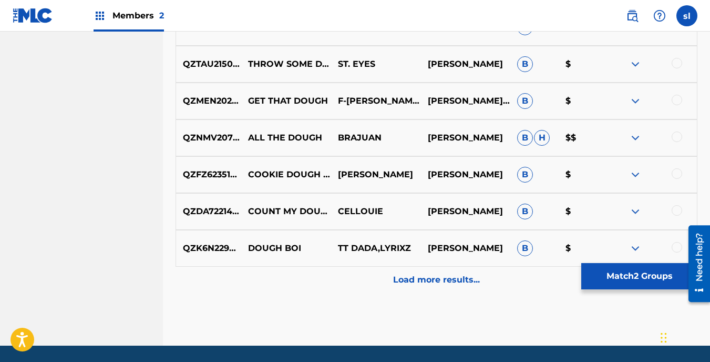
click at [423, 275] on p "Load more results..." at bounding box center [436, 279] width 87 height 13
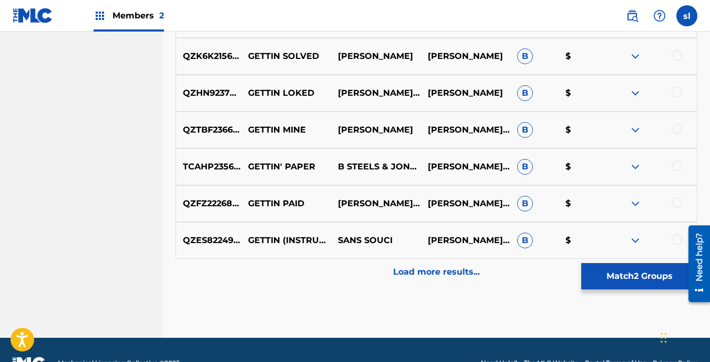
scroll to position [2794, 0]
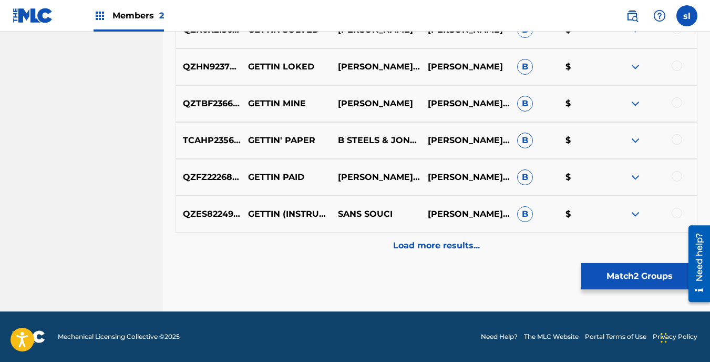
click at [424, 250] on p "Load more results..." at bounding box center [436, 245] width 87 height 13
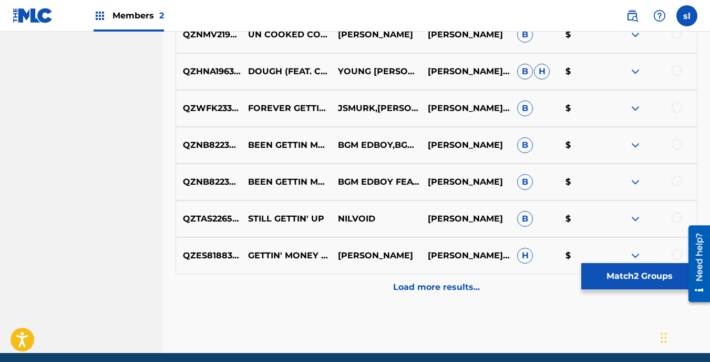
scroll to position [3121, 0]
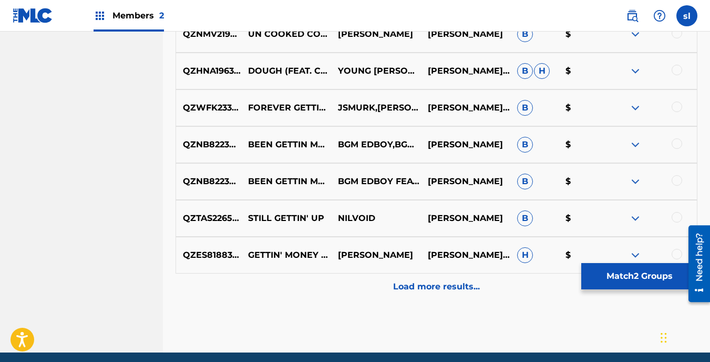
click at [426, 281] on p "Load more results..." at bounding box center [436, 286] width 87 height 13
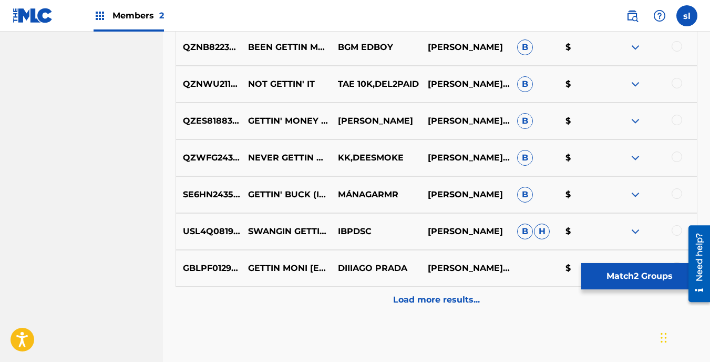
scroll to position [3477, 0]
click at [423, 294] on p "Load more results..." at bounding box center [436, 299] width 87 height 13
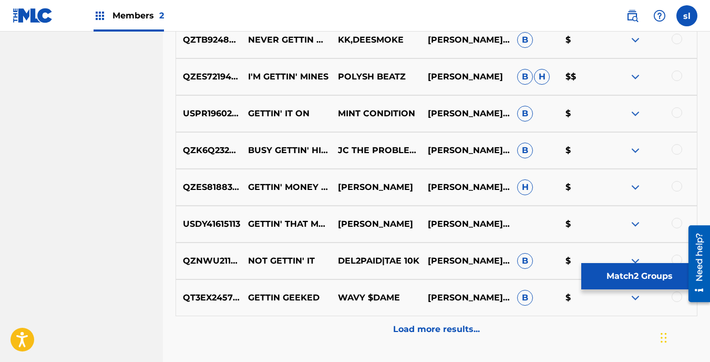
scroll to position [3818, 0]
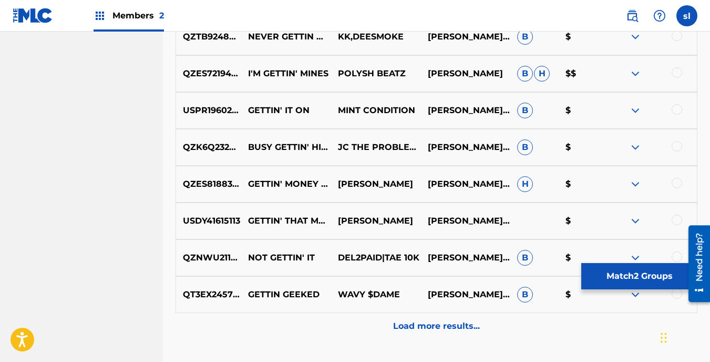
click at [424, 322] on p "Load more results..." at bounding box center [436, 326] width 87 height 13
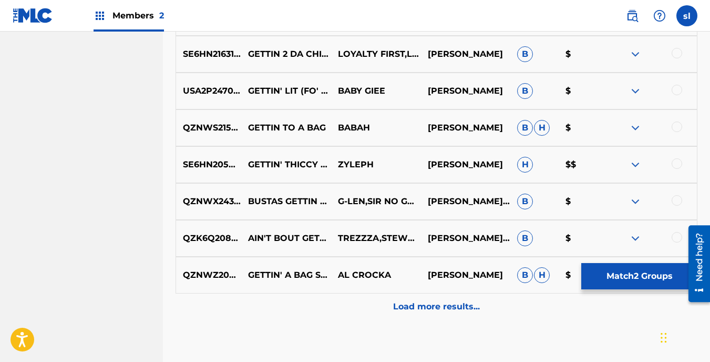
scroll to position [4206, 0]
click at [419, 298] on div "Load more results..." at bounding box center [437, 306] width 522 height 26
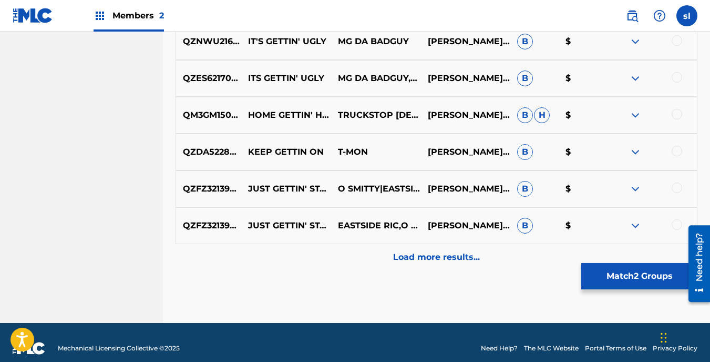
scroll to position [4634, 0]
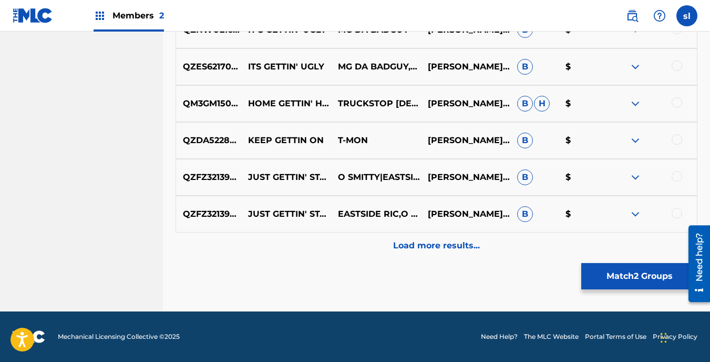
click at [407, 248] on p "Load more results..." at bounding box center [436, 245] width 87 height 13
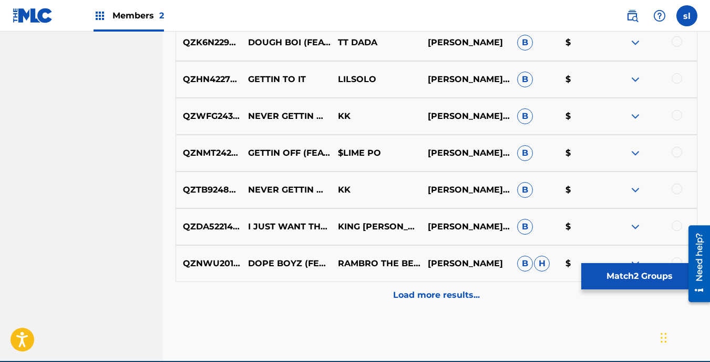
scroll to position [4954, 0]
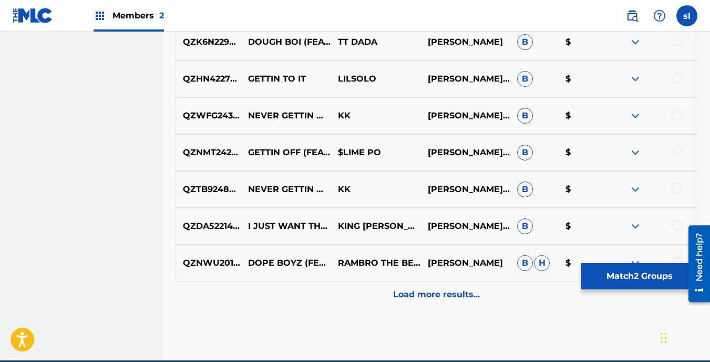
click at [418, 286] on div "Load more results..." at bounding box center [437, 294] width 522 height 26
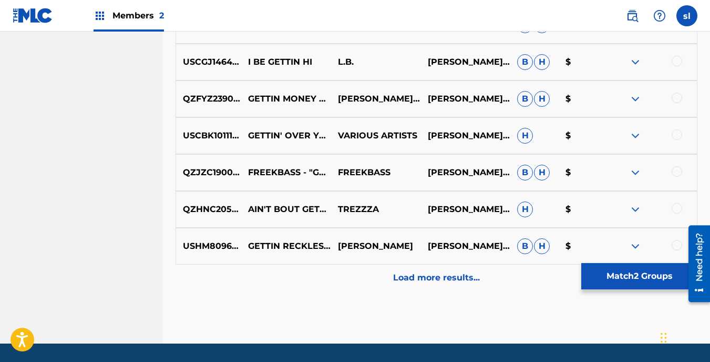
scroll to position [5339, 0]
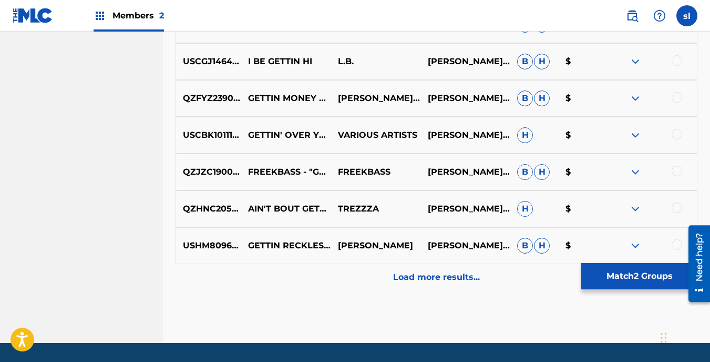
click at [409, 282] on p "Load more results..." at bounding box center [436, 277] width 87 height 13
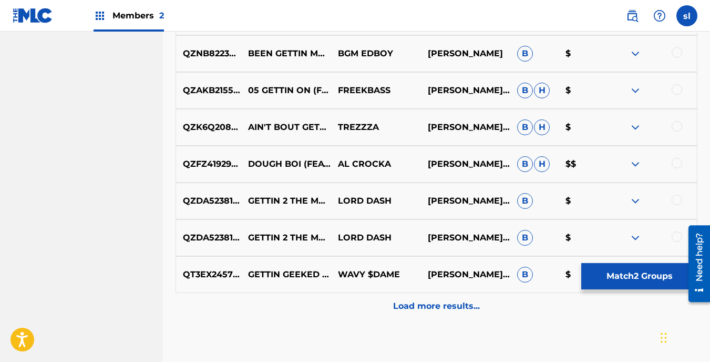
scroll to position [5679, 0]
click at [408, 307] on p "Load more results..." at bounding box center [436, 305] width 87 height 13
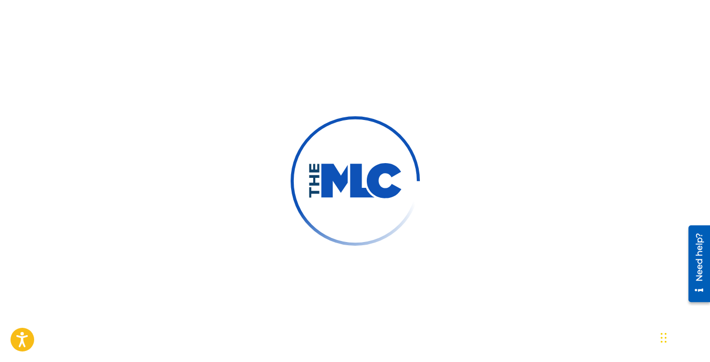
click at [383, 165] on img at bounding box center [355, 181] width 95 height 36
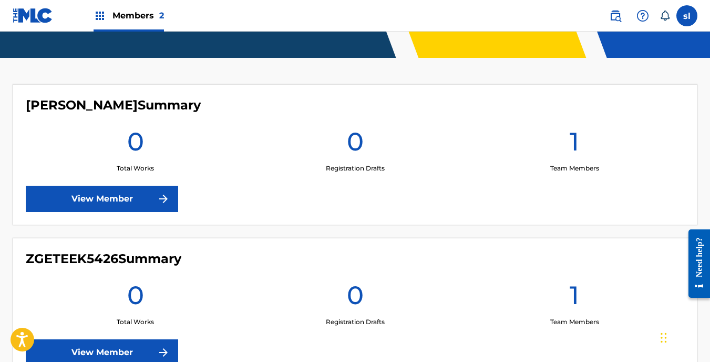
scroll to position [257, 0]
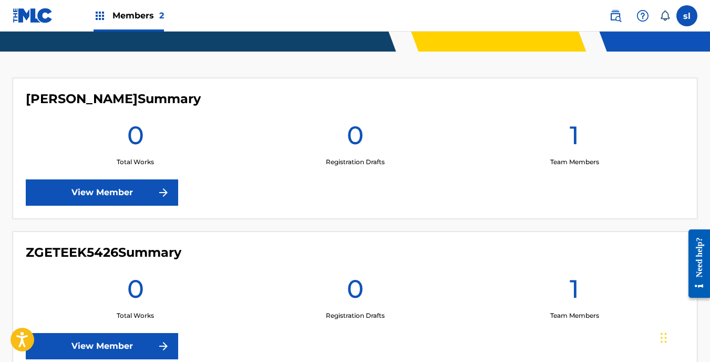
click at [362, 145] on h1 "0" at bounding box center [355, 138] width 17 height 38
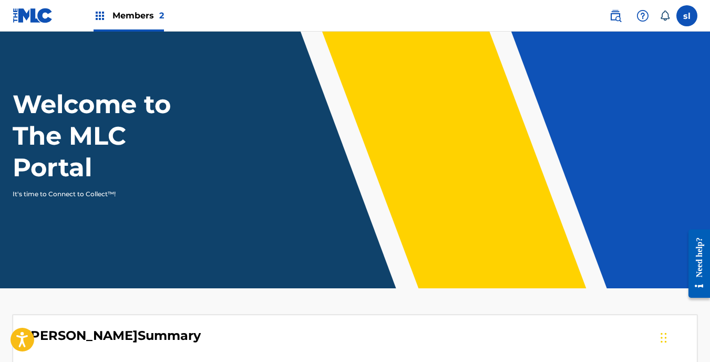
scroll to position [0, 0]
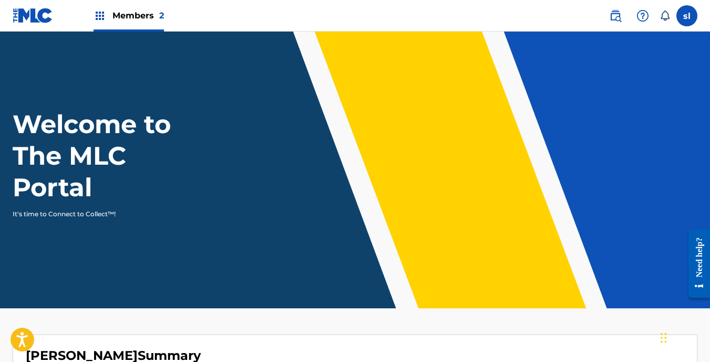
click at [102, 14] on img at bounding box center [100, 15] width 13 height 13
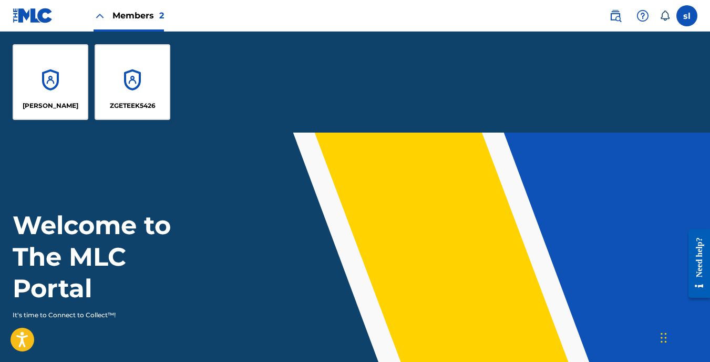
click at [70, 101] on p "[PERSON_NAME]" at bounding box center [51, 105] width 56 height 9
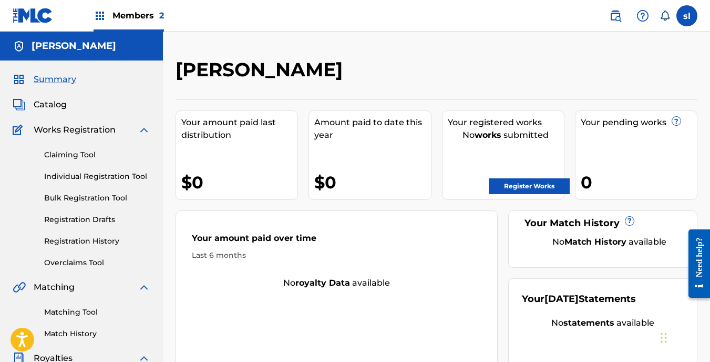
click at [101, 198] on link "Bulk Registration Tool" at bounding box center [97, 197] width 106 height 11
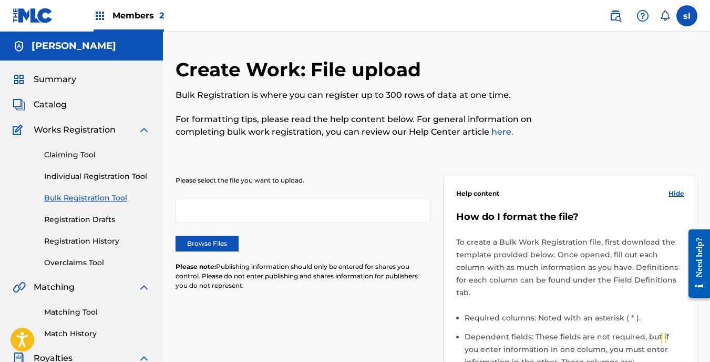
click at [208, 207] on div at bounding box center [303, 210] width 255 height 25
click at [212, 211] on div at bounding box center [303, 210] width 255 height 25
click at [216, 245] on label "Browse Files" at bounding box center [207, 244] width 63 height 16
click at [0, 0] on input "Browse Files" at bounding box center [0, 0] width 0 height 0
click at [105, 178] on link "Individual Registration Tool" at bounding box center [97, 176] width 106 height 11
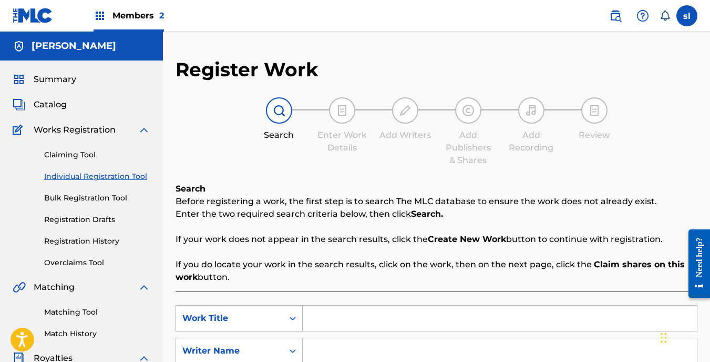
click at [293, 314] on icon "Search Form" at bounding box center [293, 318] width 11 height 11
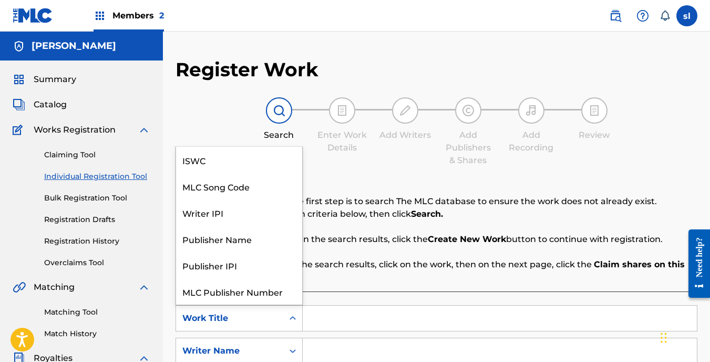
scroll to position [26, 0]
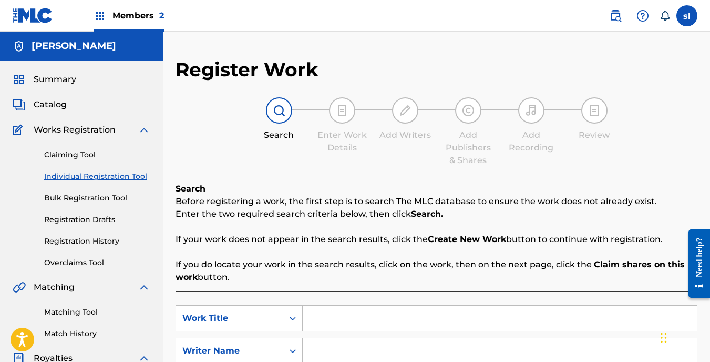
click at [337, 320] on input "Search Form" at bounding box center [500, 317] width 394 height 25
type input "welcome to da zoo"
click at [325, 350] on input "Search Form" at bounding box center [500, 350] width 394 height 25
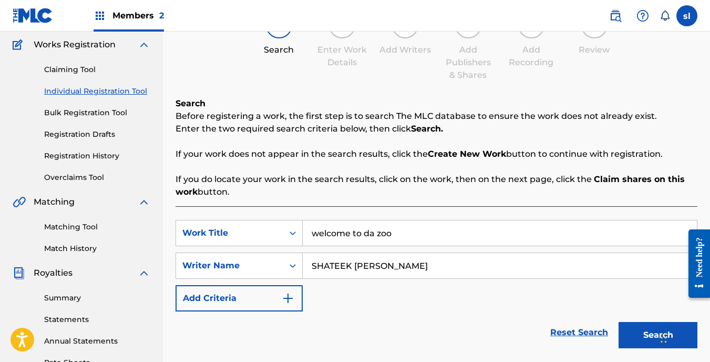
scroll to position [86, 0]
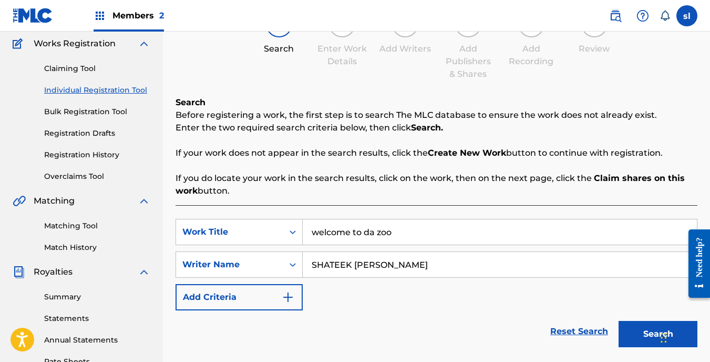
type input "SHATEEK [PERSON_NAME]"
click at [289, 294] on img "Search Form" at bounding box center [288, 297] width 13 height 13
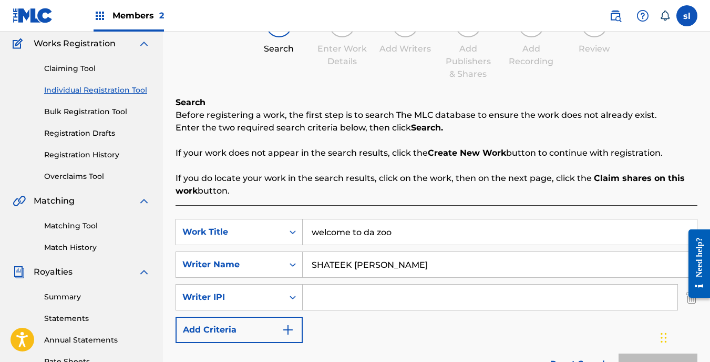
click at [311, 297] on input "Search Form" at bounding box center [490, 296] width 375 height 25
type input "1118214290"
click at [358, 76] on div "Search Enter Work Details Add Writers Add Publishers & Shares Add Recording Rev…" at bounding box center [437, 45] width 522 height 69
click at [344, 301] on input "1118214290" at bounding box center [490, 296] width 375 height 25
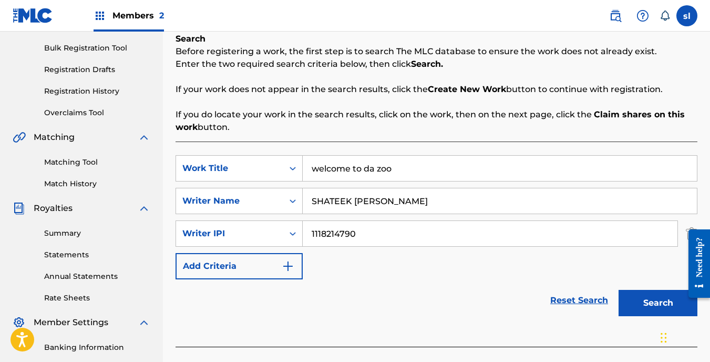
scroll to position [151, 0]
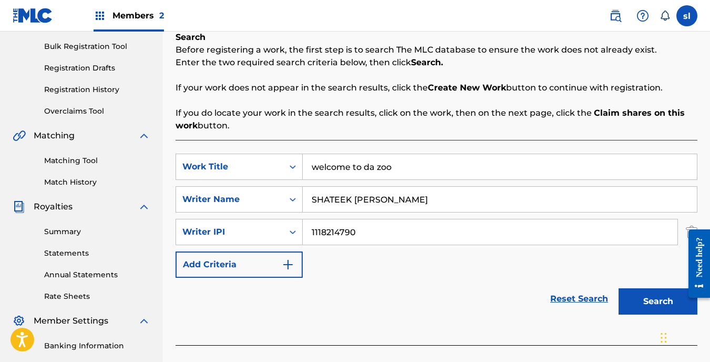
type input "1118214790"
click at [645, 293] on button "Search" at bounding box center [658, 301] width 79 height 26
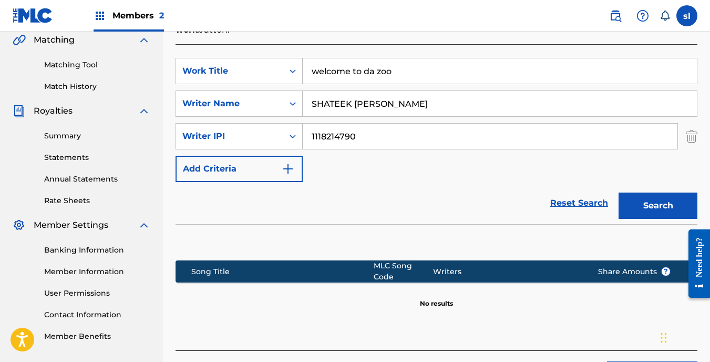
scroll to position [247, 0]
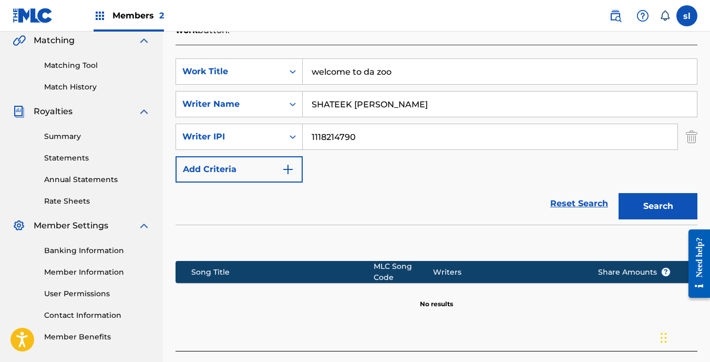
click at [394, 69] on input "welcome to da zoo" at bounding box center [500, 71] width 394 height 25
type input "w"
type input "PUT IN WORK"
click at [650, 201] on button "Search" at bounding box center [658, 206] width 79 height 26
click at [404, 103] on input "SHATEEK [PERSON_NAME]" at bounding box center [500, 103] width 394 height 25
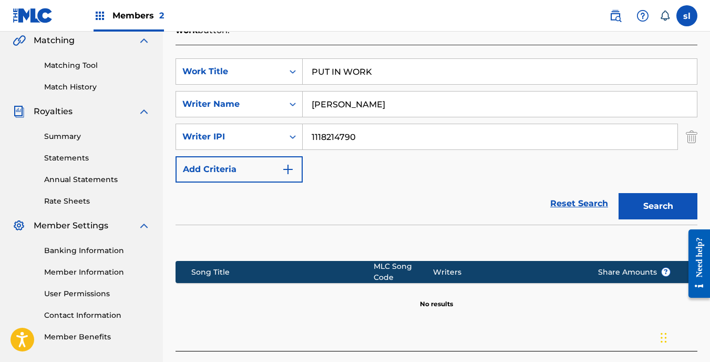
type input "[PERSON_NAME]"
click at [626, 211] on button "Search" at bounding box center [658, 206] width 79 height 26
click at [289, 171] on img "Search Form" at bounding box center [288, 169] width 13 height 13
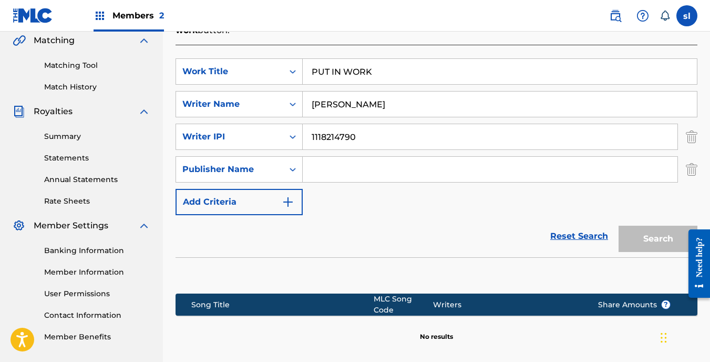
click at [330, 165] on input "Search Form" at bounding box center [490, 169] width 375 height 25
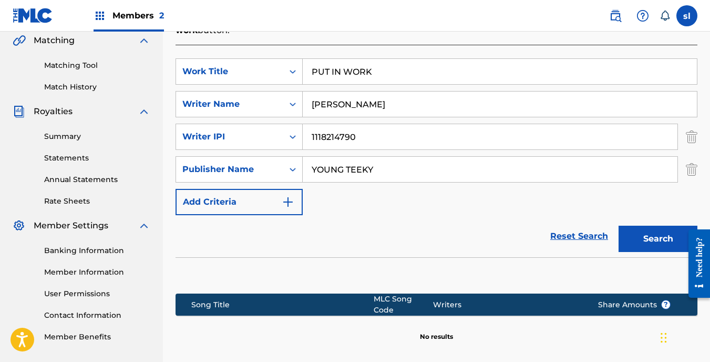
type input "YOUNG TEEKY"
click at [658, 246] on button "Search" at bounding box center [658, 239] width 79 height 26
click at [283, 201] on img "Search Form" at bounding box center [288, 202] width 13 height 13
